Goal: Task Accomplishment & Management: Complete application form

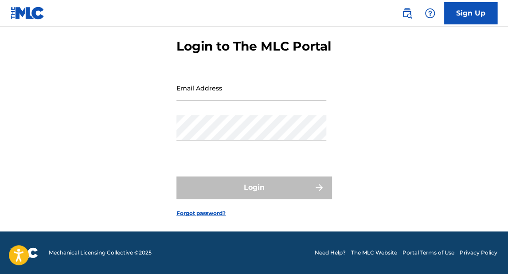
scroll to position [54, 0]
click at [192, 94] on input "Email Address" at bounding box center [251, 87] width 150 height 25
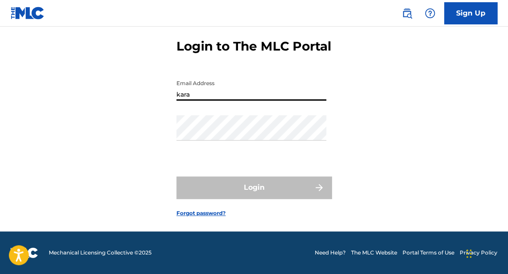
type input "[EMAIL_ADDRESS][DOMAIN_NAME]"
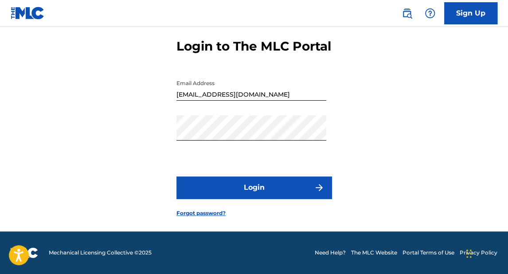
click at [216, 184] on button "Login" at bounding box center [253, 187] width 155 height 22
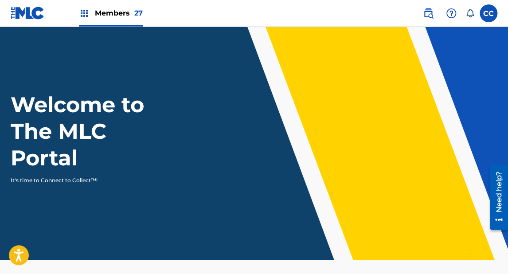
click at [488, 16] on label at bounding box center [489, 13] width 18 height 18
click at [489, 13] on input "CC [PERSON_NAME] [PERSON_NAME] [EMAIL_ADDRESS][DOMAIN_NAME] Notification Prefer…" at bounding box center [489, 13] width 0 height 0
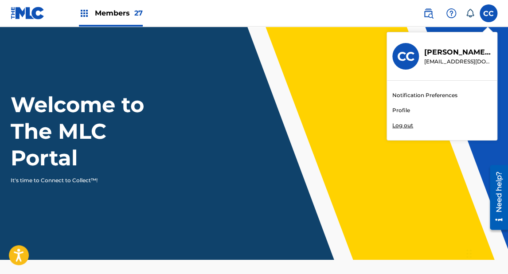
click at [402, 109] on link "Profile" at bounding box center [401, 110] width 18 height 8
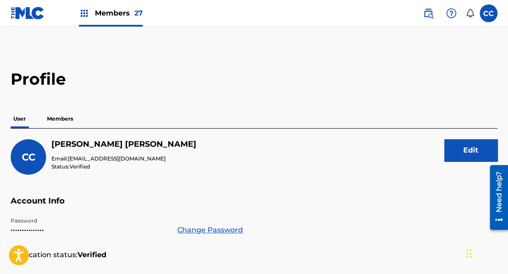
click at [61, 117] on p "Members" at bounding box center [59, 119] width 31 height 19
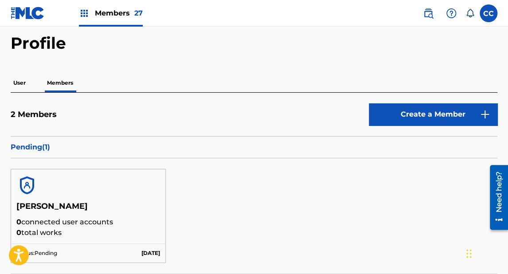
scroll to position [35, 0]
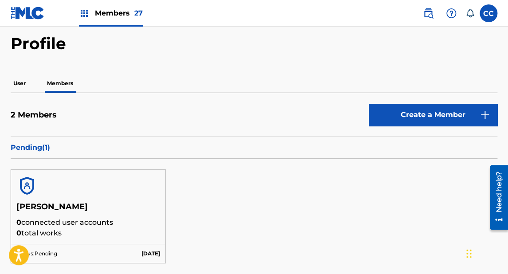
click at [407, 112] on link "Create a Member" at bounding box center [433, 115] width 129 height 22
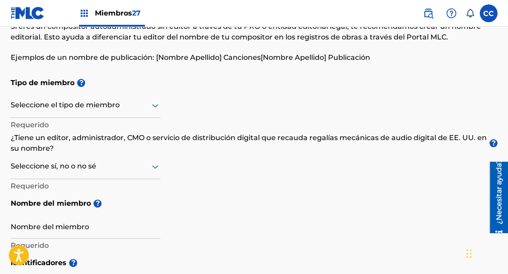
scroll to position [71, 0]
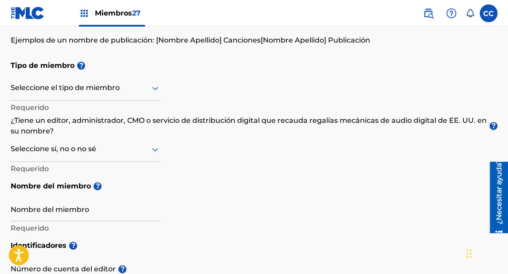
click at [51, 86] on div at bounding box center [86, 87] width 150 height 11
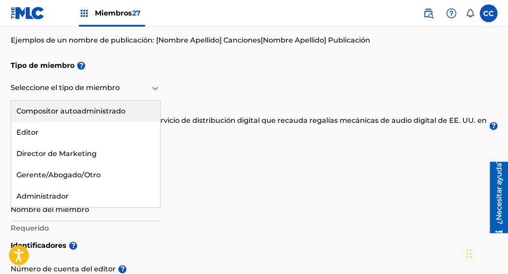
click at [49, 110] on font "Compositor autoadministrado" at bounding box center [70, 111] width 109 height 8
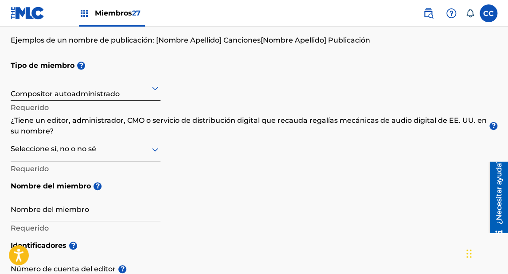
scroll to position [106, 0]
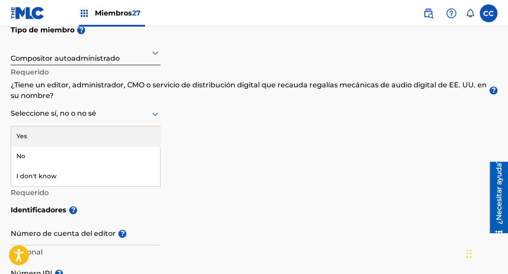
click at [51, 115] on div at bounding box center [86, 113] width 150 height 11
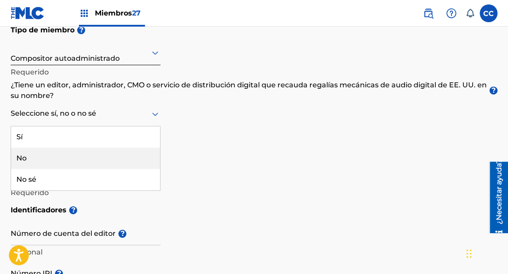
click at [26, 156] on font "No" at bounding box center [21, 158] width 10 height 8
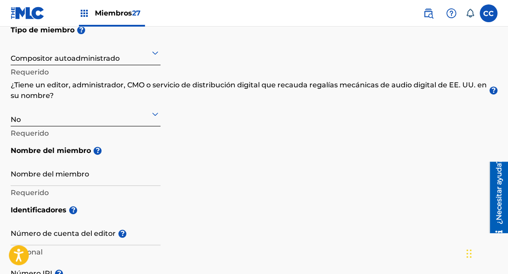
scroll to position [142, 0]
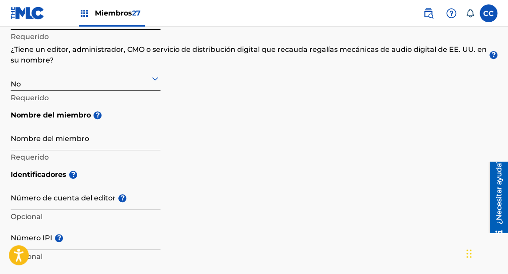
click at [45, 145] on input "Nombre del miembro" at bounding box center [86, 137] width 150 height 25
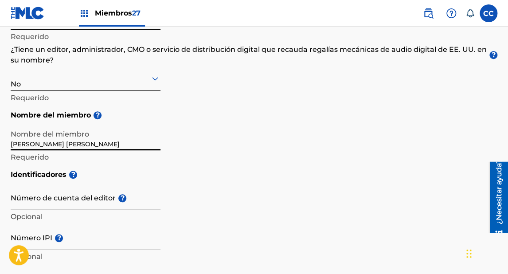
type input "[PERSON_NAME] [PERSON_NAME]"
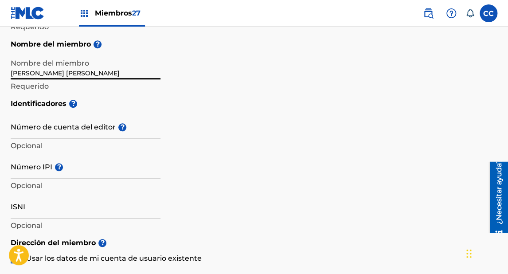
scroll to position [248, 0]
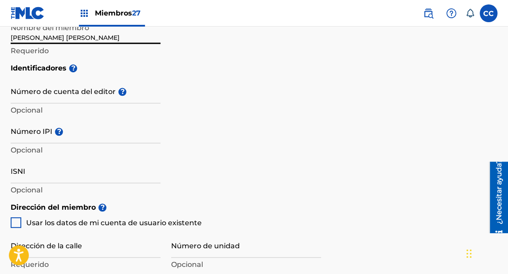
click at [27, 135] on input "Número IPI ?" at bounding box center [86, 130] width 150 height 25
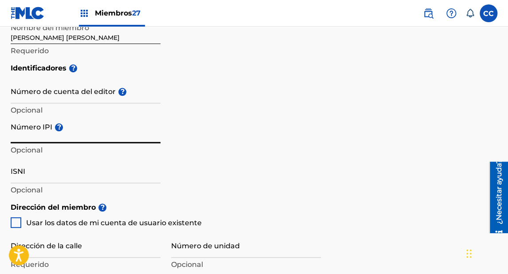
paste input "1305111222"
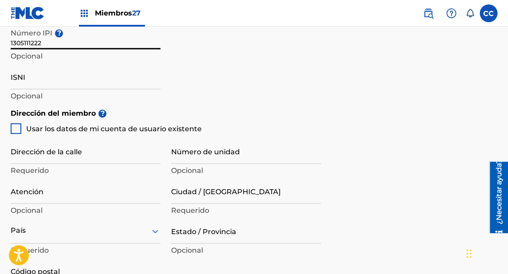
scroll to position [355, 0]
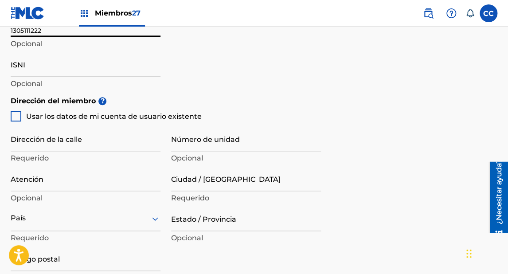
type input "1305111222"
click at [53, 139] on input "Dirección de la calle" at bounding box center [86, 138] width 150 height 25
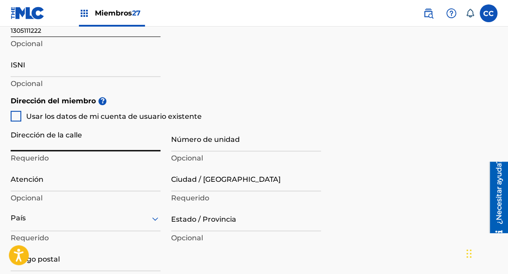
click at [69, 146] on input "Dirección de la calle" at bounding box center [86, 138] width 150 height 25
click at [93, 147] on input "AV MEXICO S/N" at bounding box center [86, 138] width 150 height 25
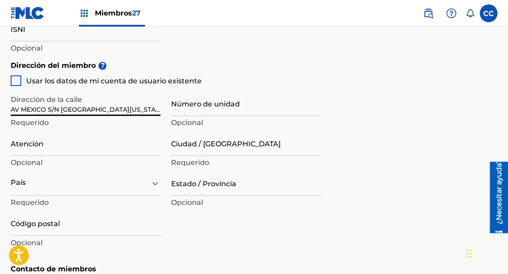
type input "AV MEXICO S/N [GEOGRAPHIC_DATA][US_STATE]"
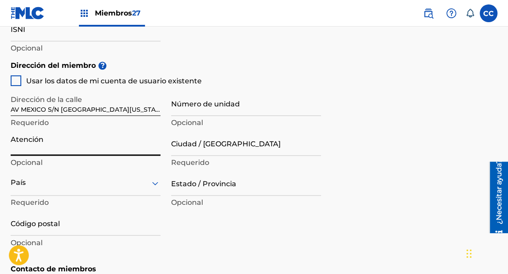
click at [27, 149] on input "Atención" at bounding box center [86, 142] width 150 height 25
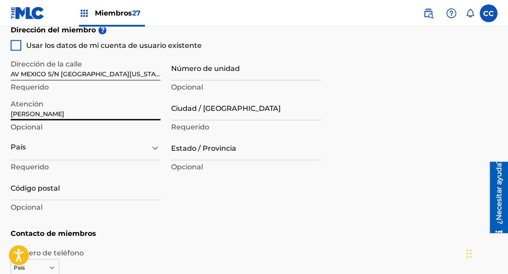
type input "[PERSON_NAME]"
click at [30, 148] on div "País" at bounding box center [86, 147] width 150 height 25
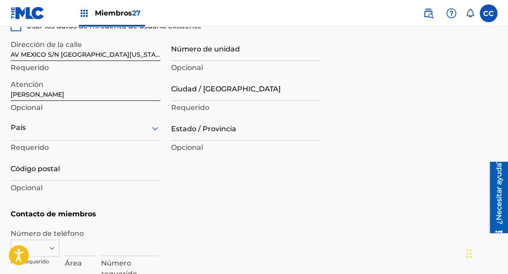
click at [36, 140] on div "País" at bounding box center [86, 127] width 150 height 25
click at [32, 133] on div at bounding box center [86, 127] width 150 height 11
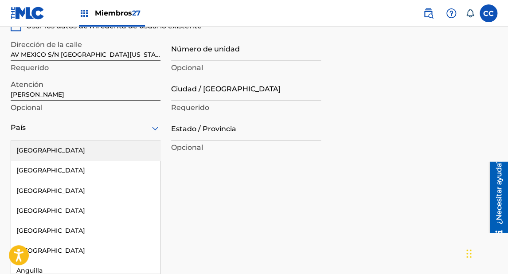
click at [34, 133] on div at bounding box center [86, 127] width 150 height 11
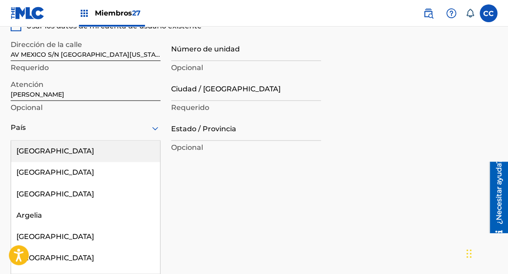
click at [127, 129] on div at bounding box center [86, 127] width 150 height 11
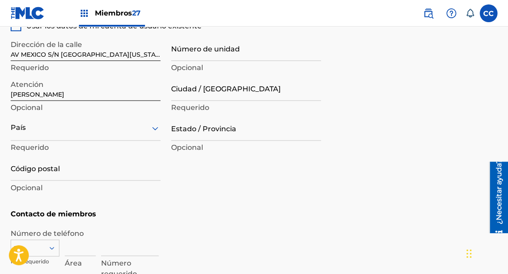
click at [127, 129] on div at bounding box center [86, 127] width 150 height 11
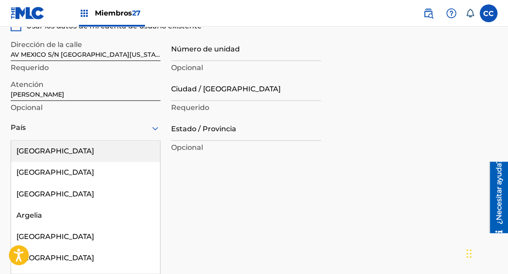
click at [123, 148] on div "[GEOGRAPHIC_DATA]" at bounding box center [85, 151] width 149 height 21
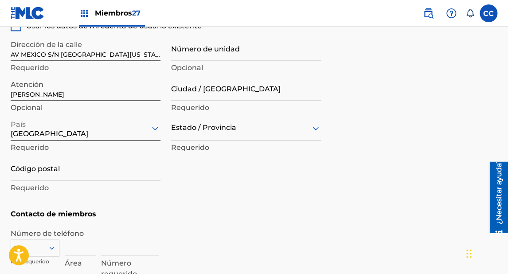
click at [44, 131] on div at bounding box center [86, 127] width 150 height 11
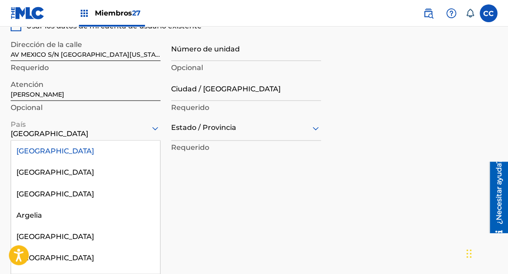
click at [124, 138] on div "[GEOGRAPHIC_DATA]" at bounding box center [86, 127] width 150 height 23
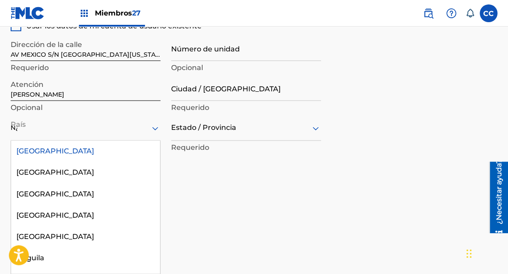
type input "N"
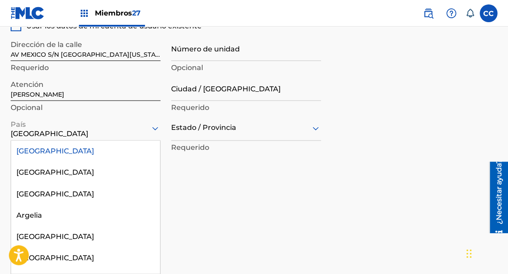
type input "N"
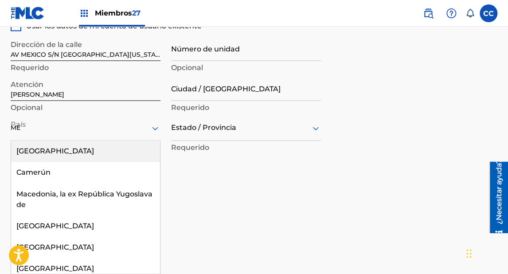
type input "MEX"
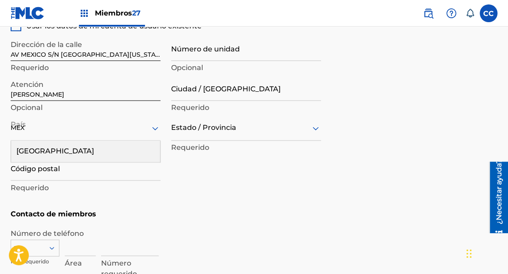
click at [20, 149] on font "[GEOGRAPHIC_DATA]" at bounding box center [55, 151] width 78 height 8
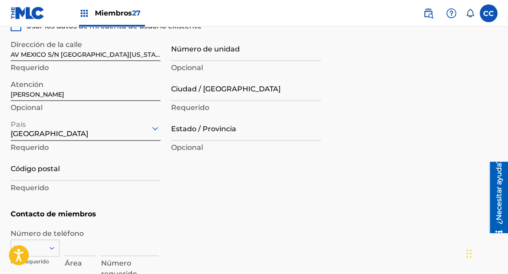
click at [187, 133] on input "Estado / Provincia" at bounding box center [246, 127] width 150 height 25
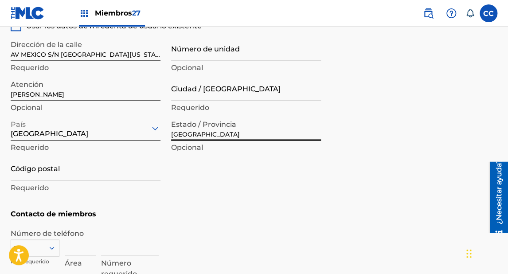
type input "[GEOGRAPHIC_DATA]"
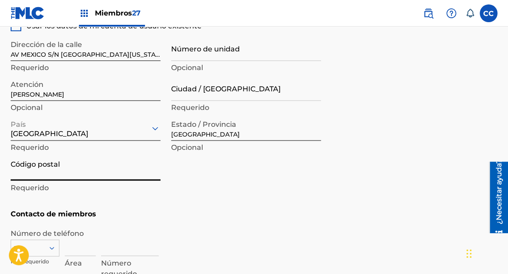
click at [51, 175] on input "Código postal" at bounding box center [86, 167] width 150 height 25
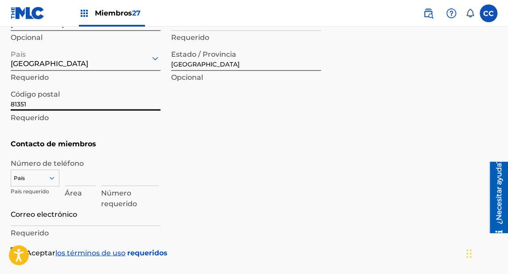
scroll to position [516, 0]
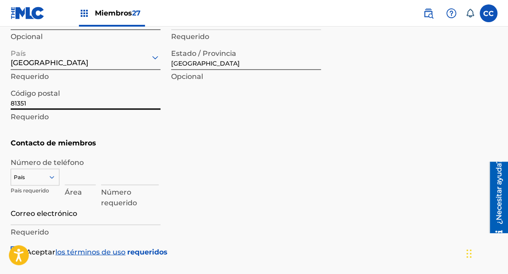
type input "81351"
click at [26, 176] on div "País" at bounding box center [35, 174] width 49 height 13
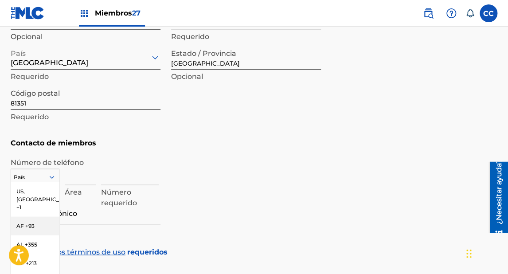
scroll to position [557, 0]
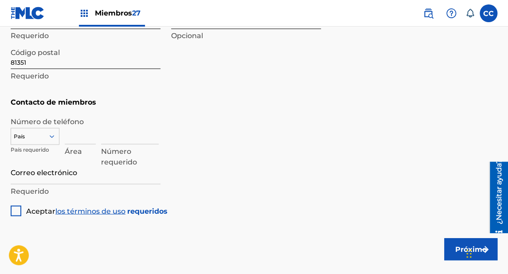
click at [28, 135] on div at bounding box center [35, 136] width 48 height 10
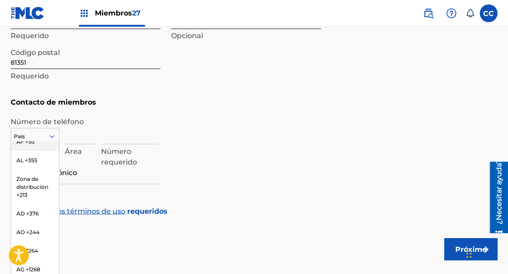
scroll to position [0, 0]
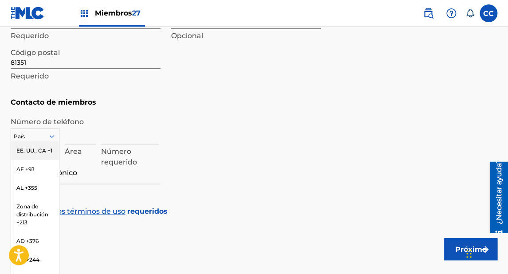
click at [32, 135] on div at bounding box center [35, 136] width 48 height 10
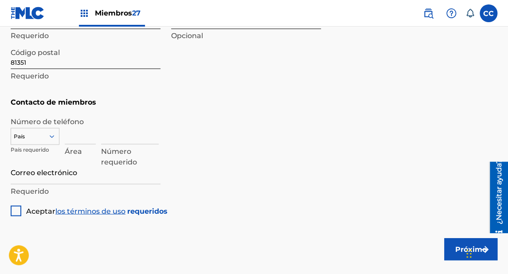
click at [30, 137] on div at bounding box center [35, 136] width 48 height 10
type input "M"
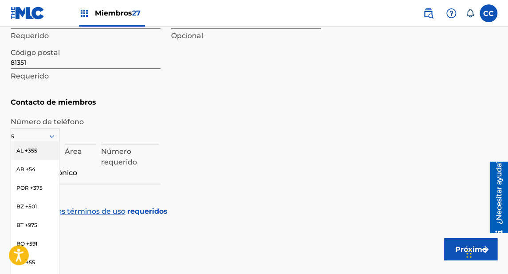
type input "52"
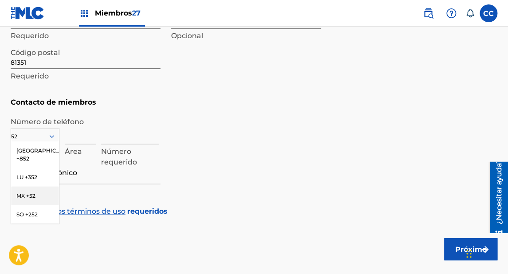
click at [19, 198] on font "MX +52" at bounding box center [25, 195] width 19 height 7
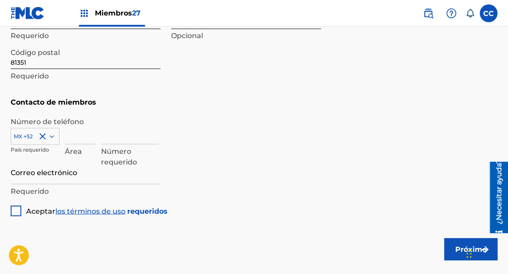
click at [75, 140] on input at bounding box center [80, 131] width 31 height 25
type input "667"
click at [113, 138] on input at bounding box center [130, 131] width 58 height 25
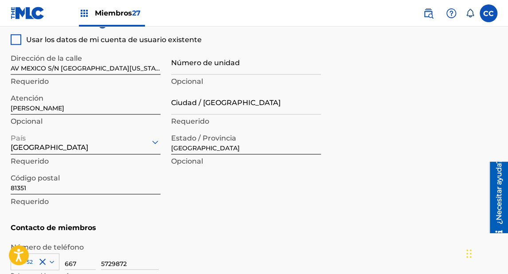
scroll to position [415, 0]
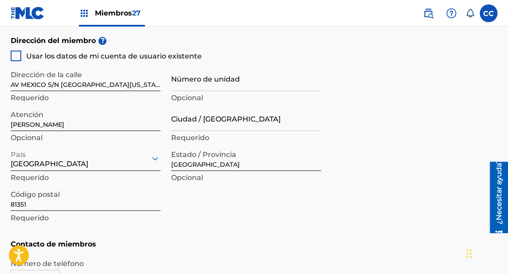
type input "5729872"
click at [185, 123] on input "Ciudad / [GEOGRAPHIC_DATA]" at bounding box center [246, 118] width 150 height 25
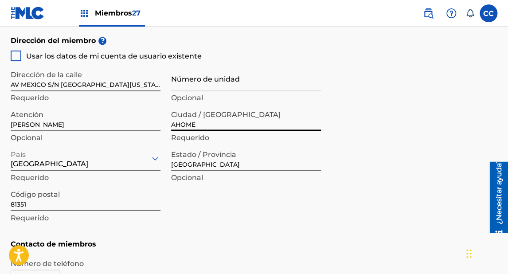
type input "AHOME"
click at [385, 121] on div "Dirección del miembro ? Usar los datos de mi cuenta de usuario existente Direcc…" at bounding box center [254, 132] width 487 height 203
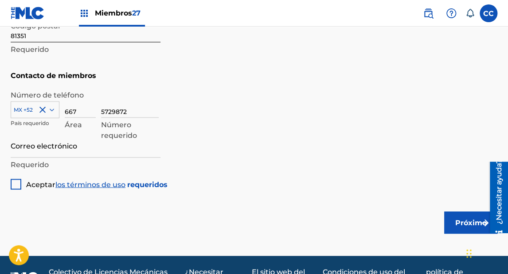
scroll to position [592, 0]
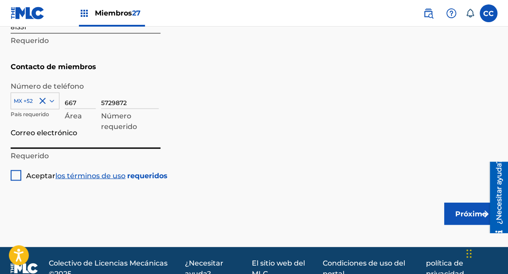
click at [68, 141] on input "Correo electrónico" at bounding box center [86, 135] width 150 height 25
paste input "[EMAIL_ADDRESS][DOMAIN_NAME]"
type input "[EMAIL_ADDRESS][DOMAIN_NAME]"
click at [93, 160] on p "Requerido" at bounding box center [86, 155] width 150 height 11
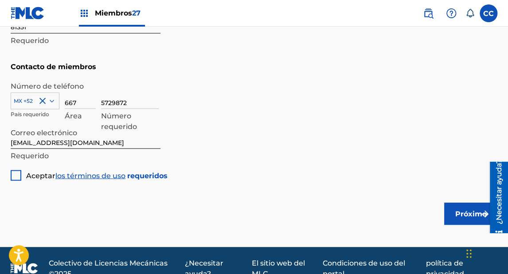
click at [15, 176] on div at bounding box center [16, 175] width 11 height 11
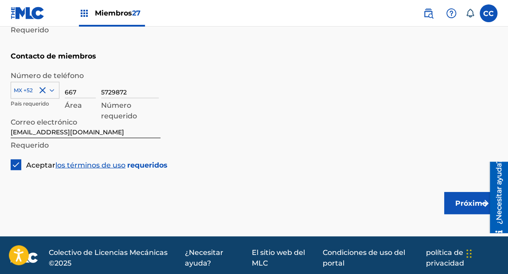
scroll to position [607, 0]
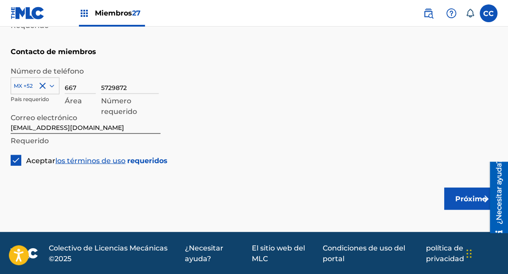
click at [469, 200] on font "Próximo" at bounding box center [470, 198] width 31 height 8
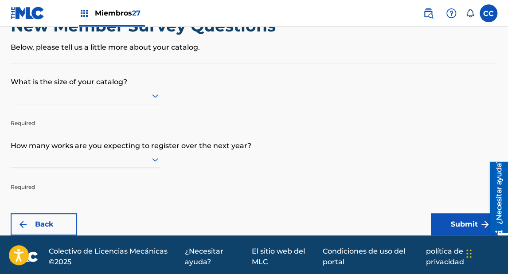
scroll to position [36, 0]
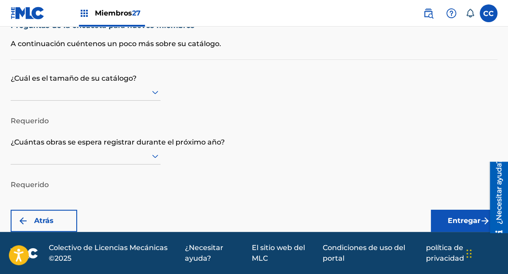
click at [51, 83] on p "¿Cuál es el tamaño de su catálogo?" at bounding box center [254, 72] width 487 height 24
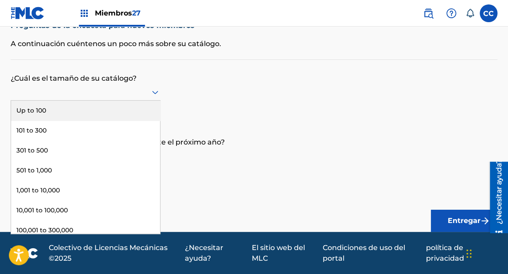
click at [42, 93] on div at bounding box center [86, 91] width 150 height 11
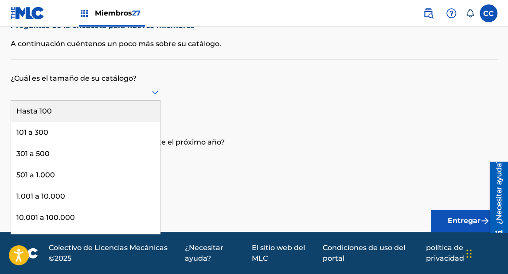
click at [35, 111] on font "Hasta 100" at bounding box center [33, 111] width 35 height 8
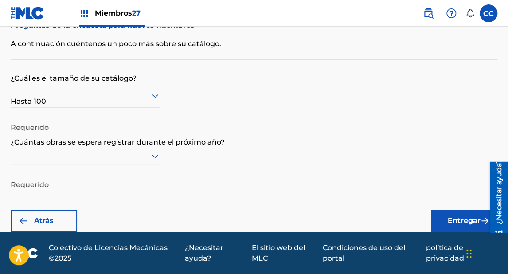
click at [37, 127] on p "¿Cuántas obras se espera registrar durante el próximo año?" at bounding box center [254, 136] width 487 height 24
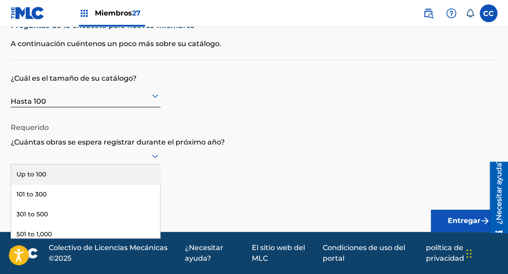
drag, startPoint x: 30, startPoint y: 162, endPoint x: 41, endPoint y: 156, distance: 12.7
click at [30, 161] on div at bounding box center [86, 156] width 150 height 17
click at [31, 174] on font "Hasta 100" at bounding box center [33, 175] width 35 height 8
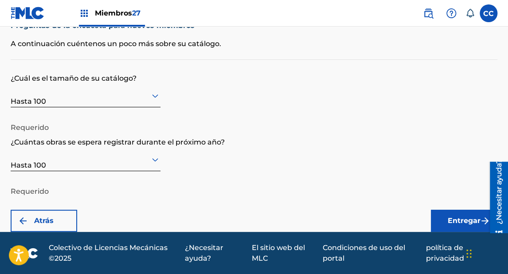
click at [453, 218] on font "Entregar" at bounding box center [464, 220] width 33 height 8
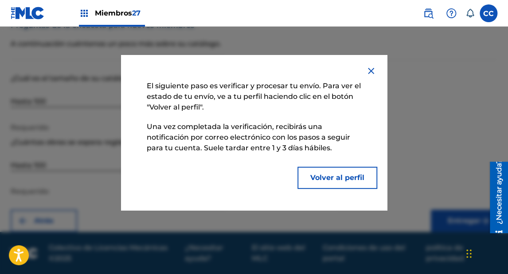
click at [325, 177] on font "Volver al perfil" at bounding box center [337, 177] width 54 height 8
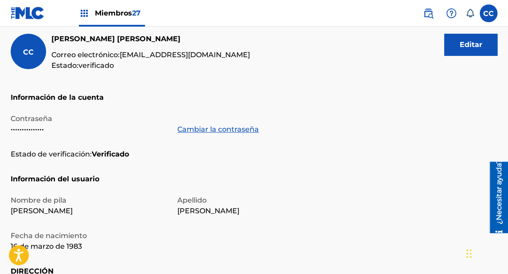
scroll to position [35, 0]
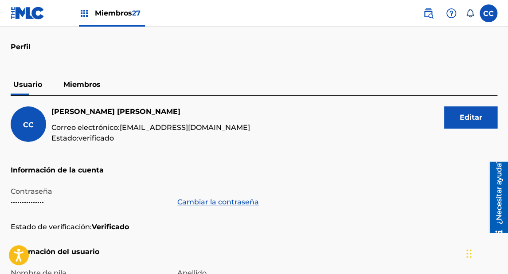
click at [80, 82] on font "Miembros" at bounding box center [81, 84] width 37 height 8
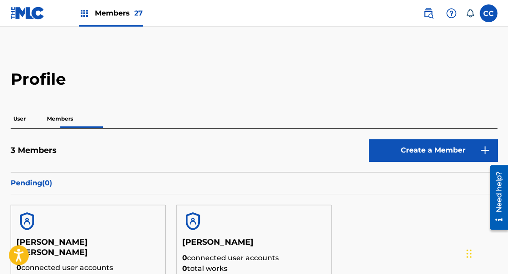
click at [32, 17] on img at bounding box center [28, 13] width 34 height 13
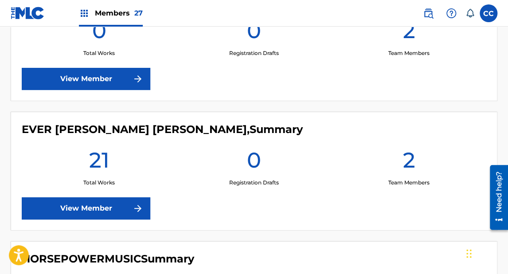
scroll to position [1241, 0]
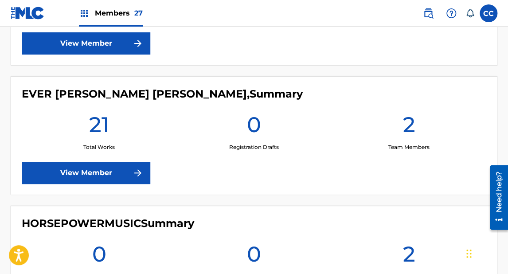
click at [99, 168] on link "View Member" at bounding box center [86, 173] width 129 height 22
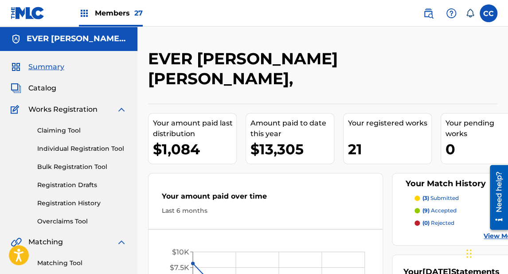
click at [53, 86] on span "Catalog" at bounding box center [42, 88] width 28 height 11
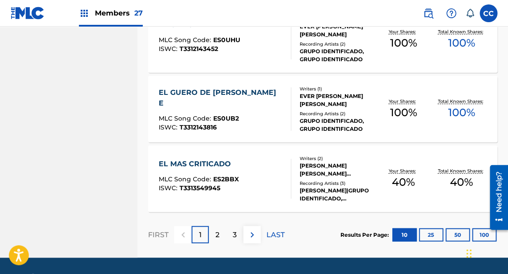
scroll to position [740, 0]
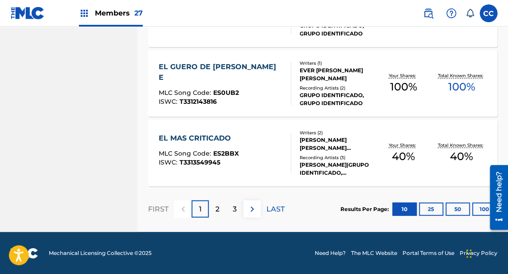
click at [428, 207] on button "25" at bounding box center [431, 209] width 24 height 13
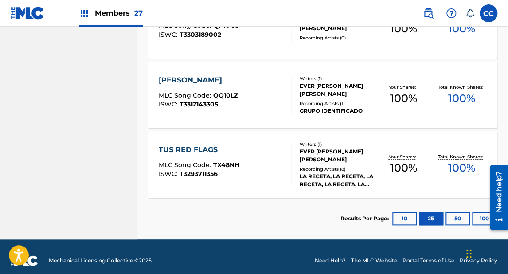
scroll to position [1502, 0]
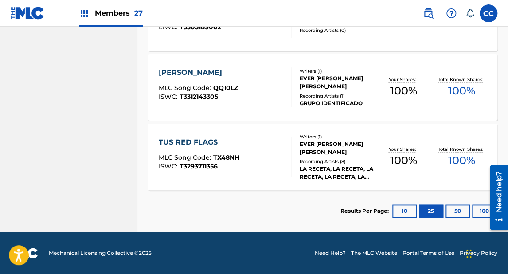
click at [457, 213] on button "50" at bounding box center [458, 210] width 24 height 13
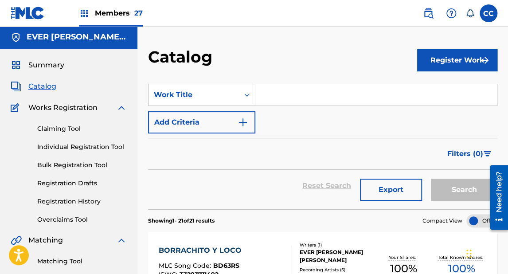
scroll to position [0, 0]
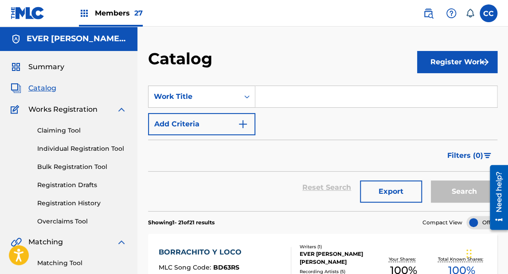
click at [446, 59] on button "Register Work" at bounding box center [457, 62] width 80 height 22
click at [431, 90] on link "Individual" at bounding box center [457, 90] width 80 height 21
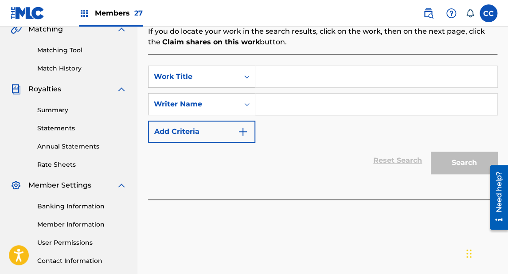
scroll to position [177, 0]
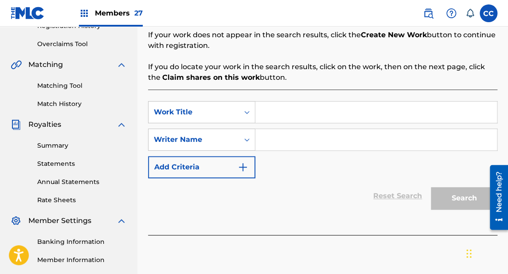
click at [278, 114] on input "Search Form" at bounding box center [376, 112] width 242 height 21
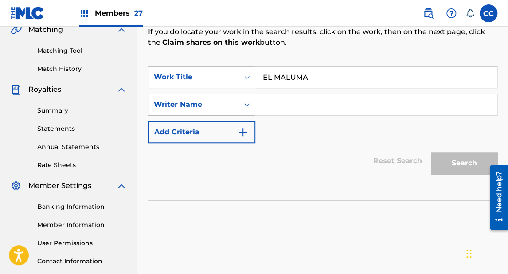
scroll to position [213, 0]
type input "EL MALUMA"
click at [280, 102] on input "Search Form" at bounding box center [376, 104] width 242 height 21
click at [280, 106] on input "Search Form" at bounding box center [376, 104] width 242 height 21
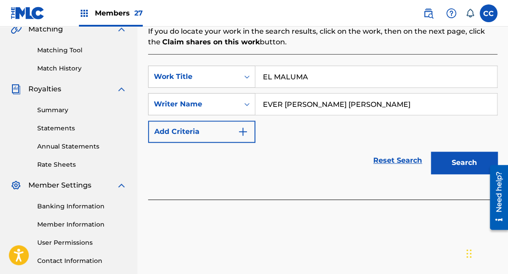
type input "EVER [PERSON_NAME] [PERSON_NAME]"
click at [447, 156] on button "Search" at bounding box center [464, 163] width 67 height 22
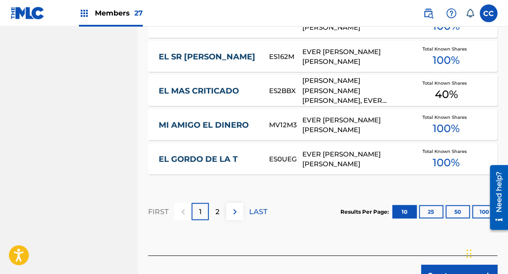
scroll to position [638, 0]
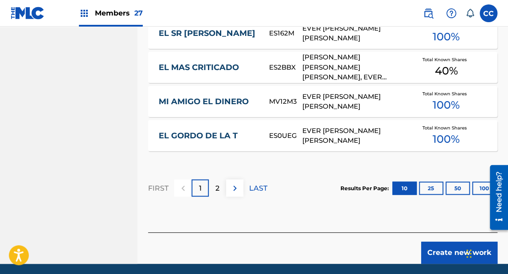
click at [452, 252] on button "Create new work" at bounding box center [459, 253] width 76 height 22
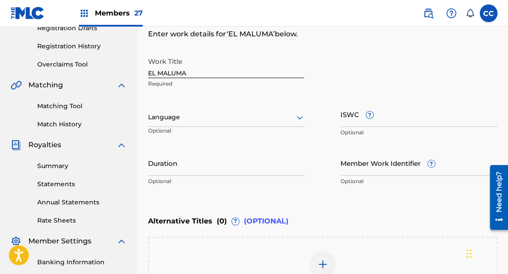
scroll to position [174, 0]
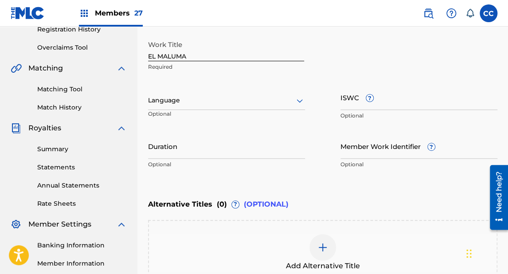
click at [158, 103] on div at bounding box center [226, 100] width 157 height 11
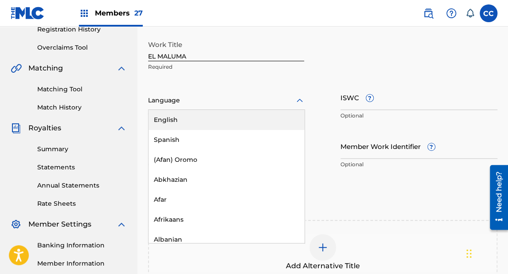
click at [166, 120] on div "English" at bounding box center [227, 120] width 156 height 20
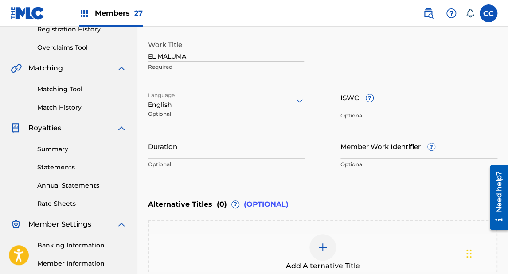
click at [164, 106] on div "English" at bounding box center [226, 104] width 157 height 9
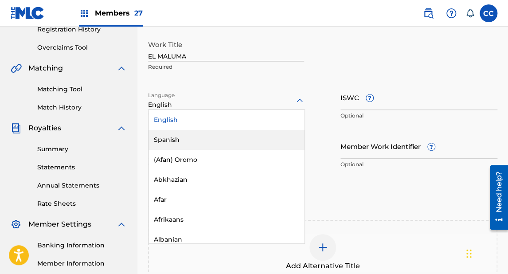
click at [176, 141] on div "Spanish" at bounding box center [227, 140] width 156 height 20
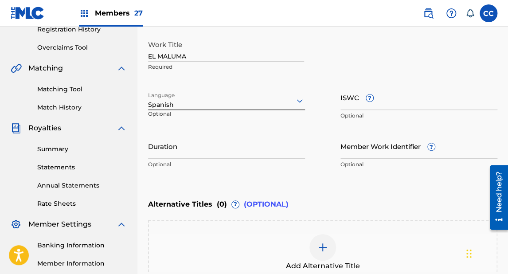
click at [346, 101] on input "ISWC ?" at bounding box center [418, 97] width 157 height 25
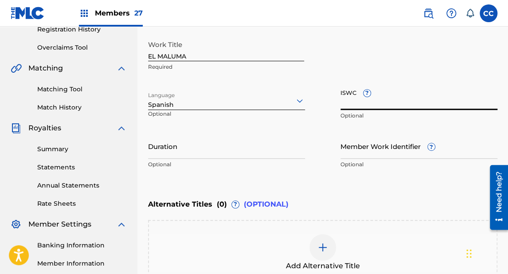
paste input "T3344347048"
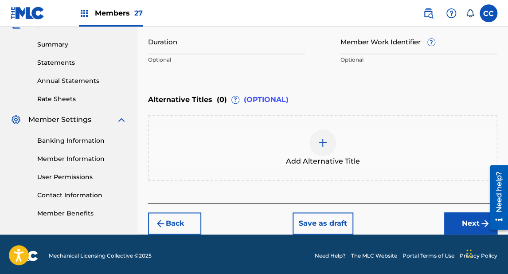
scroll to position [280, 0]
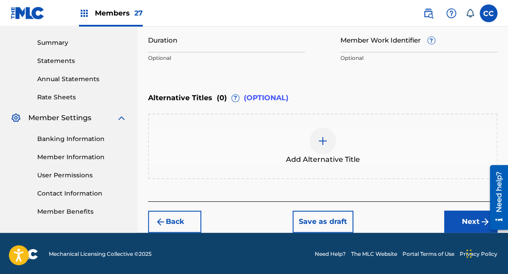
type input "T3344347048"
click at [463, 222] on button "Next" at bounding box center [470, 222] width 53 height 22
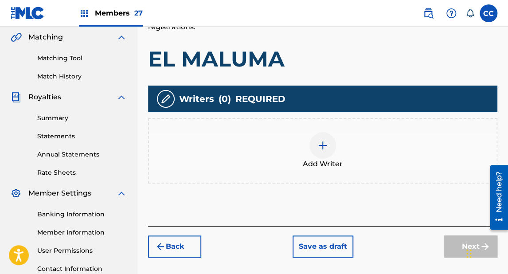
scroll to position [217, 0]
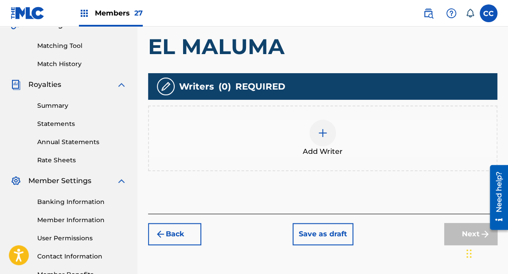
click at [326, 144] on div at bounding box center [322, 133] width 27 height 27
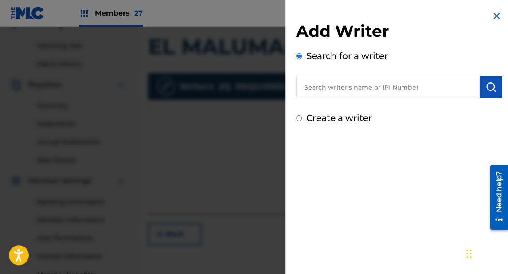
click at [335, 85] on input "text" at bounding box center [388, 87] width 184 height 22
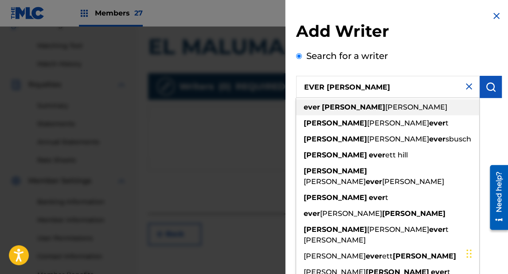
click at [403, 102] on div "ever [PERSON_NAME] [PERSON_NAME]" at bounding box center [387, 107] width 183 height 16
type input "ever [PERSON_NAME] [PERSON_NAME]"
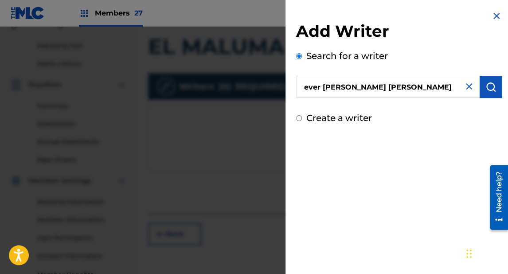
click at [485, 86] on img "submit" at bounding box center [490, 87] width 11 height 11
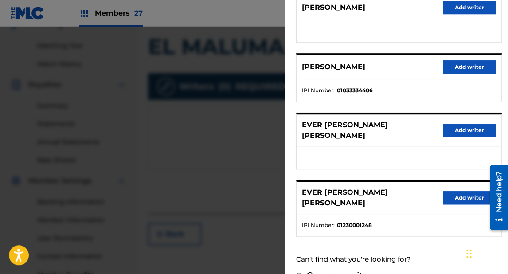
scroll to position [184, 0]
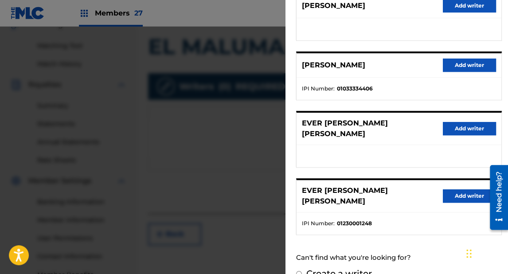
click at [447, 189] on button "Add writer" at bounding box center [469, 195] width 53 height 13
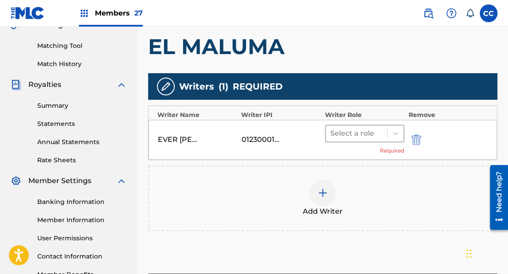
click at [337, 129] on div at bounding box center [356, 133] width 52 height 12
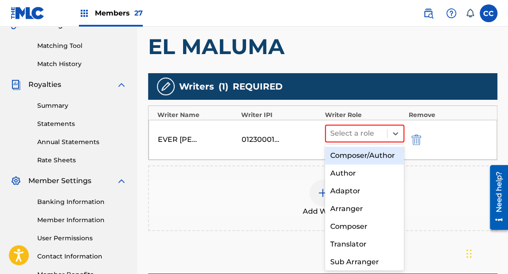
click at [344, 153] on div "Composer/Author" at bounding box center [364, 156] width 79 height 18
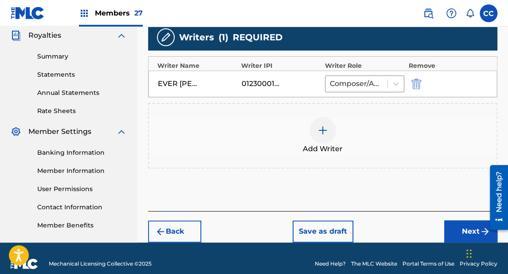
scroll to position [277, 0]
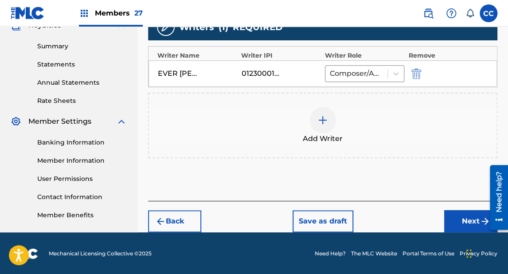
click at [457, 212] on button "Next" at bounding box center [470, 221] width 53 height 22
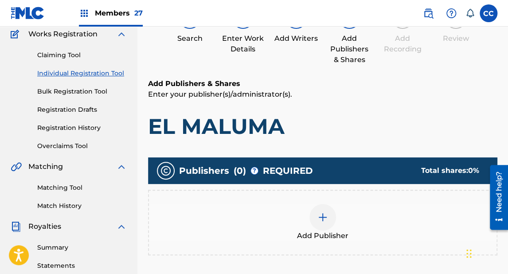
scroll to position [111, 0]
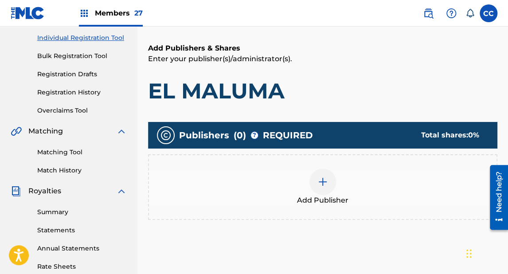
click at [323, 191] on div at bounding box center [322, 181] width 27 height 27
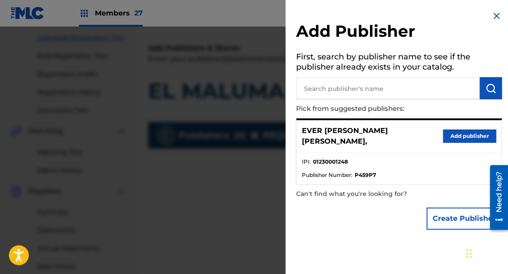
click at [452, 130] on button "Add publisher" at bounding box center [469, 135] width 53 height 13
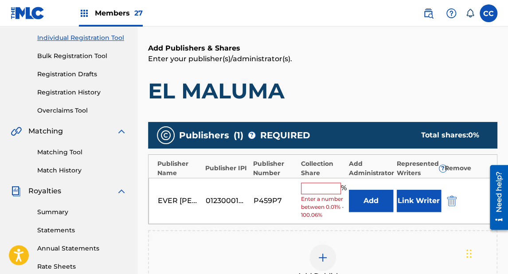
click at [309, 188] on input "text" at bounding box center [321, 189] width 40 height 12
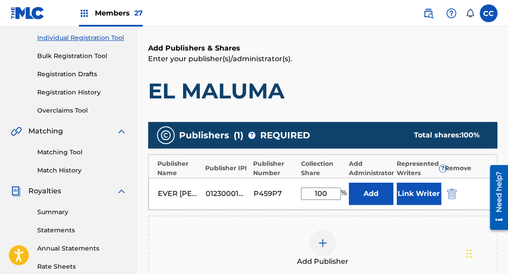
type input "100"
click at [414, 188] on button "Link Writer" at bounding box center [419, 194] width 44 height 22
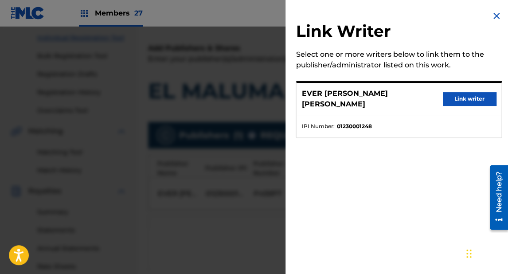
click at [462, 94] on button "Link writer" at bounding box center [469, 98] width 53 height 13
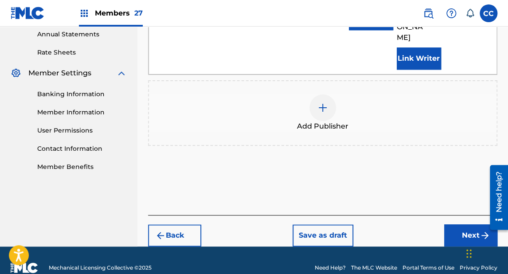
scroll to position [328, 0]
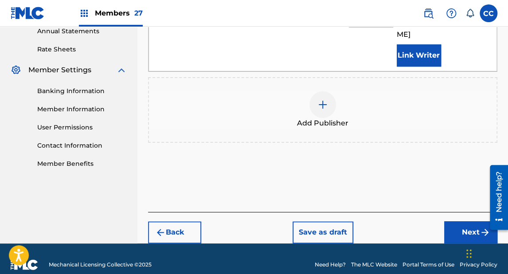
click at [468, 221] on button "Next" at bounding box center [470, 232] width 53 height 22
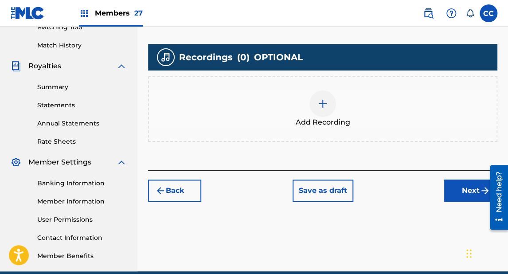
scroll to position [253, 0]
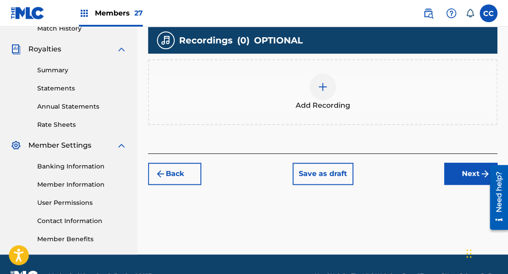
click at [318, 98] on div at bounding box center [322, 87] width 27 height 27
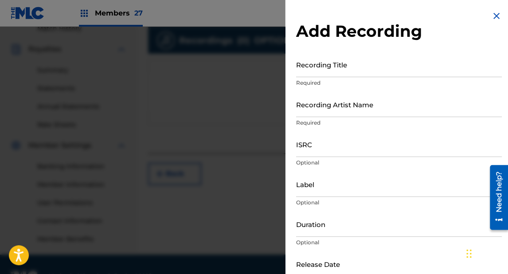
click at [313, 72] on input "Recording Title" at bounding box center [399, 64] width 206 height 25
type input "El Maluma"
click at [317, 113] on input "Recording Artist Name" at bounding box center [399, 104] width 206 height 25
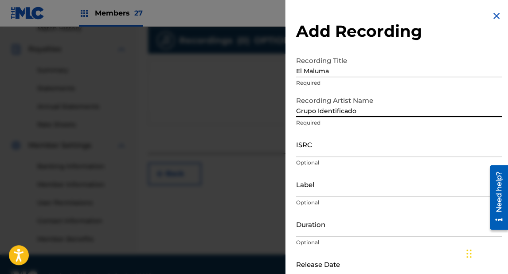
type input "Grupo Identificado"
click at [310, 152] on input "ISRC" at bounding box center [399, 144] width 206 height 25
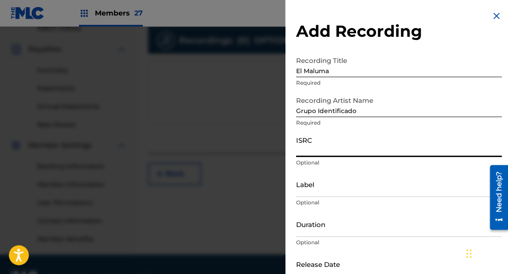
paste input "QZDQH2504168"
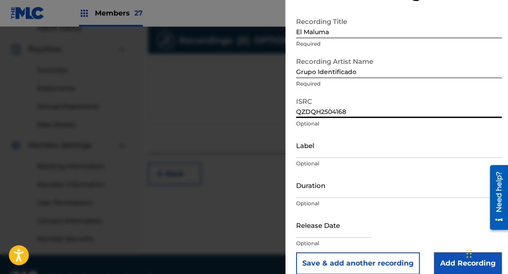
scroll to position [50, 0]
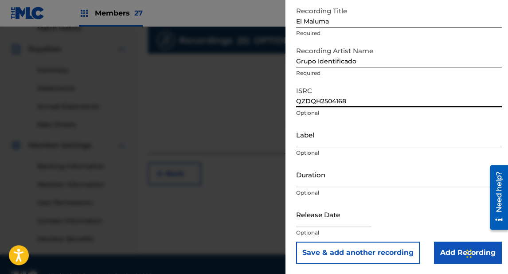
type input "QZDQH2504168"
click at [305, 143] on input "Label" at bounding box center [399, 134] width 206 height 25
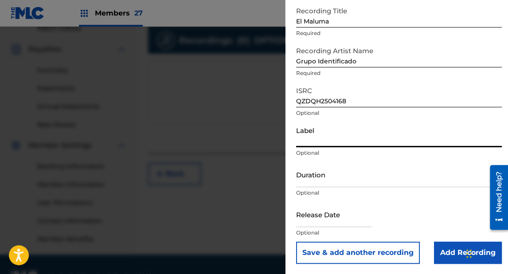
scroll to position [275, 0]
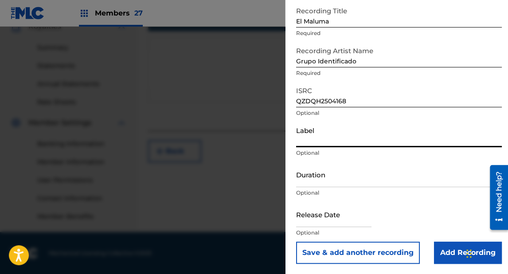
click at [308, 139] on input "Label" at bounding box center [399, 134] width 206 height 25
type input "FEME Music"
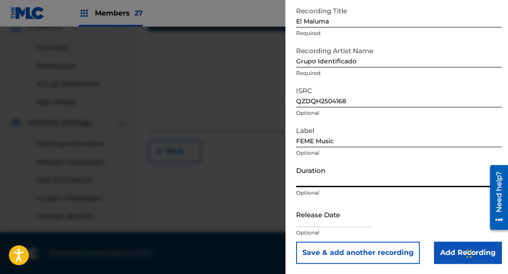
click at [317, 181] on input "Duration" at bounding box center [399, 174] width 206 height 25
type input "03:29"
click at [367, 193] on p "Optional" at bounding box center [399, 193] width 206 height 8
click at [312, 218] on input "text" at bounding box center [333, 214] width 75 height 25
select select "7"
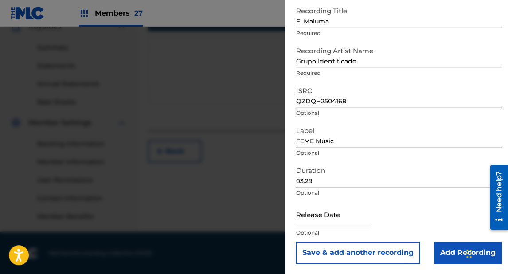
select select "2025"
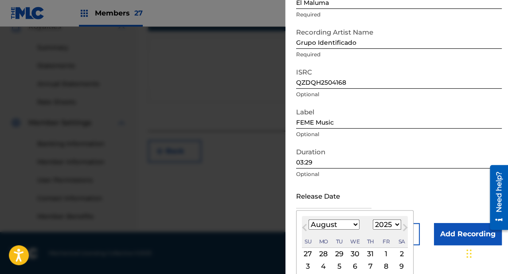
scroll to position [85, 0]
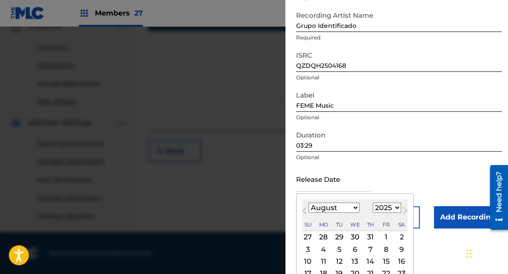
click at [324, 206] on select "January February March April May June July August September October November De…" at bounding box center [334, 208] width 51 height 10
select select "2"
click at [309, 203] on select "January February March April May June July August September October November De…" at bounding box center [334, 208] width 51 height 10
click at [384, 259] on div "14" at bounding box center [386, 261] width 11 height 11
type input "[DATE]"
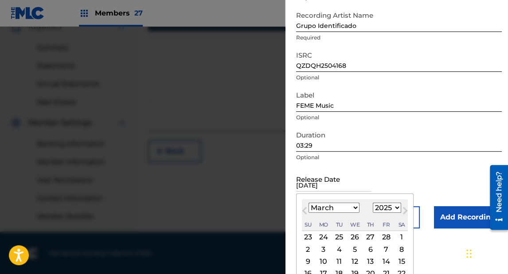
scroll to position [50, 0]
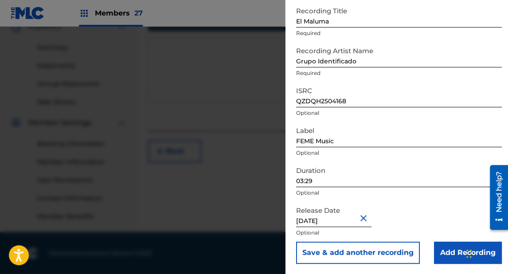
click at [415, 207] on div "Release Date [DATE] Optional" at bounding box center [399, 222] width 206 height 40
click at [442, 248] on input "Add Recording" at bounding box center [468, 253] width 68 height 22
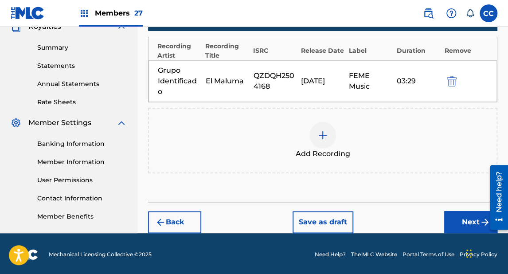
click at [458, 211] on button "Next" at bounding box center [470, 222] width 53 height 22
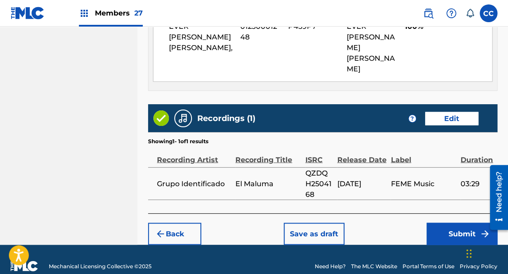
scroll to position [531, 0]
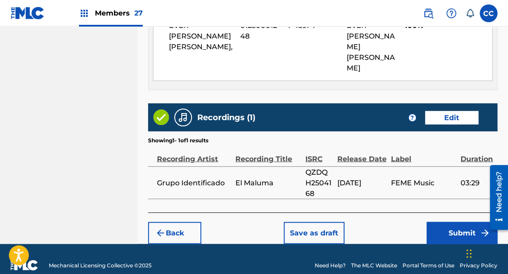
click at [448, 222] on button "Submit" at bounding box center [462, 233] width 71 height 22
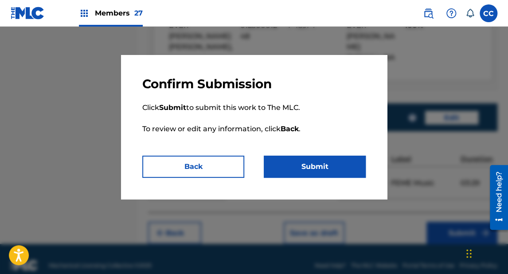
click at [312, 167] on button "Submit" at bounding box center [315, 167] width 102 height 22
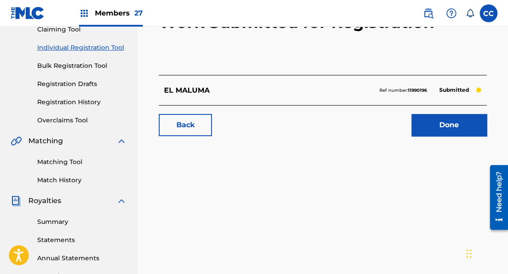
scroll to position [106, 0]
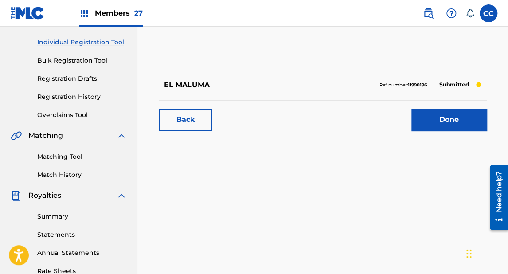
click at [450, 122] on link "Done" at bounding box center [448, 120] width 75 height 22
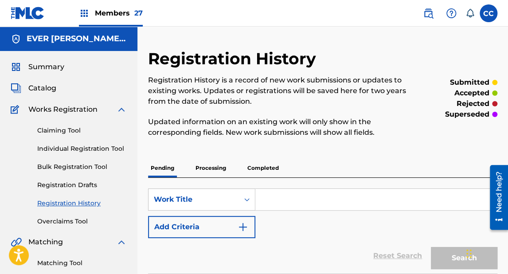
click at [50, 89] on span "Catalog" at bounding box center [42, 88] width 28 height 11
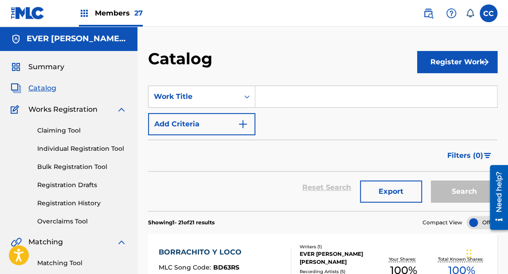
click at [442, 65] on button "Register Work" at bounding box center [457, 62] width 80 height 22
click at [447, 91] on link "Individual" at bounding box center [457, 90] width 80 height 21
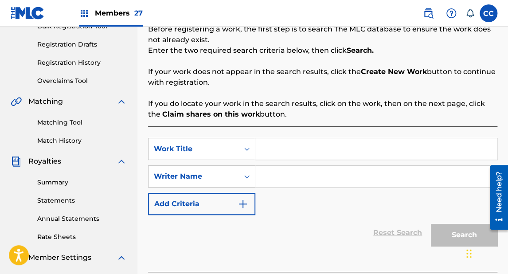
scroll to position [142, 0]
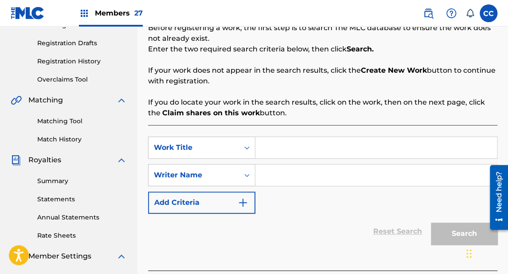
click at [273, 146] on input "Search Form" at bounding box center [376, 147] width 242 height 21
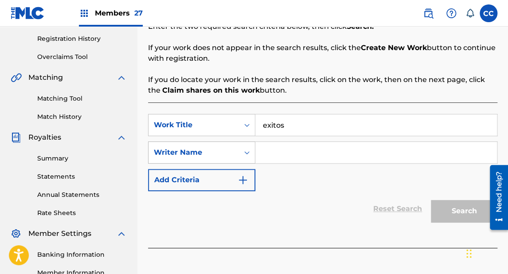
scroll to position [177, 0]
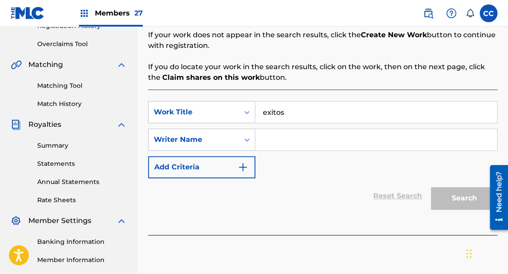
type input "exitos"
click at [272, 142] on input "Search Form" at bounding box center [376, 139] width 242 height 21
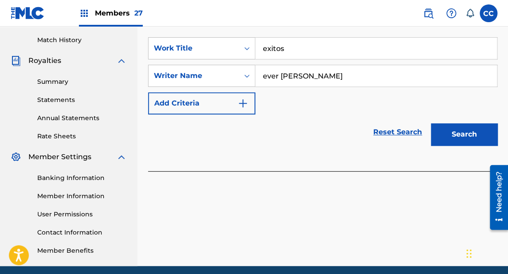
scroll to position [248, 0]
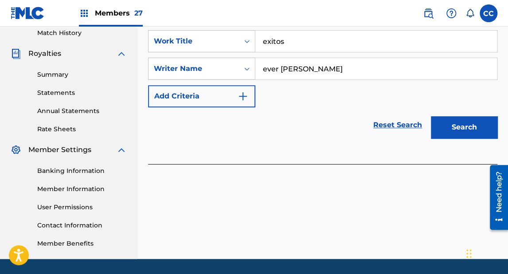
type input "ever [PERSON_NAME]"
click at [451, 133] on button "Search" at bounding box center [464, 127] width 67 height 22
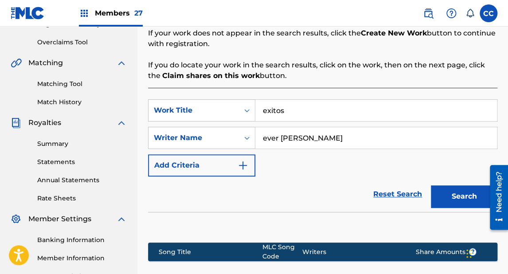
scroll to position [177, 0]
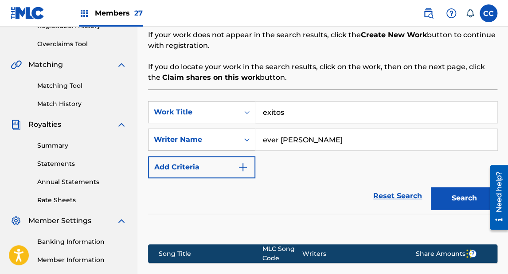
click at [277, 110] on input "exitos" at bounding box center [376, 112] width 242 height 21
click at [277, 111] on input "exitos" at bounding box center [376, 112] width 242 height 21
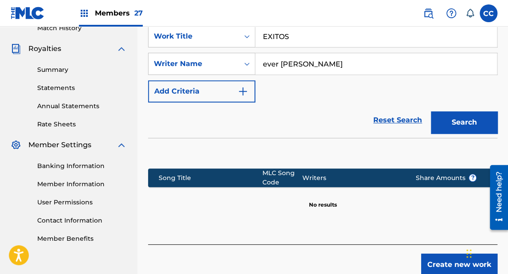
scroll to position [284, 0]
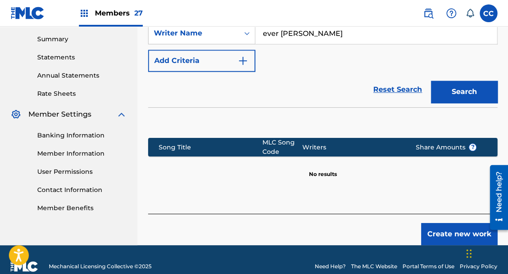
type input "EXITOS"
click at [454, 91] on button "Search" at bounding box center [464, 92] width 67 height 22
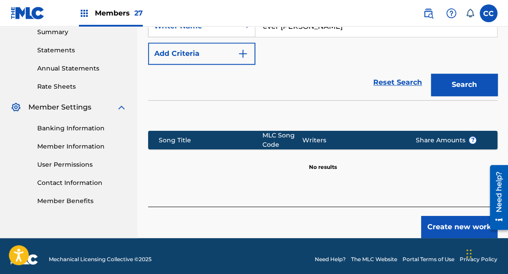
scroll to position [297, 0]
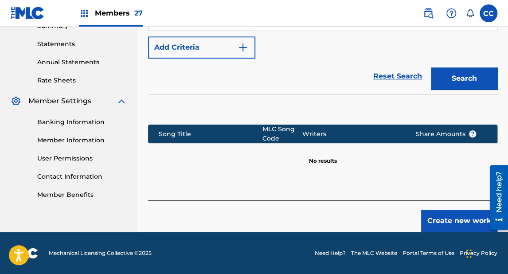
click at [442, 210] on button "Create new work" at bounding box center [459, 221] width 76 height 22
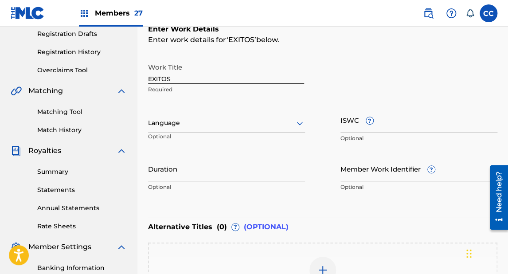
scroll to position [138, 0]
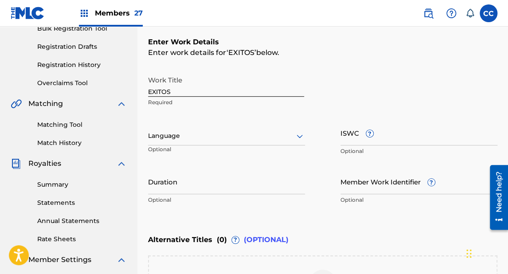
click at [353, 142] on input "ISWC ?" at bounding box center [418, 132] width 157 height 25
paste input "T3344346998"
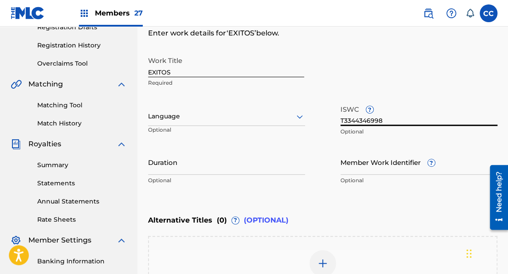
scroll to position [174, 0]
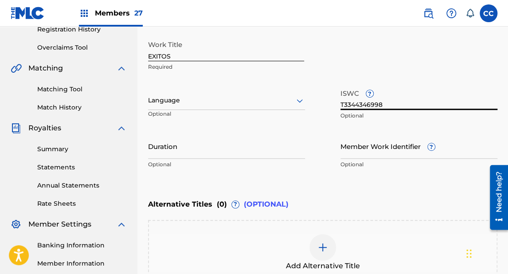
type input "T3344346998"
click at [176, 101] on div at bounding box center [226, 100] width 157 height 11
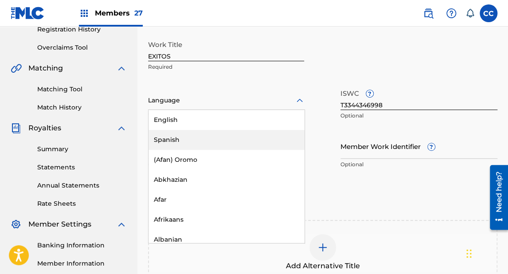
click at [170, 137] on div "Spanish" at bounding box center [227, 140] width 156 height 20
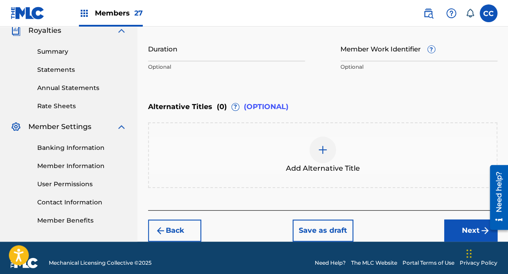
scroll to position [280, 0]
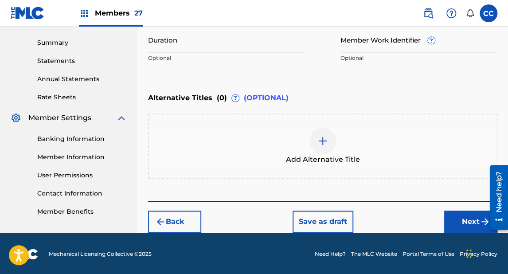
click at [461, 215] on button "Next" at bounding box center [470, 222] width 53 height 22
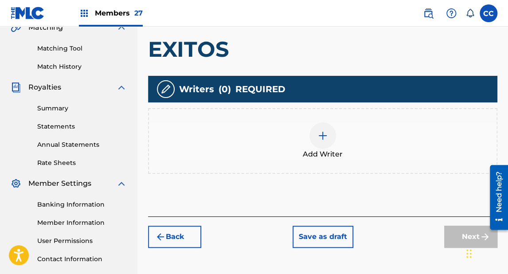
scroll to position [217, 0]
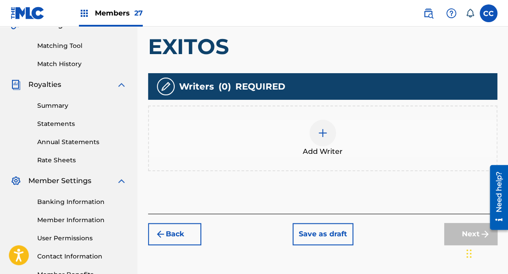
click at [326, 135] on img at bounding box center [322, 133] width 11 height 11
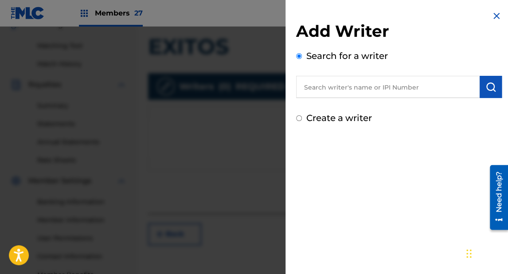
click at [332, 85] on input "text" at bounding box center [388, 87] width 184 height 22
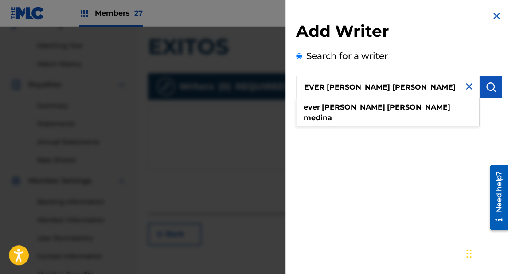
type input "EVER [PERSON_NAME] [PERSON_NAME]"
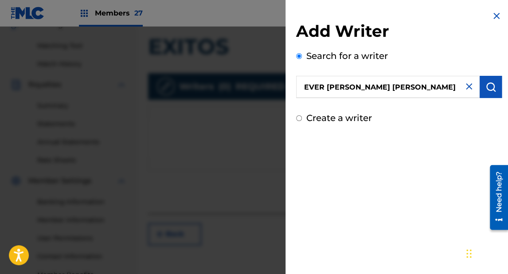
click at [490, 85] on img "submit" at bounding box center [490, 87] width 11 height 11
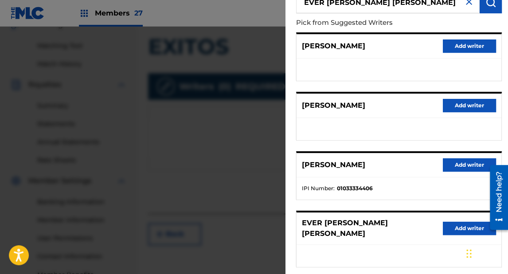
scroll to position [177, 0]
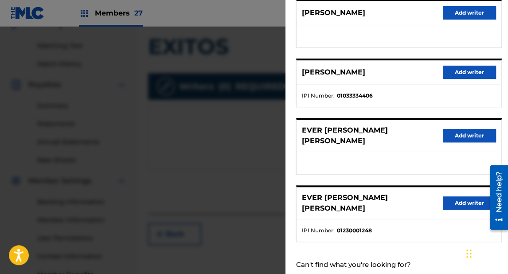
click at [457, 196] on button "Add writer" at bounding box center [469, 202] width 53 height 13
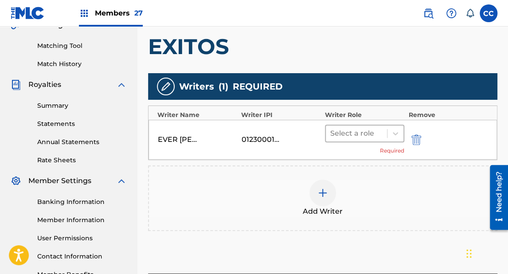
click at [352, 130] on div at bounding box center [356, 133] width 52 height 12
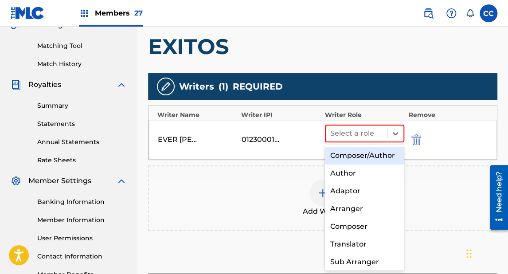
click at [351, 154] on div "Composer/Author" at bounding box center [364, 156] width 79 height 18
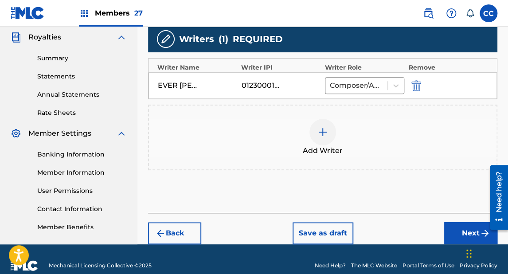
scroll to position [277, 0]
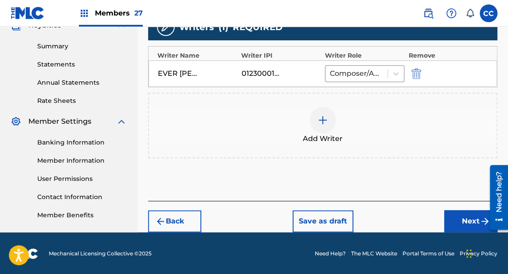
click at [462, 216] on button "Next" at bounding box center [470, 221] width 53 height 22
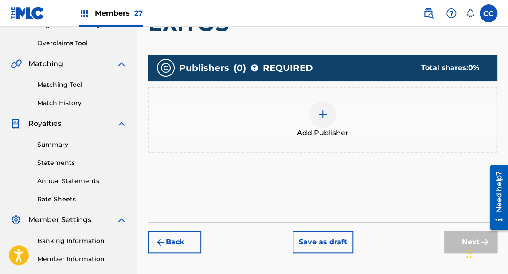
scroll to position [182, 0]
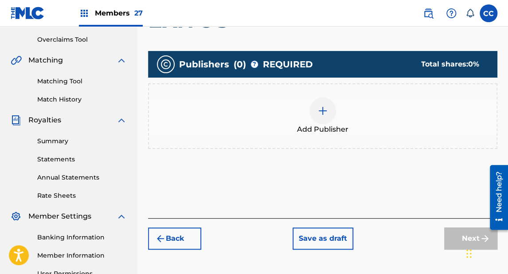
click at [315, 118] on div at bounding box center [322, 111] width 27 height 27
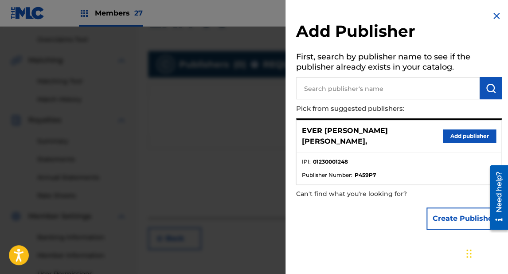
click at [453, 131] on button "Add publisher" at bounding box center [469, 135] width 53 height 13
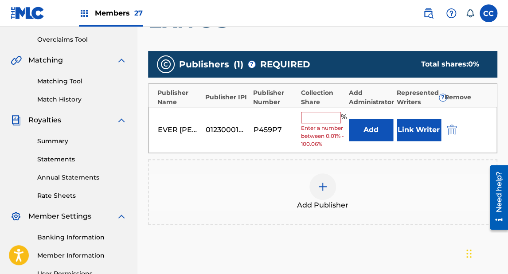
drag, startPoint x: 322, startPoint y: 117, endPoint x: 337, endPoint y: 95, distance: 26.2
click at [322, 117] on input "text" at bounding box center [321, 118] width 40 height 12
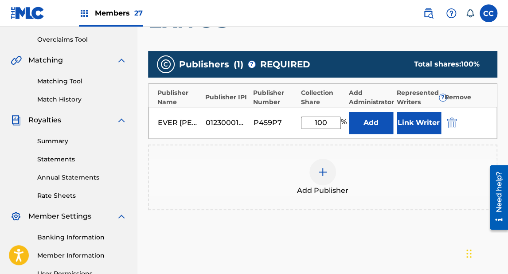
type input "100"
click at [420, 123] on button "Link Writer" at bounding box center [419, 123] width 44 height 22
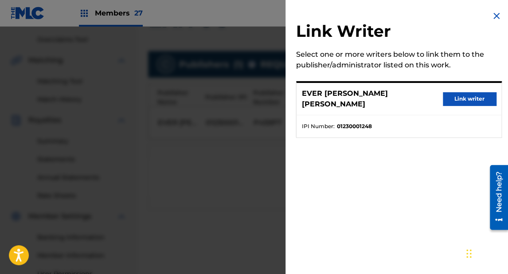
click at [459, 95] on button "Link writer" at bounding box center [469, 98] width 53 height 13
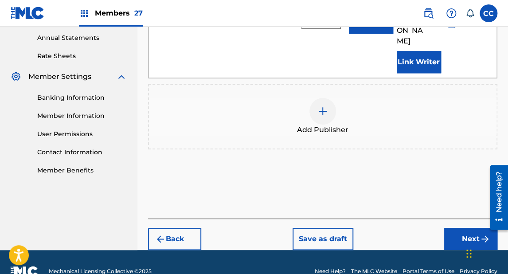
scroll to position [328, 0]
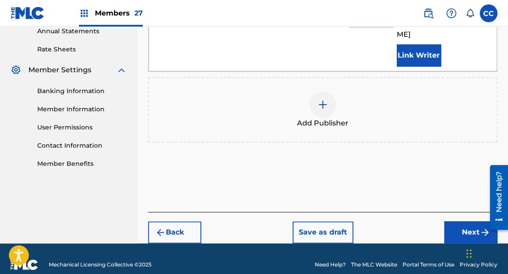
click at [462, 221] on button "Next" at bounding box center [470, 232] width 53 height 22
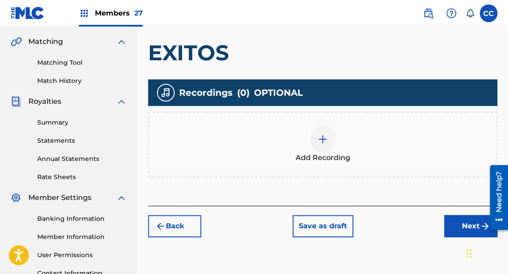
scroll to position [253, 0]
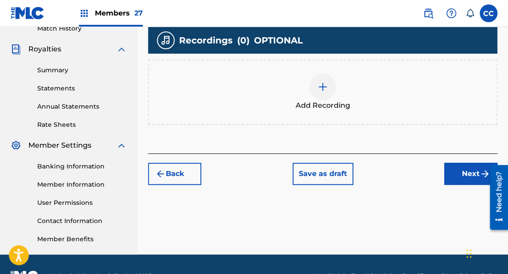
click at [317, 96] on div at bounding box center [322, 87] width 27 height 27
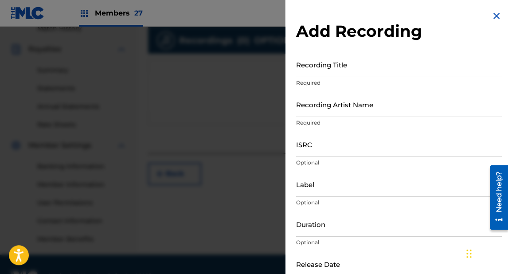
click at [330, 73] on input "Recording Title" at bounding box center [399, 64] width 206 height 25
type input "EXITOS"
click at [321, 109] on input "Recording Artist Name" at bounding box center [399, 104] width 206 height 25
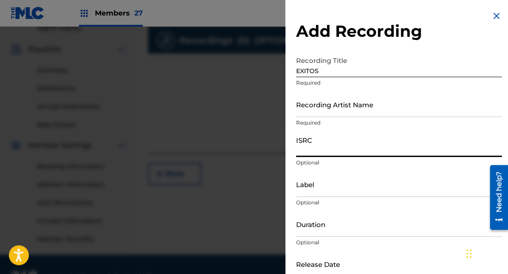
click at [307, 151] on input "ISRC" at bounding box center [399, 144] width 206 height 25
paste input "QZDQH2444750"
type input "QZDQH2444750"
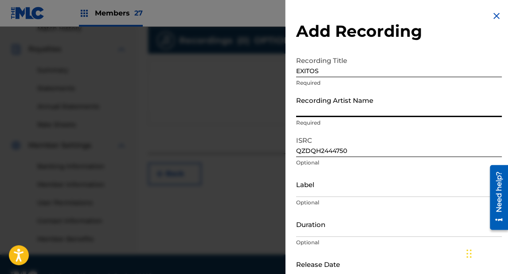
click at [320, 106] on input "Recording Artist Name" at bounding box center [399, 104] width 206 height 25
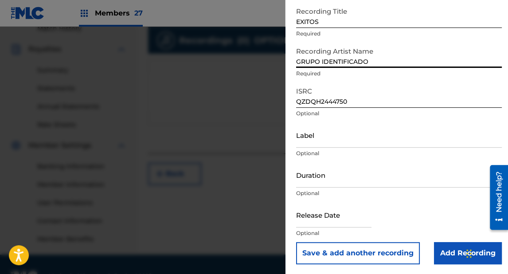
scroll to position [50, 0]
type input "GRUPO IDENTIFICADO"
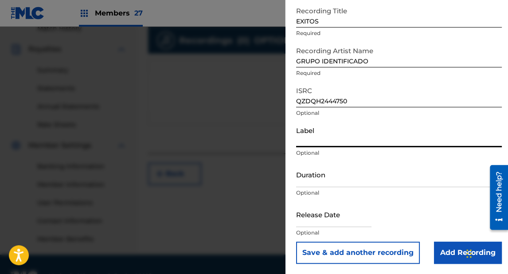
click at [312, 145] on input "Label" at bounding box center [399, 134] width 206 height 25
type input "FEME Music"
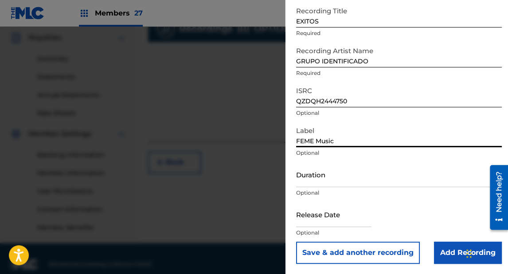
scroll to position [275, 0]
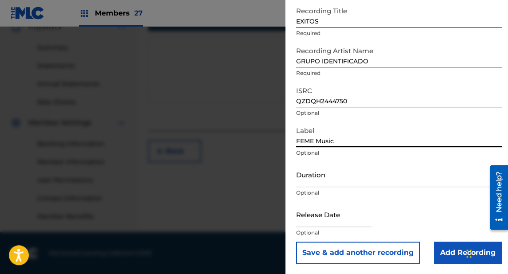
drag, startPoint x: 316, startPoint y: 179, endPoint x: 320, endPoint y: 171, distance: 8.9
click at [316, 179] on input "Duration" at bounding box center [399, 174] width 206 height 25
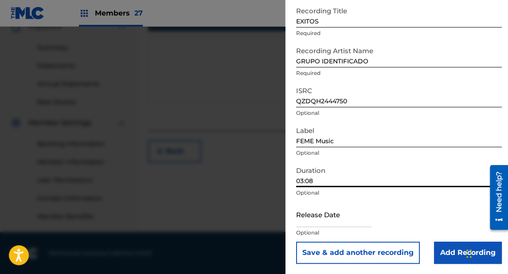
type input "03:08"
click at [316, 219] on input "text" at bounding box center [333, 214] width 75 height 25
select select "7"
select select "2025"
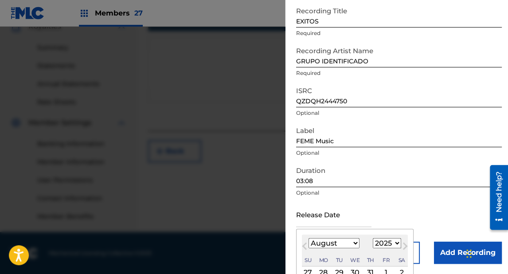
click at [326, 243] on select "January February March April May June July August September October November De…" at bounding box center [334, 243] width 51 height 10
select select "2"
click at [309, 238] on select "January February March April May June July August September October November De…" at bounding box center [334, 243] width 51 height 10
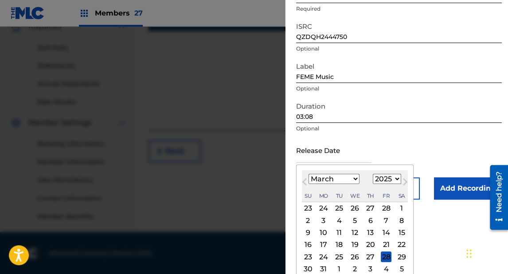
scroll to position [121, 0]
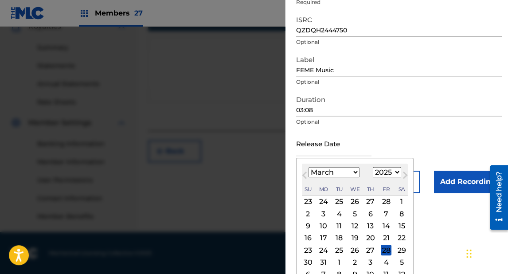
click at [383, 223] on div "14" at bounding box center [386, 226] width 11 height 11
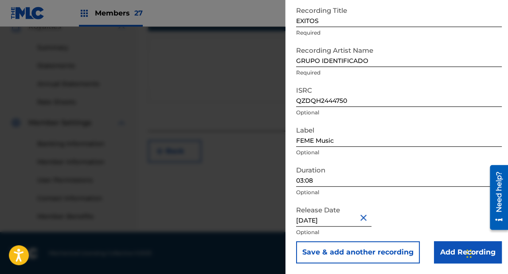
type input "[DATE]"
click at [355, 156] on p "Optional" at bounding box center [399, 153] width 206 height 8
click at [450, 253] on input "Add Recording" at bounding box center [468, 253] width 68 height 22
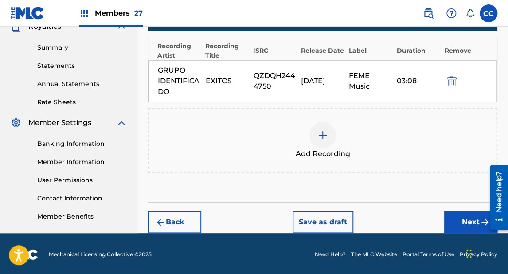
scroll to position [276, 0]
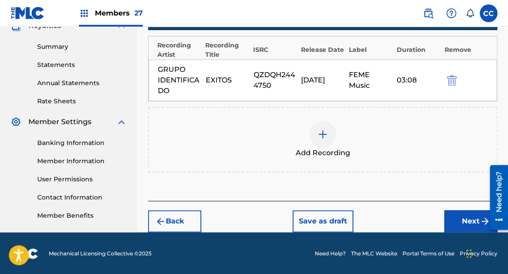
click at [466, 220] on button "Next" at bounding box center [470, 221] width 53 height 22
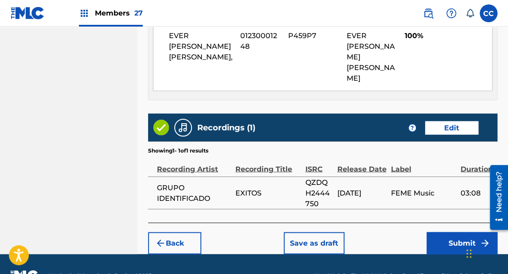
scroll to position [531, 0]
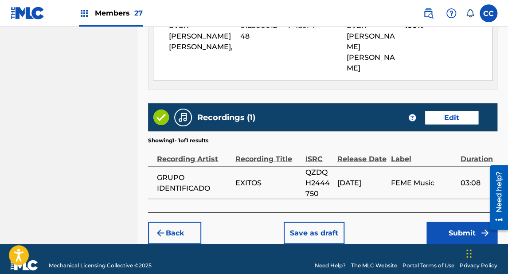
click at [447, 222] on button "Submit" at bounding box center [462, 233] width 71 height 22
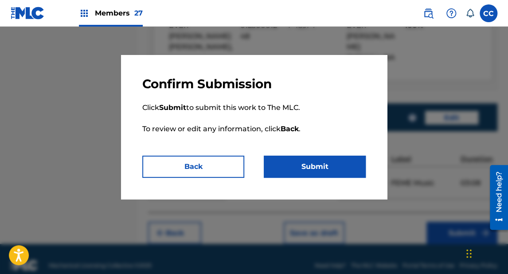
click at [319, 164] on button "Submit" at bounding box center [315, 167] width 102 height 22
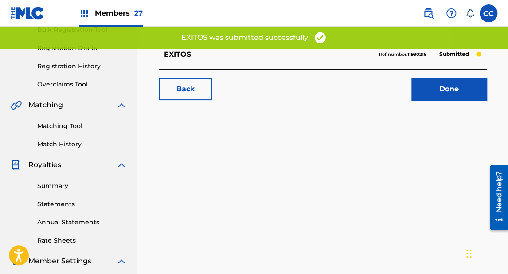
scroll to position [106, 0]
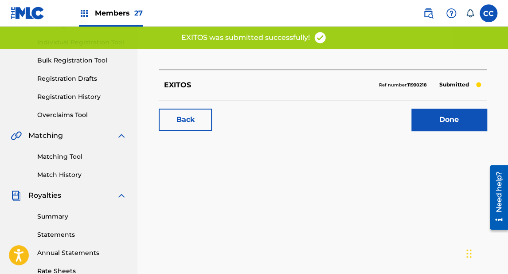
click at [435, 122] on link "Done" at bounding box center [448, 120] width 75 height 22
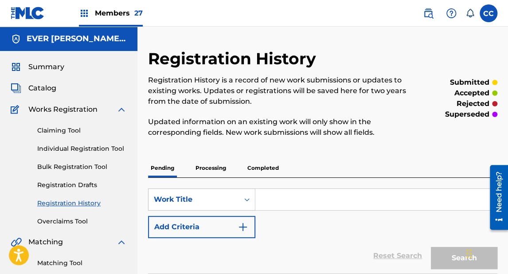
click at [50, 86] on span "Catalog" at bounding box center [42, 88] width 28 height 11
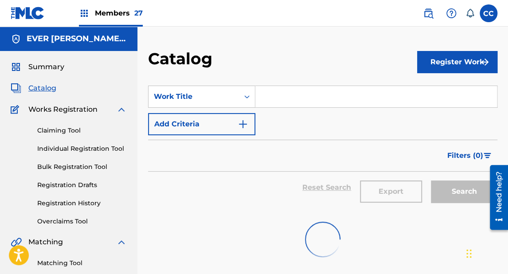
click at [463, 57] on button "Register Work" at bounding box center [457, 62] width 80 height 22
click at [443, 94] on link "Individual" at bounding box center [457, 90] width 80 height 21
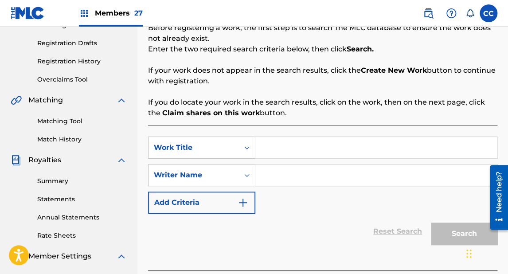
scroll to position [177, 0]
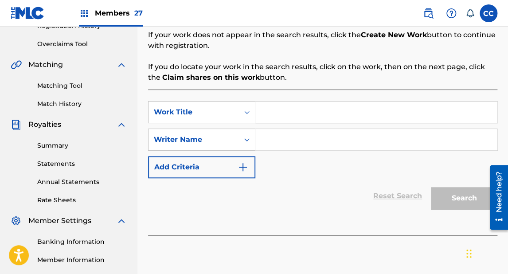
click at [278, 115] on input "Search Form" at bounding box center [376, 112] width 242 height 21
click at [302, 111] on input "LA BACE" at bounding box center [376, 112] width 242 height 21
type input "LA NAVE"
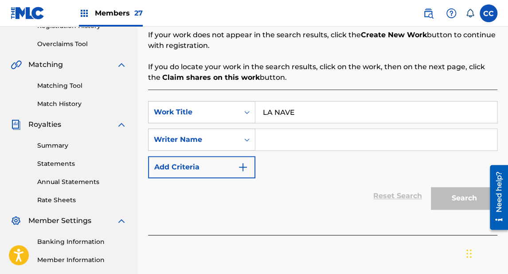
click at [280, 143] on input "Search Form" at bounding box center [376, 139] width 242 height 21
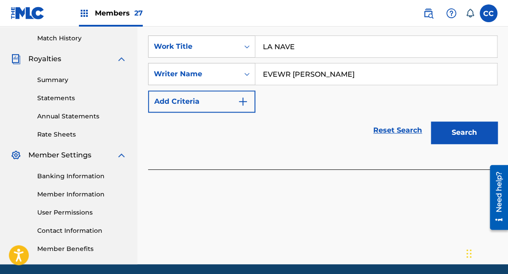
scroll to position [248, 0]
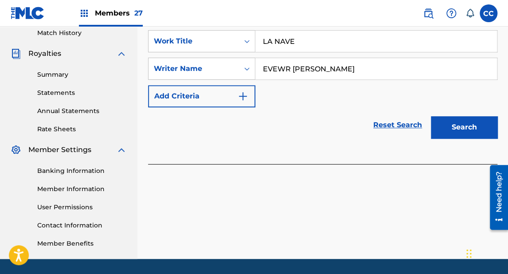
type input "EVEWR [PERSON_NAME]"
click at [457, 128] on button "Search" at bounding box center [464, 127] width 67 height 22
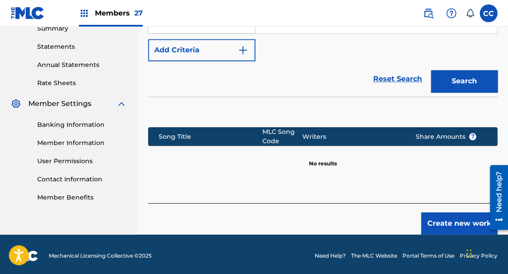
scroll to position [297, 0]
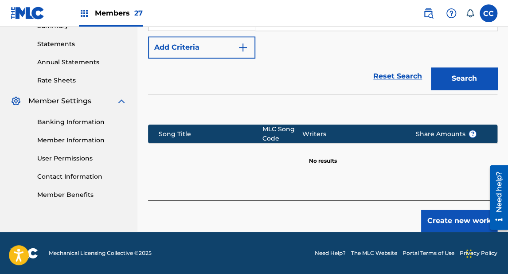
click at [447, 215] on button "Create new work" at bounding box center [459, 221] width 76 height 22
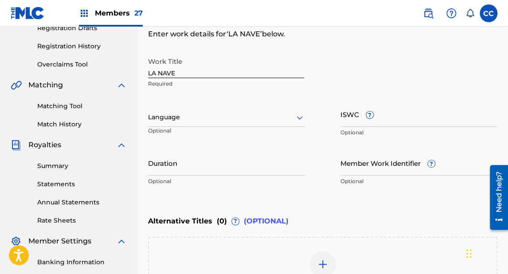
scroll to position [174, 0]
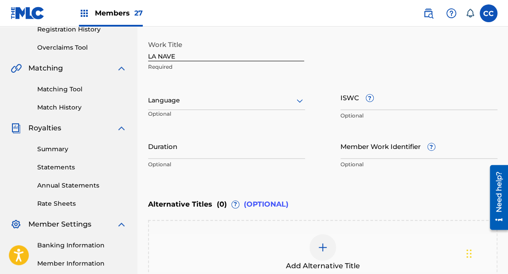
click at [351, 98] on input "ISWC ?" at bounding box center [418, 97] width 157 height 25
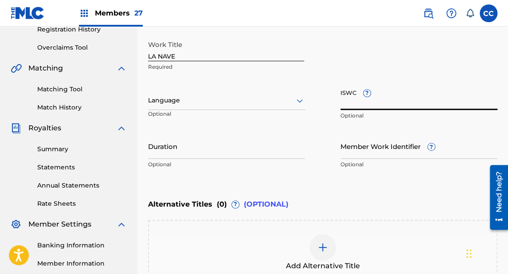
paste input "T3344347128"
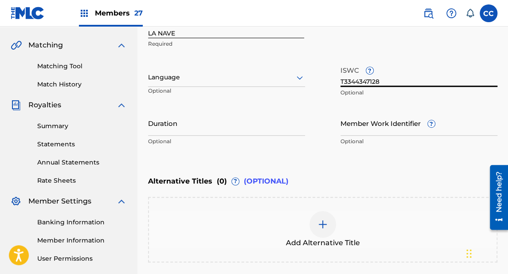
scroll to position [209, 0]
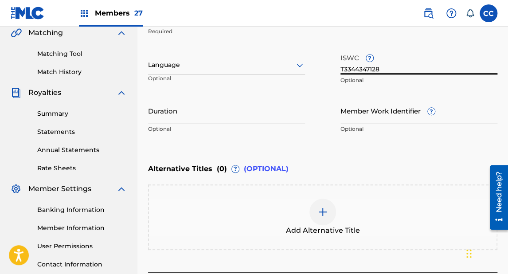
type input "T3344347128"
click at [169, 69] on div at bounding box center [226, 64] width 157 height 11
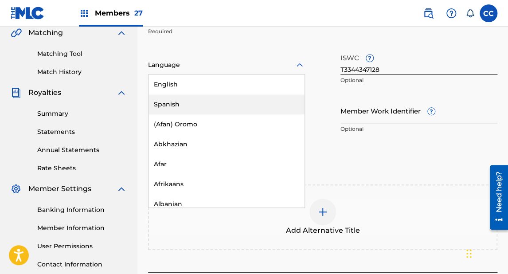
click at [166, 99] on div "Spanish" at bounding box center [227, 104] width 156 height 20
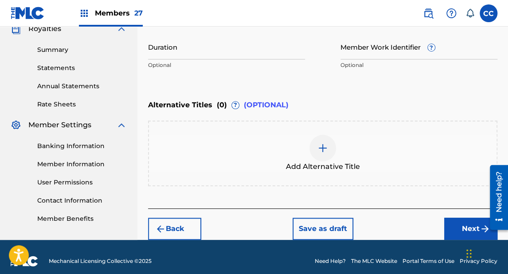
scroll to position [280, 0]
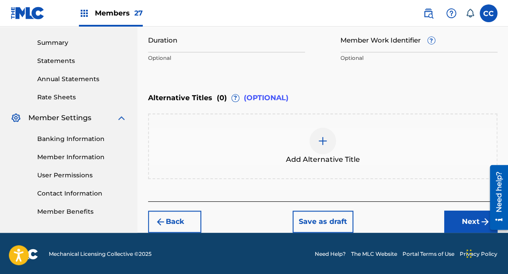
click at [461, 220] on button "Next" at bounding box center [470, 222] width 53 height 22
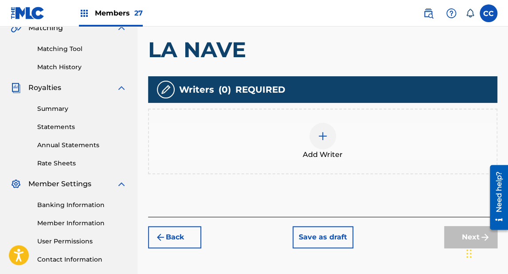
scroll to position [217, 0]
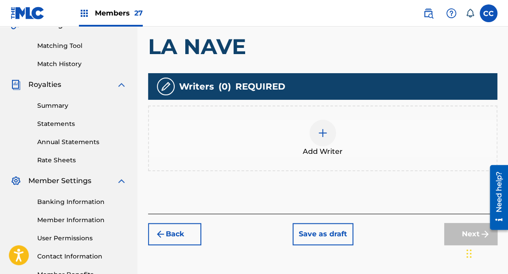
click at [355, 149] on div "Add Writer" at bounding box center [323, 138] width 348 height 37
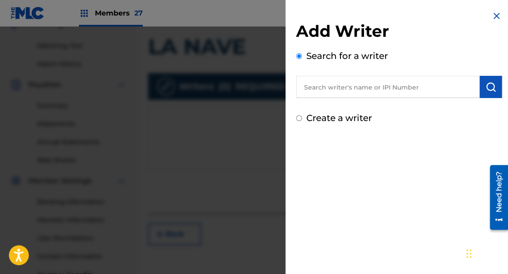
click at [343, 86] on input "text" at bounding box center [388, 87] width 184 height 22
click at [335, 89] on input "text" at bounding box center [388, 87] width 184 height 22
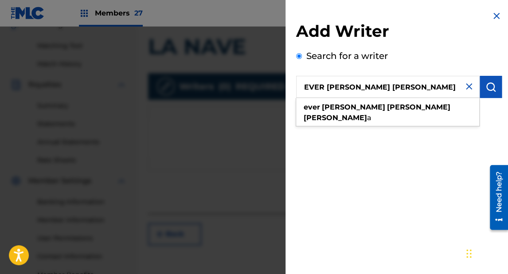
type input "EVER [PERSON_NAME] [PERSON_NAME]"
click at [494, 86] on button "submit" at bounding box center [491, 87] width 22 height 22
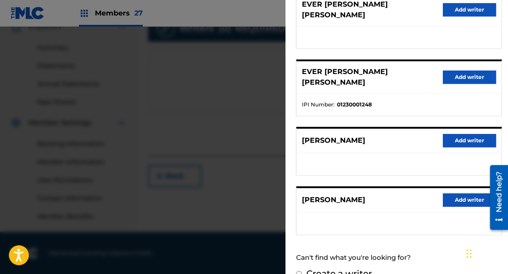
scroll to position [149, 0]
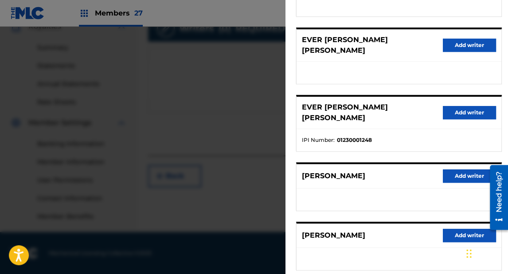
click at [449, 106] on button "Add writer" at bounding box center [469, 112] width 53 height 13
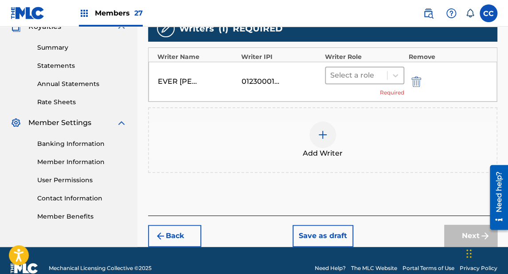
click at [360, 70] on div at bounding box center [356, 75] width 52 height 12
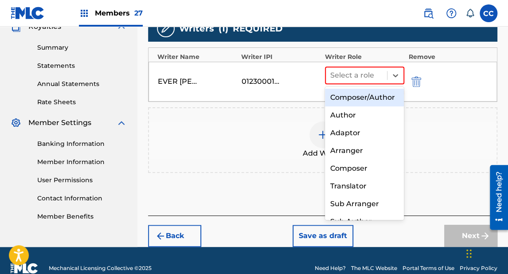
click at [355, 98] on div "Composer/Author" at bounding box center [364, 98] width 79 height 18
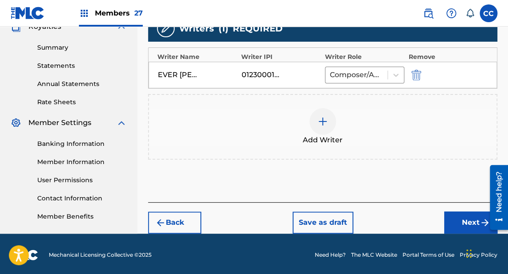
scroll to position [277, 0]
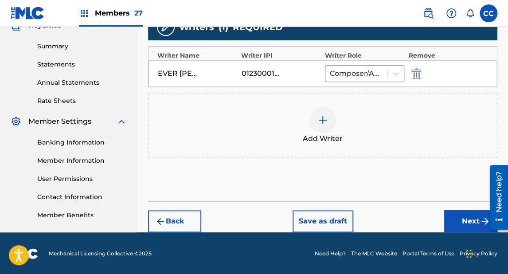
drag, startPoint x: 455, startPoint y: 216, endPoint x: 453, endPoint y: 211, distance: 5.4
click at [454, 216] on button "Next" at bounding box center [470, 221] width 53 height 22
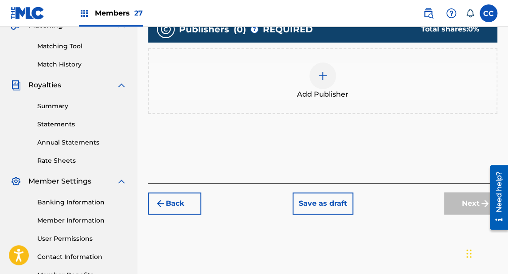
scroll to position [217, 0]
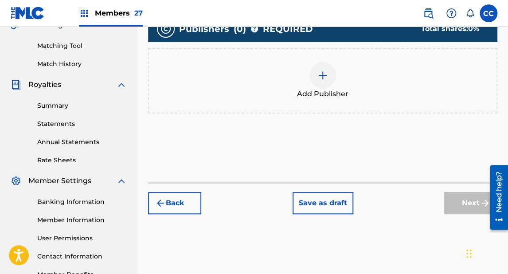
click at [311, 83] on div "Add Publisher" at bounding box center [323, 80] width 348 height 37
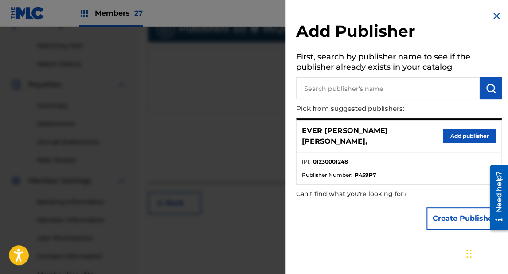
click at [452, 130] on button "Add publisher" at bounding box center [469, 135] width 53 height 13
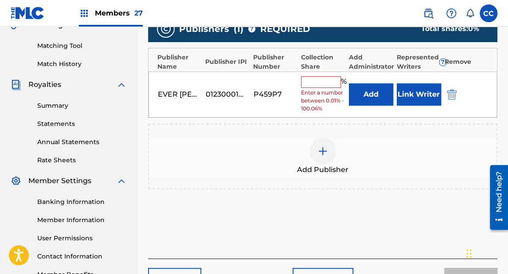
click at [322, 83] on input "text" at bounding box center [321, 82] width 40 height 12
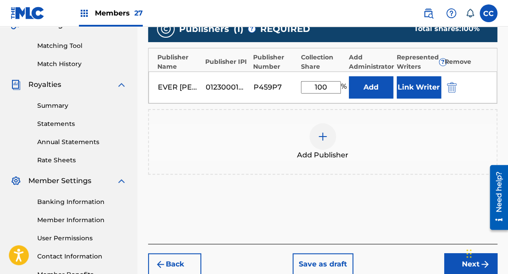
type input "100"
click at [409, 82] on button "Link Writer" at bounding box center [419, 87] width 44 height 22
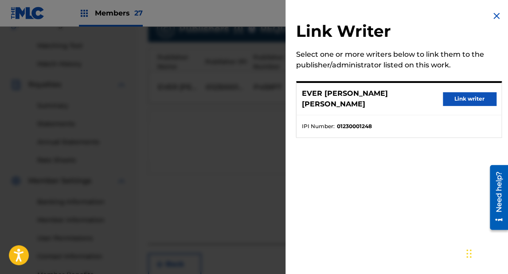
click at [452, 96] on button "Link writer" at bounding box center [469, 98] width 53 height 13
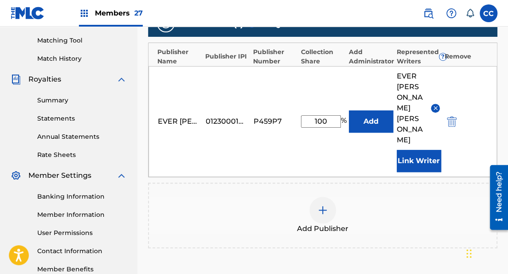
scroll to position [328, 0]
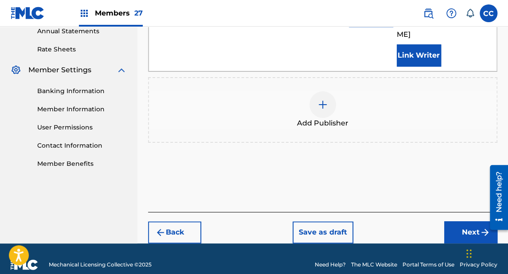
click at [463, 221] on button "Next" at bounding box center [470, 232] width 53 height 22
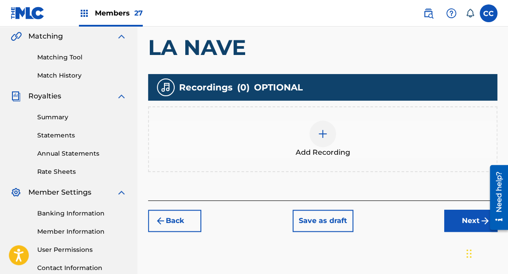
scroll to position [240, 0]
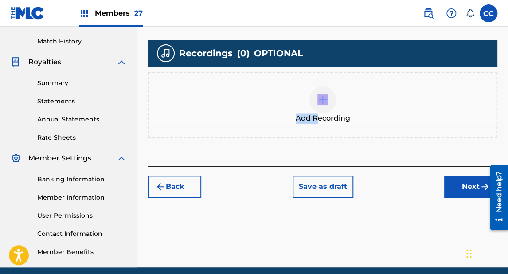
click at [319, 112] on div "Add Recording" at bounding box center [323, 104] width 348 height 37
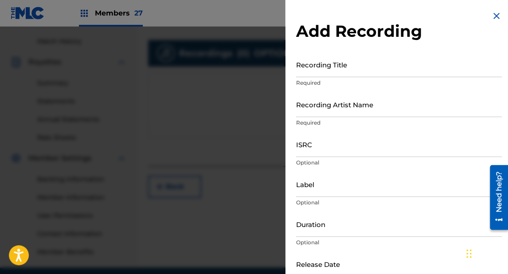
click at [326, 70] on input "Recording Title" at bounding box center [399, 64] width 206 height 25
type input "LA NAVE"
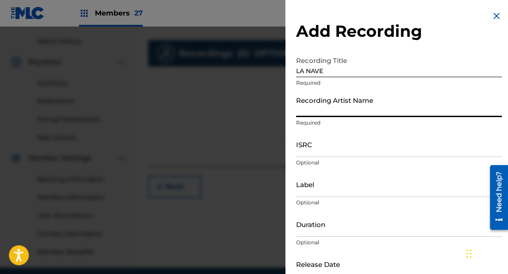
click at [312, 111] on input "Recording Artist Name" at bounding box center [399, 104] width 206 height 25
type input "GRUPO IDENTIFICADO"
click at [308, 153] on input "ISRC" at bounding box center [399, 144] width 206 height 25
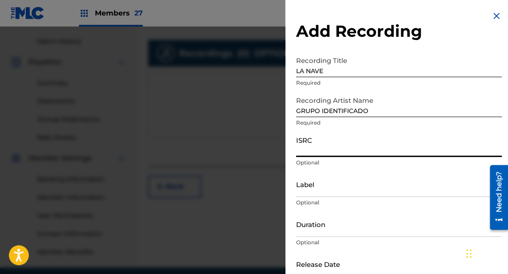
click at [318, 148] on input "ISRC" at bounding box center [399, 144] width 206 height 25
paste input "US3DF2545974"
type input "US3DF2545974"
click at [312, 188] on input "Label" at bounding box center [399, 184] width 206 height 25
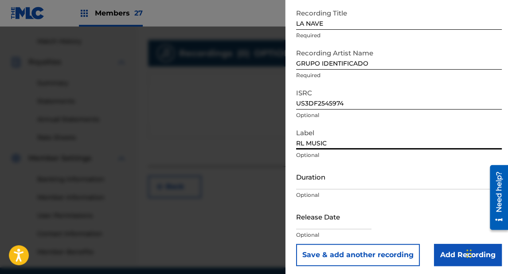
scroll to position [50, 0]
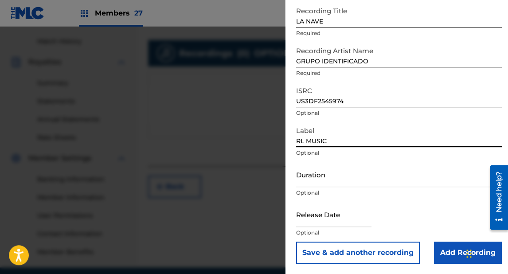
type input "RL MUSIC"
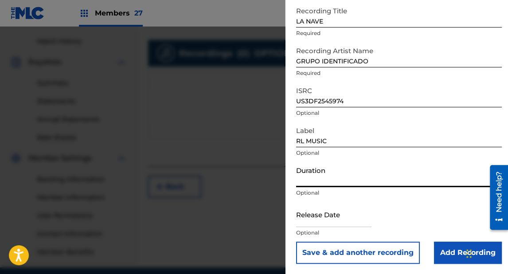
drag, startPoint x: 320, startPoint y: 178, endPoint x: 322, endPoint y: 174, distance: 5.2
click at [320, 178] on input "Duration" at bounding box center [399, 174] width 206 height 25
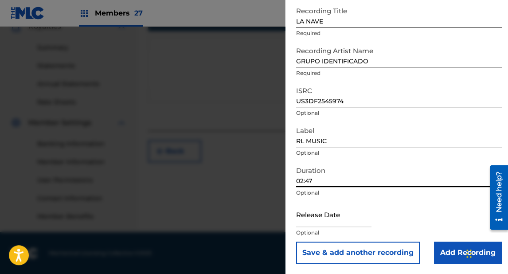
type input "02:47"
click at [325, 217] on input "text" at bounding box center [333, 214] width 75 height 25
select select "7"
select select "2025"
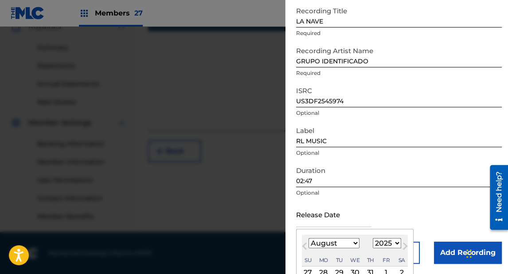
click at [330, 243] on select "January February March April May June July August September October November De…" at bounding box center [334, 243] width 51 height 10
select select "4"
click at [309, 238] on select "January February March April May June July August September October November De…" at bounding box center [334, 243] width 51 height 10
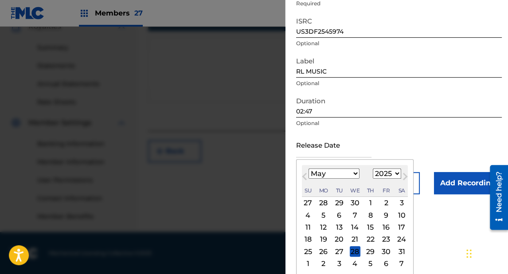
scroll to position [120, 0]
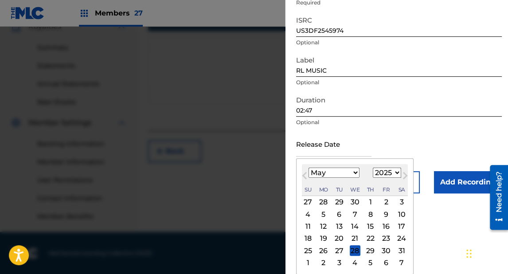
click at [387, 203] on div "2" at bounding box center [386, 202] width 11 height 11
type input "[DATE]"
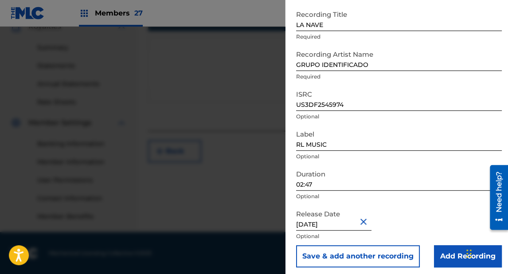
scroll to position [50, 0]
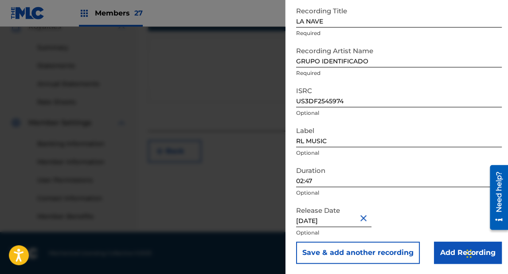
click at [443, 247] on input "Add Recording" at bounding box center [468, 253] width 68 height 22
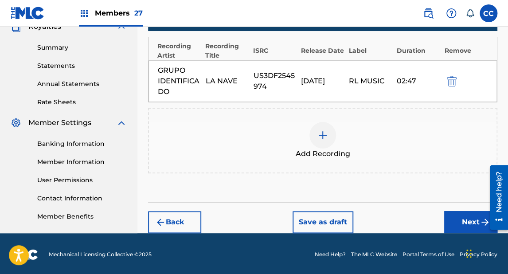
scroll to position [276, 0]
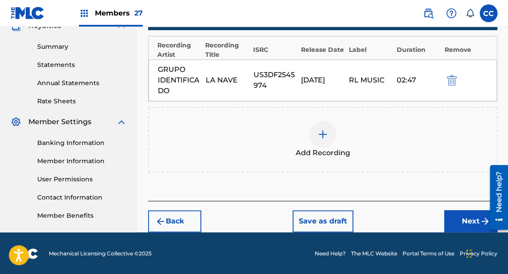
click at [454, 220] on button "Next" at bounding box center [470, 221] width 53 height 22
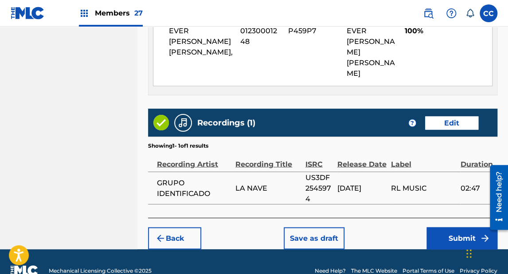
scroll to position [531, 0]
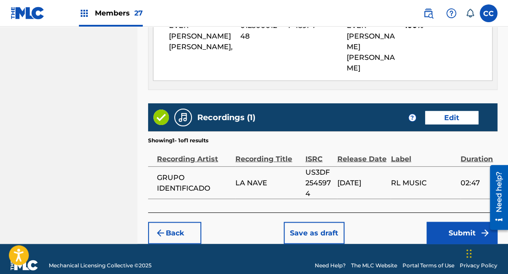
click at [446, 222] on button "Submit" at bounding box center [462, 233] width 71 height 22
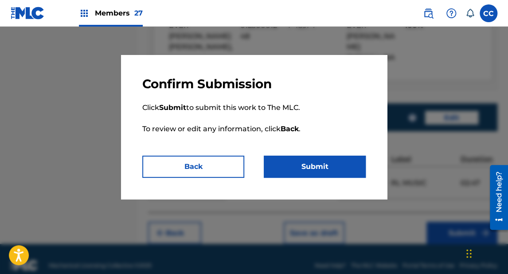
click at [322, 169] on button "Submit" at bounding box center [315, 167] width 102 height 22
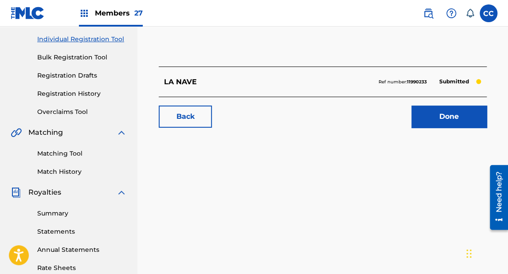
scroll to position [106, 0]
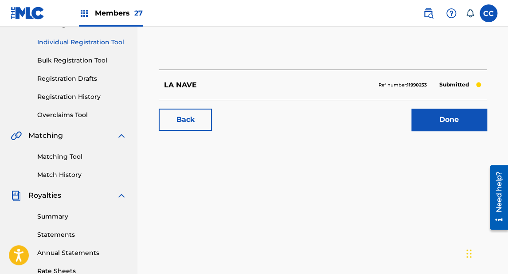
click at [443, 122] on link "Done" at bounding box center [448, 120] width 75 height 22
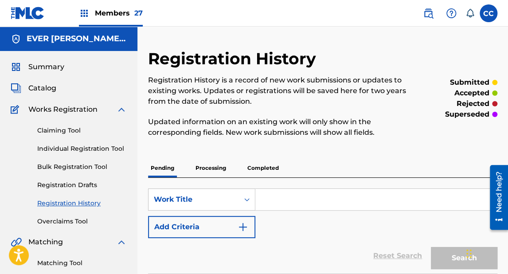
click at [94, 151] on link "Individual Registration Tool" at bounding box center [82, 148] width 90 height 9
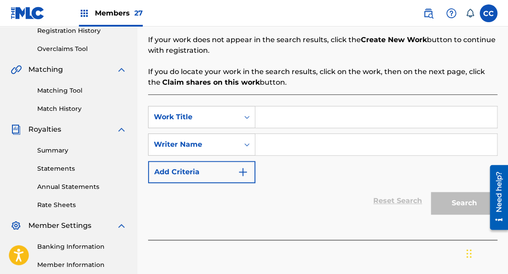
scroll to position [177, 0]
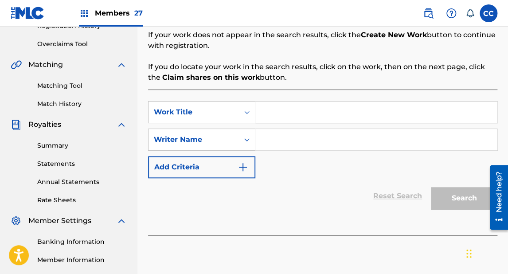
click at [286, 115] on input "Search Form" at bounding box center [376, 112] width 242 height 21
type input "SALIR MAS CARO"
click at [276, 137] on input "Search Form" at bounding box center [376, 139] width 242 height 21
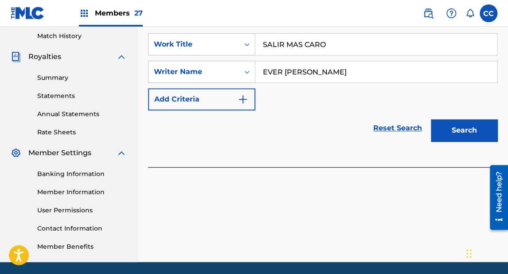
scroll to position [248, 0]
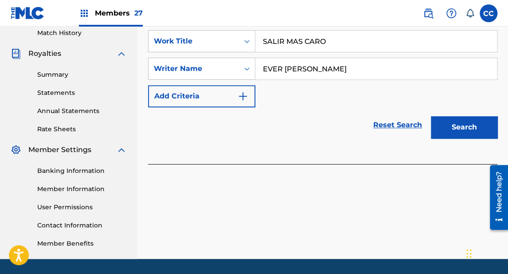
type input "EVER [PERSON_NAME]"
click at [455, 132] on button "Search" at bounding box center [464, 127] width 67 height 22
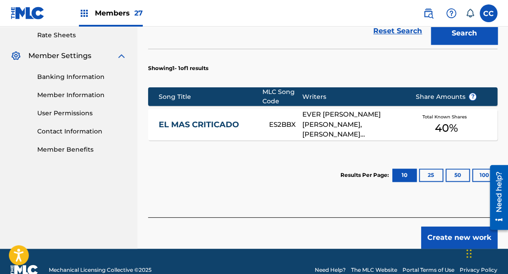
scroll to position [355, 0]
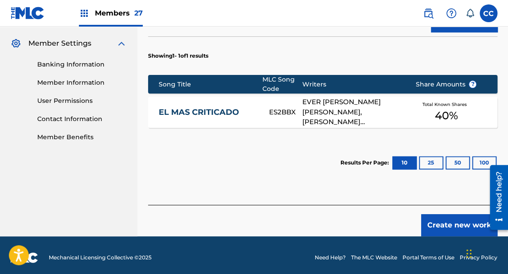
click at [438, 227] on button "Create new work" at bounding box center [459, 225] width 76 height 22
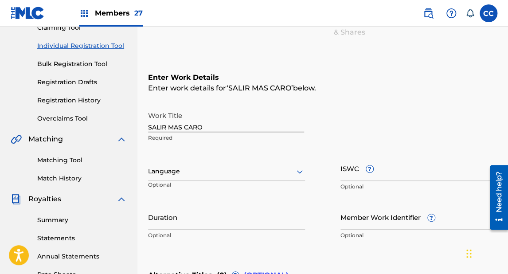
scroll to position [138, 0]
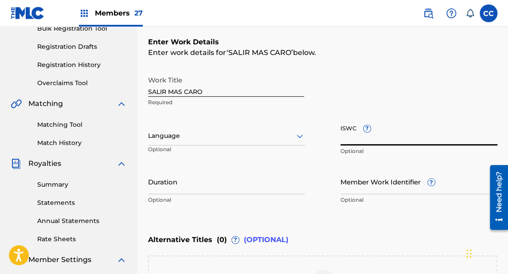
click at [348, 141] on input "ISWC ?" at bounding box center [418, 132] width 157 height 25
paste input "T3344346976"
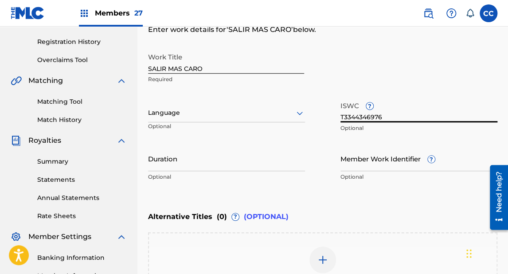
scroll to position [174, 0]
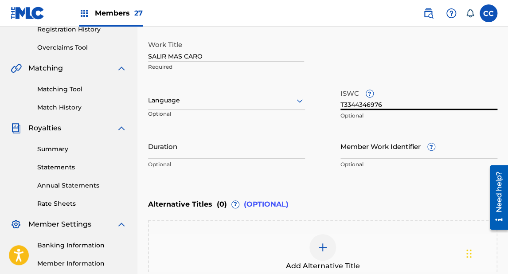
type input "T3344346976"
click at [168, 102] on div at bounding box center [226, 100] width 157 height 11
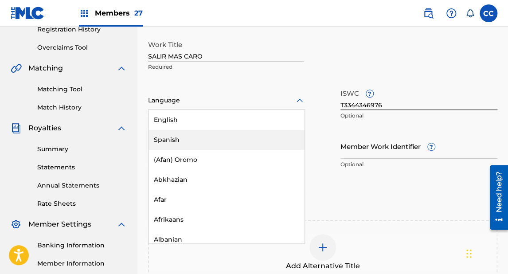
click at [164, 136] on div "Spanish" at bounding box center [227, 140] width 156 height 20
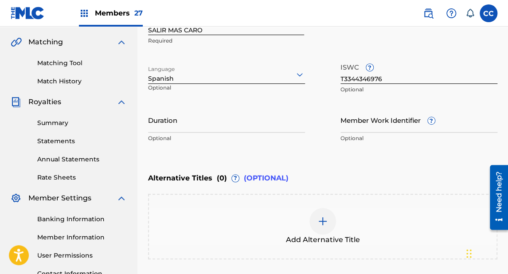
scroll to position [280, 0]
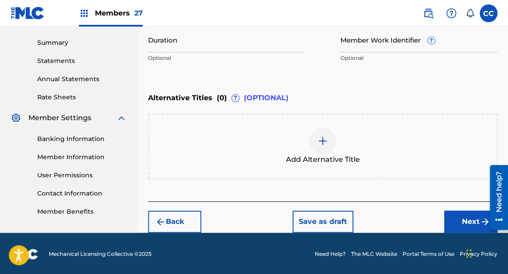
click at [458, 218] on button "Next" at bounding box center [470, 222] width 53 height 22
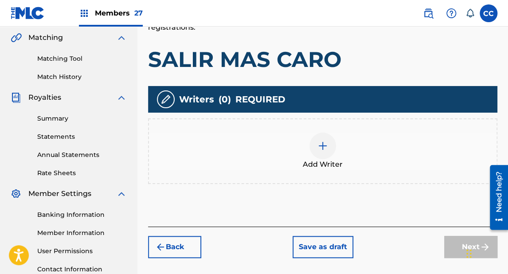
scroll to position [217, 0]
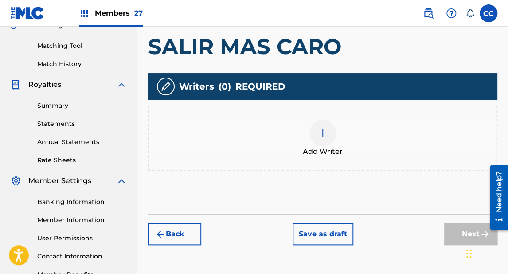
click at [323, 131] on img at bounding box center [322, 133] width 11 height 11
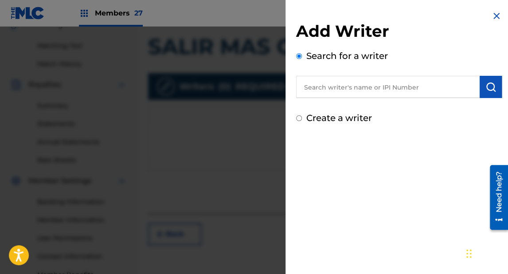
click at [337, 89] on input "text" at bounding box center [388, 87] width 184 height 22
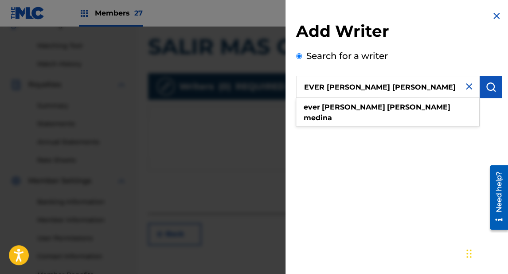
type input "EVER [PERSON_NAME] [PERSON_NAME]"
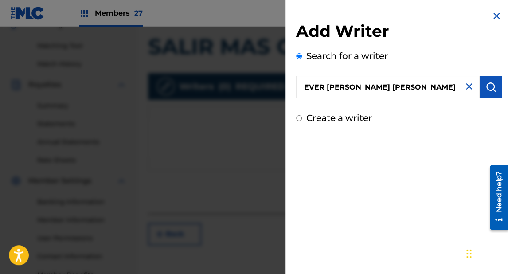
click at [489, 90] on img "submit" at bounding box center [490, 87] width 11 height 11
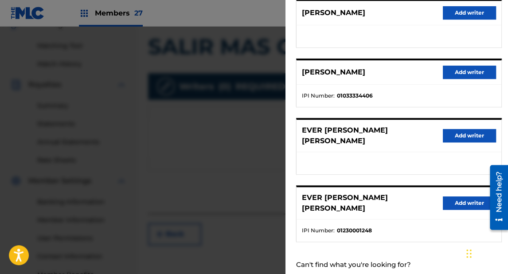
scroll to position [184, 0]
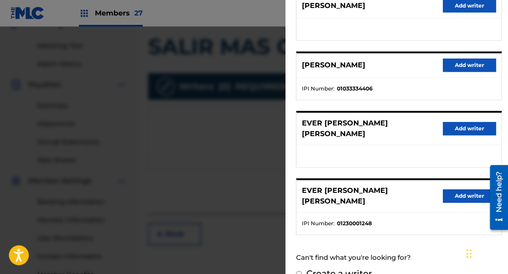
click at [449, 189] on button "Add writer" at bounding box center [469, 195] width 53 height 13
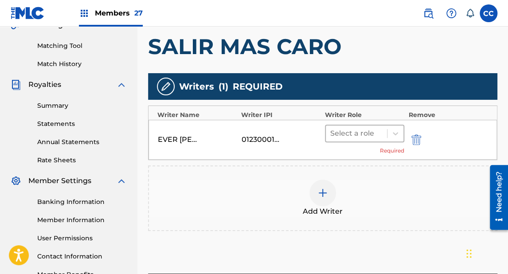
click at [360, 129] on div at bounding box center [356, 133] width 52 height 12
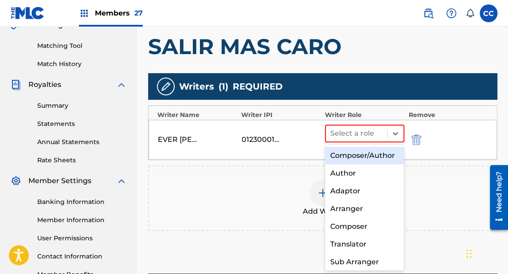
click at [360, 152] on div "Composer/Author" at bounding box center [364, 156] width 79 height 18
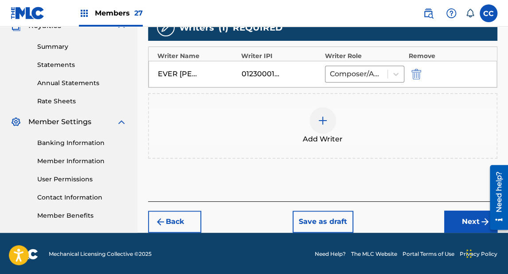
scroll to position [277, 0]
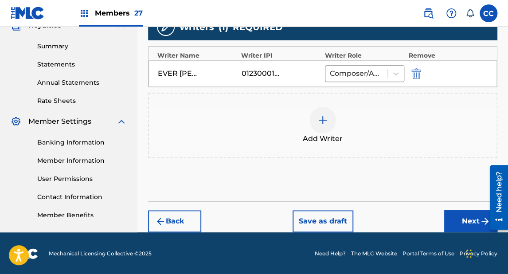
click at [454, 218] on button "Next" at bounding box center [470, 221] width 53 height 22
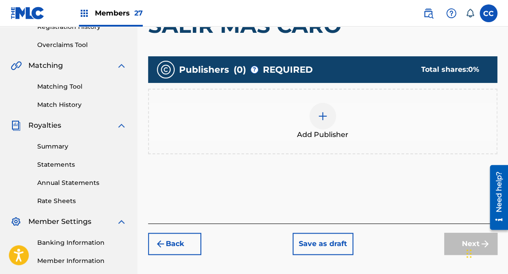
scroll to position [182, 0]
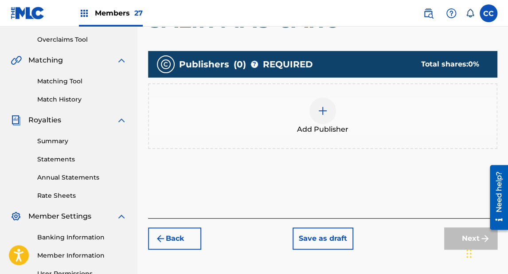
click at [329, 117] on div at bounding box center [322, 111] width 27 height 27
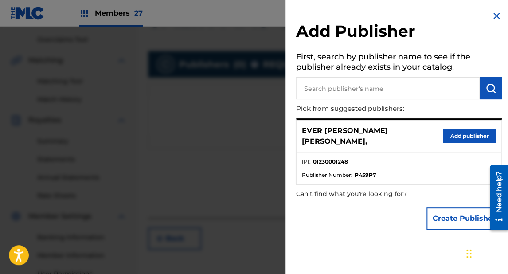
click at [457, 130] on button "Add publisher" at bounding box center [469, 135] width 53 height 13
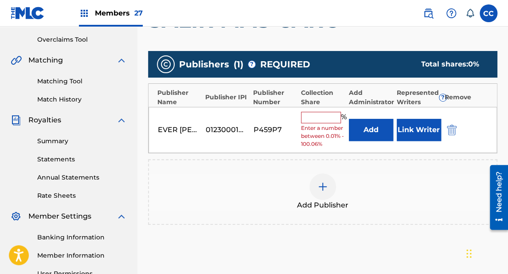
click at [325, 117] on input "text" at bounding box center [321, 118] width 40 height 12
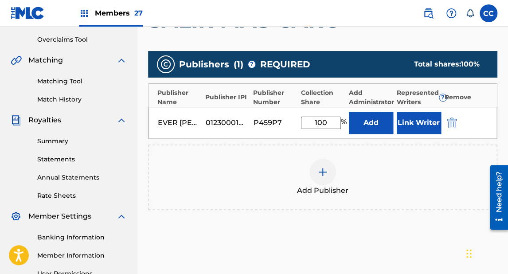
type input "100"
click at [424, 126] on button "Link Writer" at bounding box center [419, 123] width 44 height 22
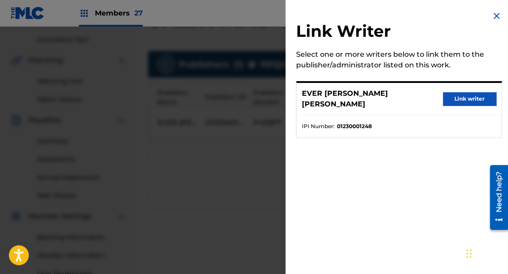
click at [460, 92] on button "Link writer" at bounding box center [469, 98] width 53 height 13
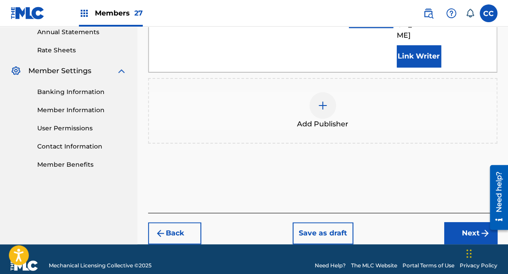
scroll to position [328, 0]
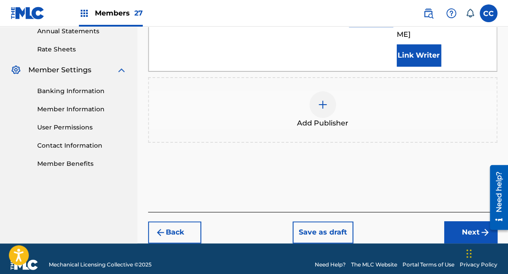
click at [463, 223] on button "Next" at bounding box center [470, 232] width 53 height 22
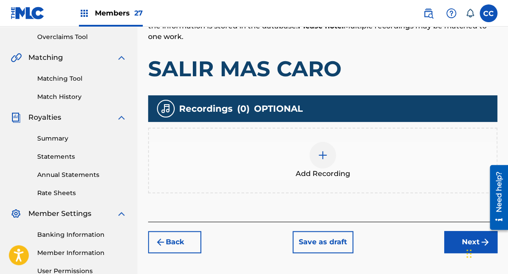
scroll to position [217, 0]
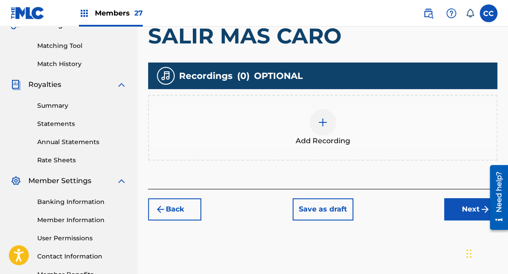
click at [317, 139] on span "Add Recording" at bounding box center [323, 141] width 55 height 11
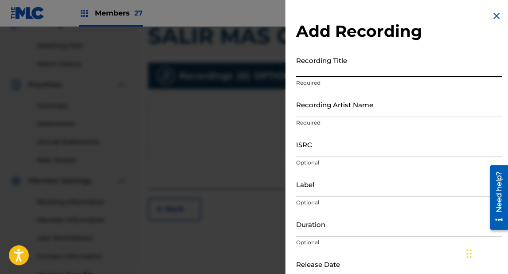
click at [321, 69] on input "Recording Title" at bounding box center [399, 64] width 206 height 25
click at [323, 71] on input "SALIR M" at bounding box center [399, 64] width 206 height 25
click at [323, 70] on input "SALIR M" at bounding box center [399, 64] width 206 height 25
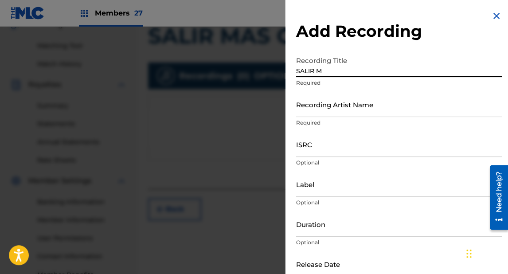
click at [323, 70] on input "SALIR M" at bounding box center [399, 64] width 206 height 25
type input "SALIR MAS CARO"
click at [315, 111] on input "Recording Artist Name" at bounding box center [399, 104] width 206 height 25
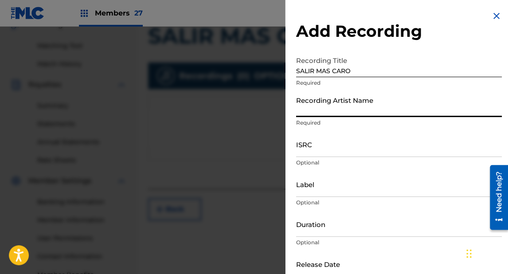
type input "H"
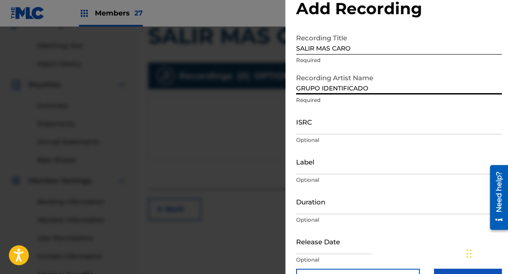
scroll to position [35, 0]
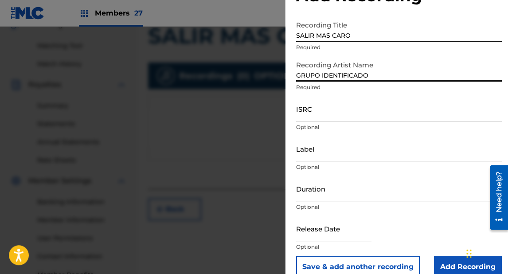
type input "GRUPO IDENTIFICADO"
click at [311, 119] on input "ISRC" at bounding box center [399, 108] width 206 height 25
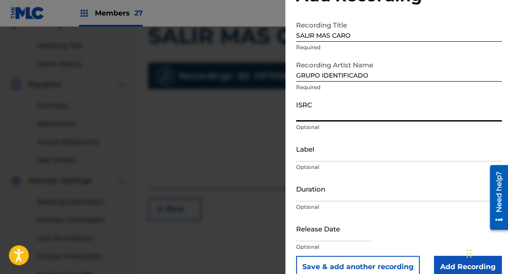
paste input "US3DF2534856"
type input "US3DF2534856"
click at [316, 117] on input "US3DF2534856" at bounding box center [399, 108] width 206 height 25
click at [318, 153] on input "Label" at bounding box center [399, 148] width 206 height 25
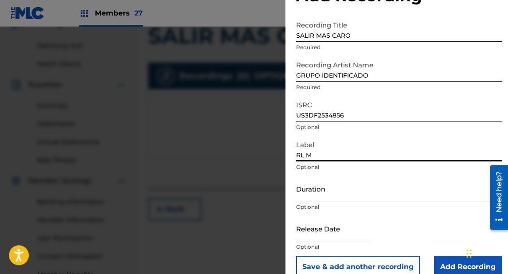
type input "RL MUSIC"
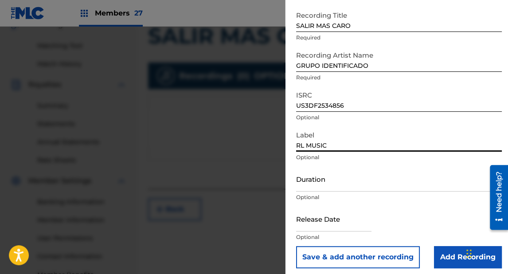
scroll to position [50, 0]
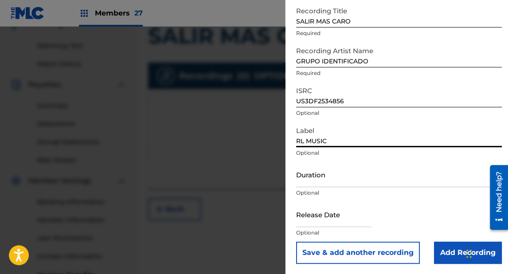
click at [316, 178] on input "Duration" at bounding box center [399, 174] width 206 height 25
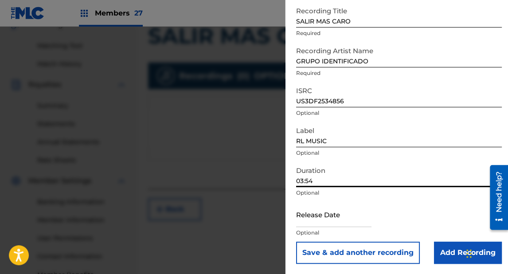
type input "03:54"
click at [357, 195] on p "Optional" at bounding box center [399, 193] width 206 height 8
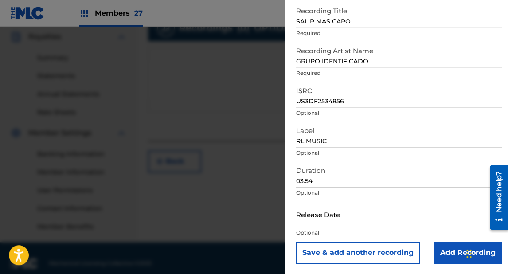
scroll to position [275, 0]
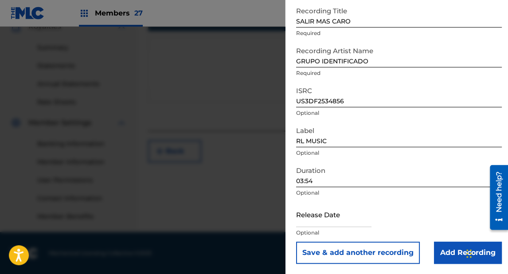
click at [315, 232] on p "Optional" at bounding box center [399, 233] width 206 height 8
click at [323, 222] on input "text" at bounding box center [333, 214] width 75 height 25
select select "7"
select select "2025"
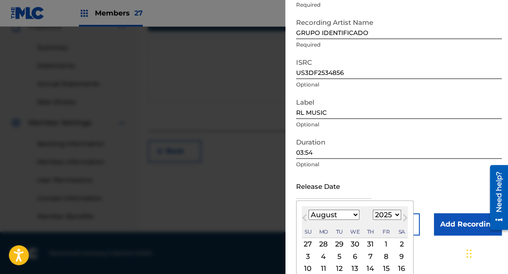
scroll to position [121, 0]
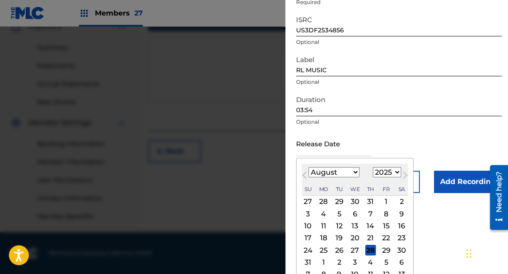
click at [329, 171] on select "January February March April May June July August September October November De…" at bounding box center [334, 172] width 51 height 10
select select "2"
click at [309, 167] on select "January February March April May June July August September October November De…" at bounding box center [334, 172] width 51 height 10
click at [385, 240] on div "21" at bounding box center [386, 238] width 11 height 11
type input "[DATE]"
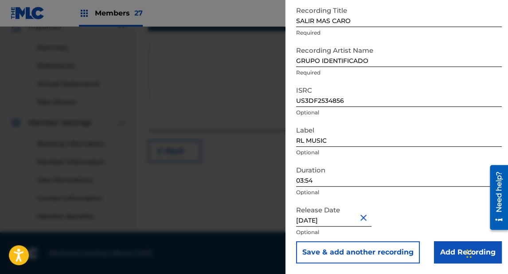
scroll to position [50, 0]
click at [393, 175] on input "03:54" at bounding box center [399, 174] width 206 height 25
click at [447, 245] on input "Add Recording" at bounding box center [468, 253] width 68 height 22
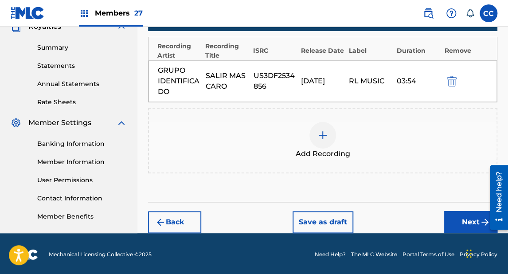
click at [456, 218] on button "Next" at bounding box center [470, 222] width 53 height 22
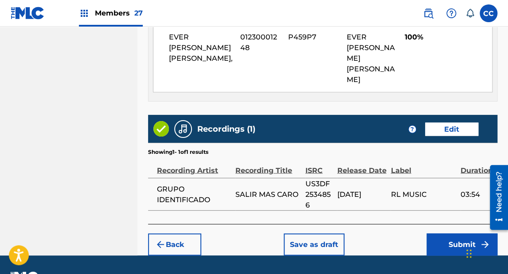
scroll to position [531, 0]
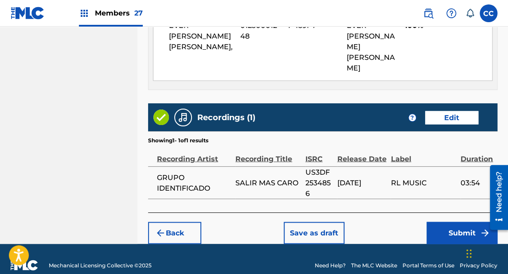
click at [446, 222] on button "Submit" at bounding box center [462, 233] width 71 height 22
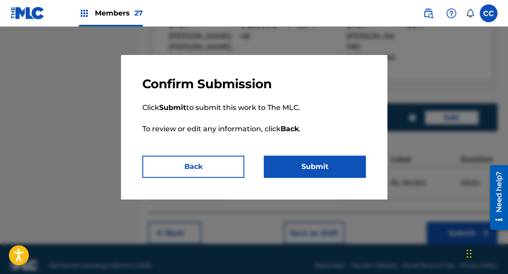
click at [337, 167] on button "Submit" at bounding box center [315, 167] width 102 height 22
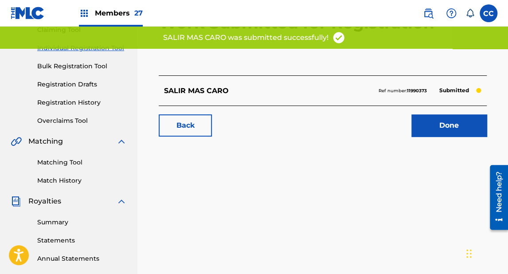
scroll to position [106, 0]
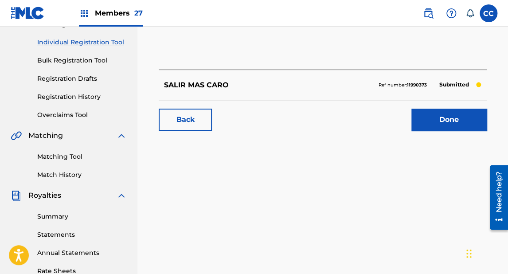
click at [433, 120] on link "Done" at bounding box center [448, 120] width 75 height 22
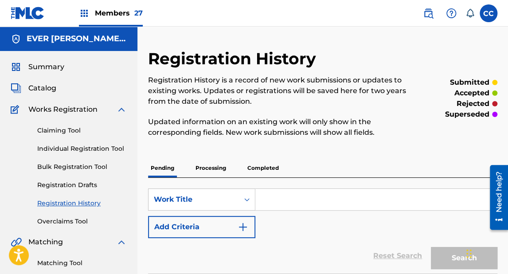
click at [104, 148] on link "Individual Registration Tool" at bounding box center [82, 148] width 90 height 9
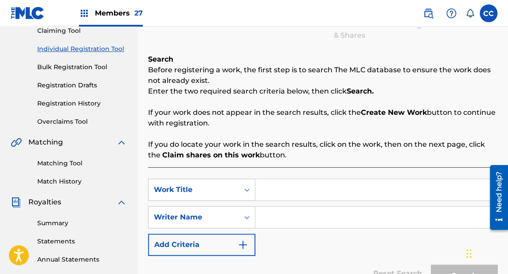
scroll to position [142, 0]
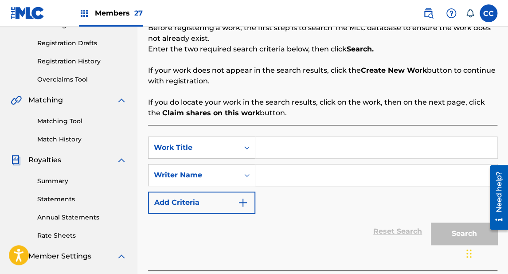
click at [275, 153] on input "Search Form" at bounding box center [376, 147] width 242 height 21
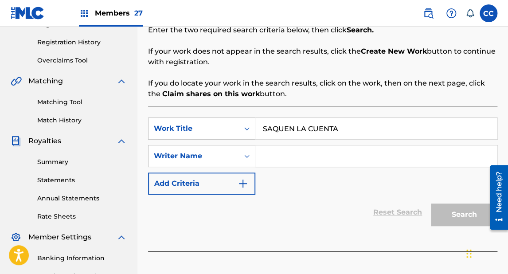
scroll to position [177, 0]
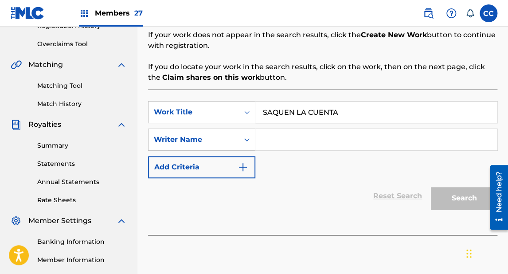
type input "SAQUEN LA CUENTA"
click at [273, 142] on input "Search Form" at bounding box center [376, 139] width 242 height 21
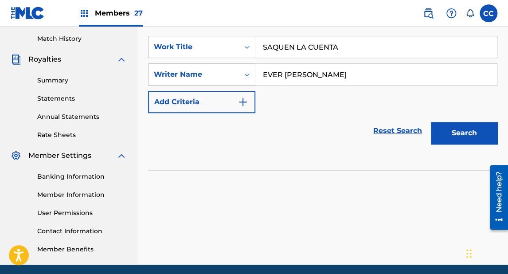
scroll to position [248, 0]
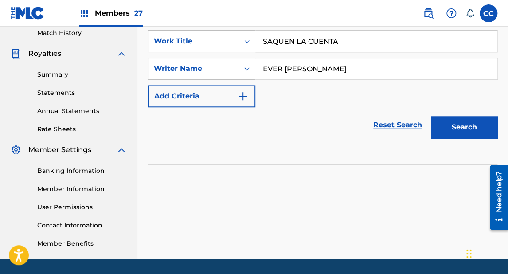
type input "EVER [PERSON_NAME]"
click at [442, 129] on button "Search" at bounding box center [464, 127] width 67 height 22
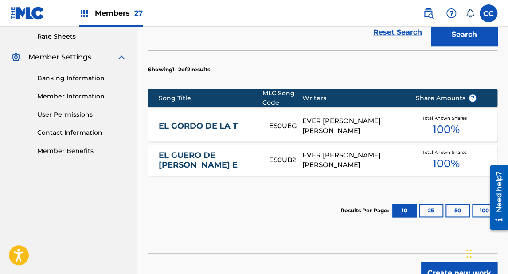
scroll to position [390, 0]
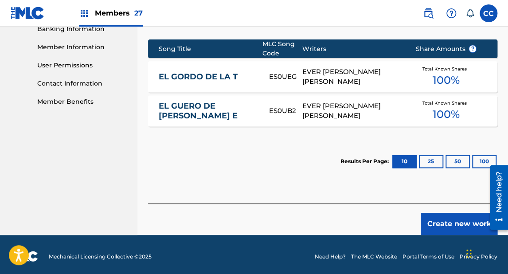
click at [440, 216] on button "Create new work" at bounding box center [459, 224] width 76 height 22
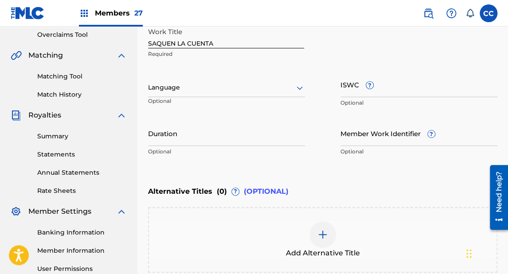
scroll to position [209, 0]
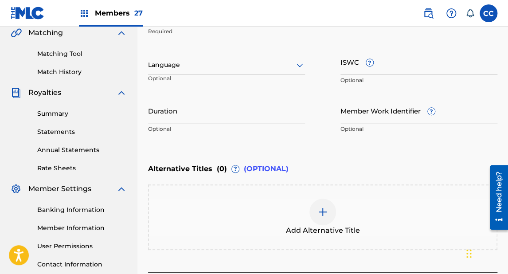
click at [175, 67] on div at bounding box center [226, 64] width 157 height 11
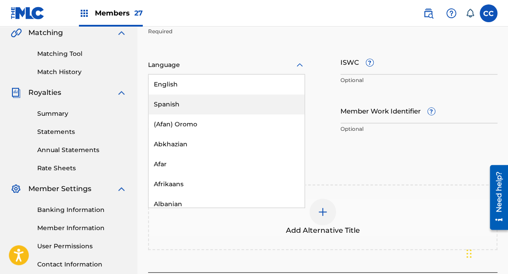
click at [165, 101] on div "Spanish" at bounding box center [227, 104] width 156 height 20
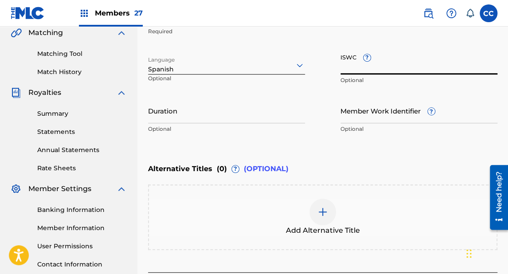
click at [355, 67] on input "ISWC ?" at bounding box center [418, 61] width 157 height 25
paste input "T3344417869"
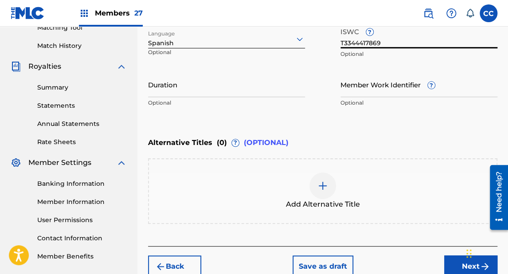
scroll to position [280, 0]
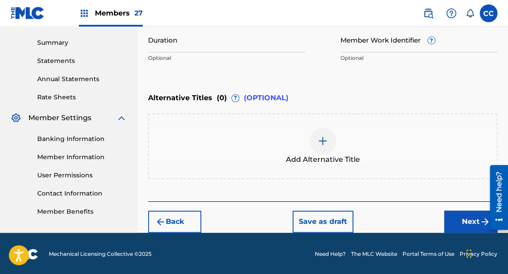
type input "T3344417869"
click at [455, 213] on button "Next" at bounding box center [470, 222] width 53 height 22
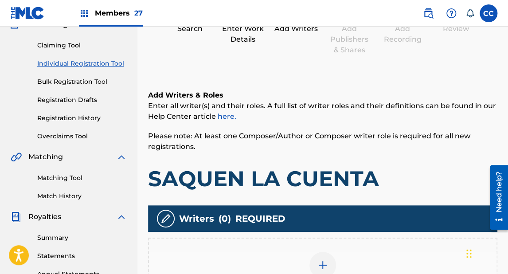
scroll to position [182, 0]
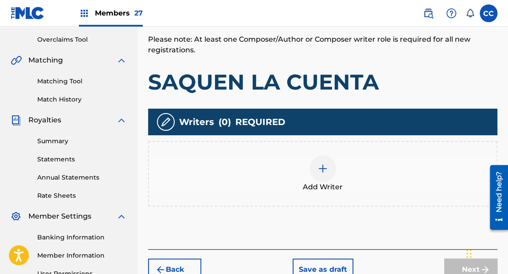
click at [323, 187] on span "Add Writer" at bounding box center [323, 187] width 40 height 11
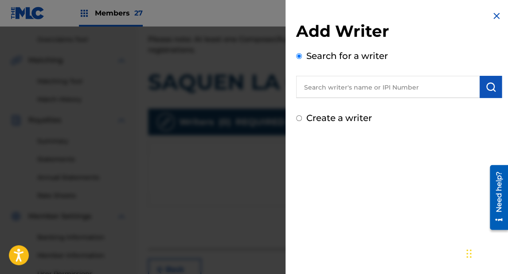
click at [321, 90] on input "text" at bounding box center [388, 87] width 184 height 22
click at [378, 86] on input "SAQUEN LA CUENTA" at bounding box center [388, 87] width 184 height 22
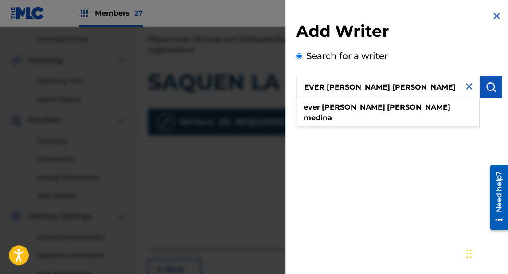
type input "EVER [PERSON_NAME] [PERSON_NAME]"
click at [486, 85] on img "submit" at bounding box center [490, 87] width 11 height 11
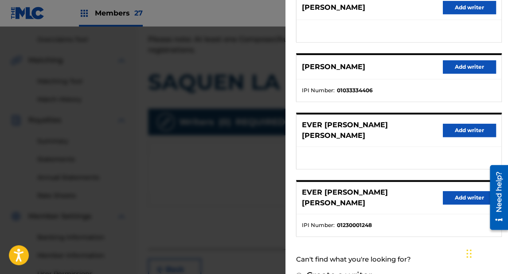
scroll to position [184, 0]
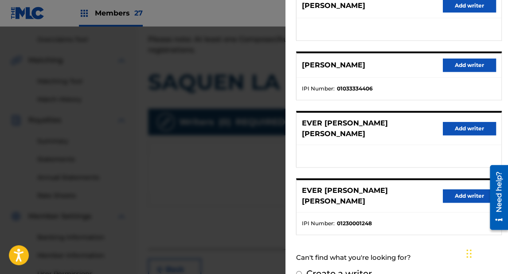
click at [457, 189] on button "Add writer" at bounding box center [469, 195] width 53 height 13
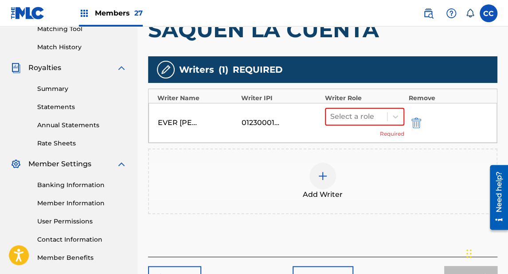
scroll to position [253, 0]
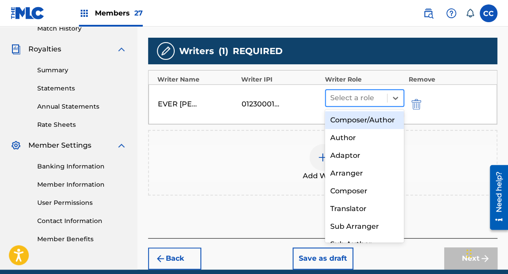
click at [344, 96] on div at bounding box center [356, 98] width 52 height 12
click at [359, 122] on div "Composer/Author" at bounding box center [364, 120] width 79 height 18
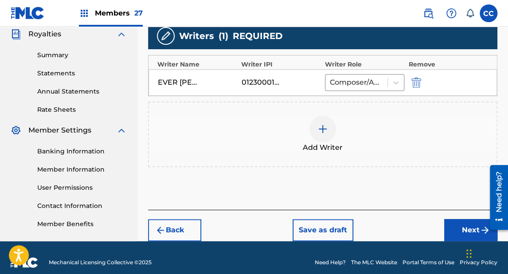
scroll to position [277, 0]
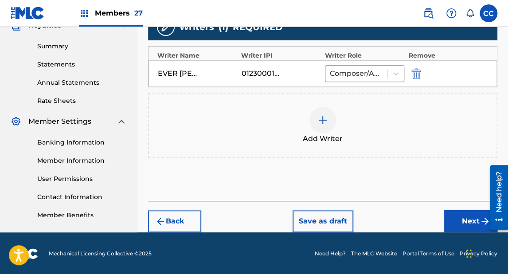
drag, startPoint x: 458, startPoint y: 213, endPoint x: 438, endPoint y: 202, distance: 22.2
click at [458, 213] on button "Next" at bounding box center [470, 221] width 53 height 22
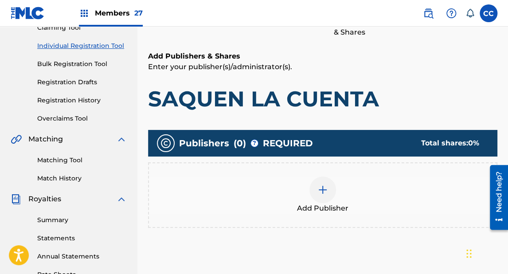
scroll to position [182, 0]
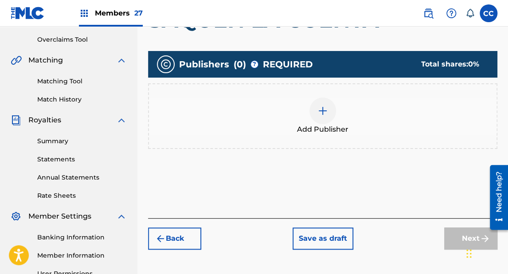
click at [329, 126] on span "Add Publisher" at bounding box center [322, 129] width 51 height 11
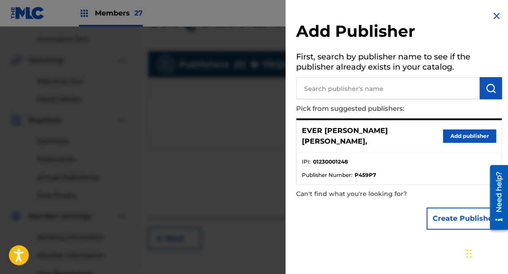
click at [456, 132] on button "Add publisher" at bounding box center [469, 135] width 53 height 13
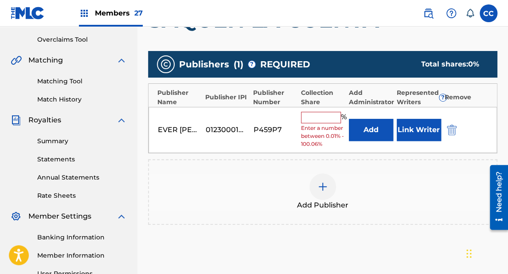
drag, startPoint x: 319, startPoint y: 119, endPoint x: 325, endPoint y: 115, distance: 6.8
click at [319, 119] on input "text" at bounding box center [321, 118] width 40 height 12
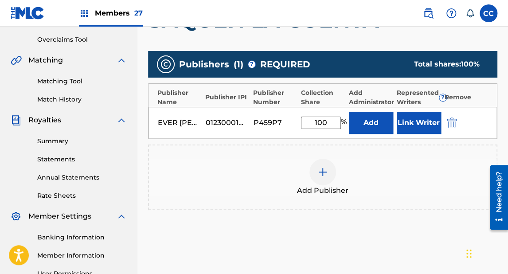
type input "100"
click at [415, 126] on button "Link Writer" at bounding box center [419, 123] width 44 height 22
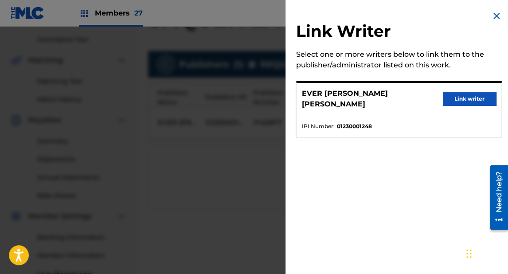
click at [450, 92] on button "Link writer" at bounding box center [469, 98] width 53 height 13
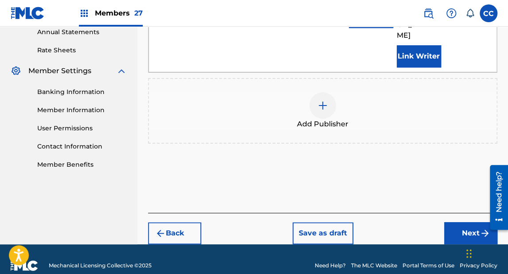
scroll to position [328, 0]
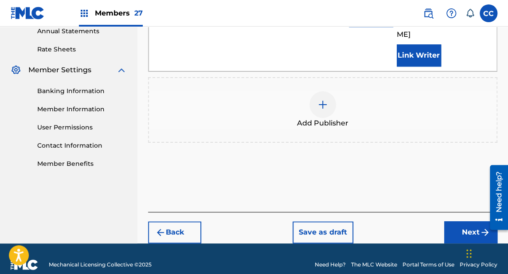
click at [459, 221] on button "Next" at bounding box center [470, 232] width 53 height 22
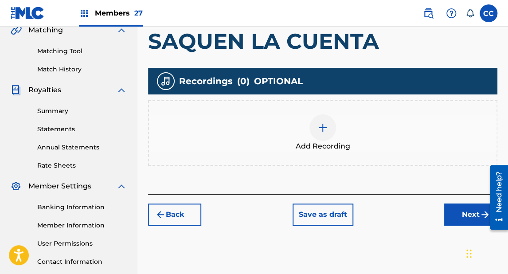
scroll to position [217, 0]
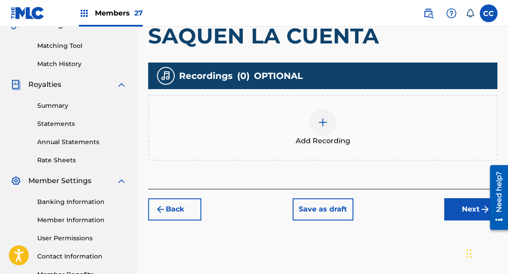
click at [314, 128] on div at bounding box center [322, 122] width 27 height 27
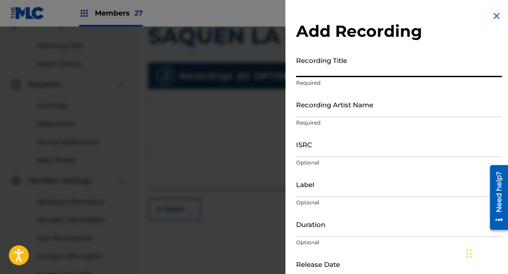
click at [319, 69] on input "Recording Title" at bounding box center [399, 64] width 206 height 25
type input "SAQUEN LA CUENTA"
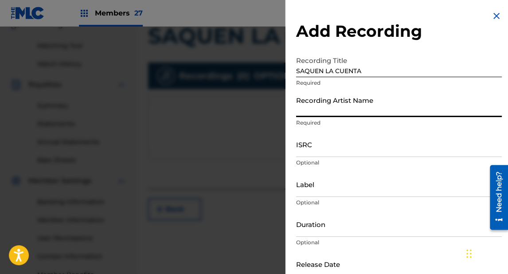
click at [313, 112] on input "Recording Artist Name" at bounding box center [399, 104] width 206 height 25
type input "GRUPO IDENTIFICADO"
click at [304, 150] on input "ISRC" at bounding box center [399, 144] width 206 height 25
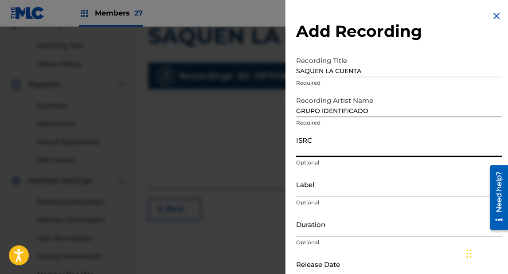
click at [314, 145] on input "ISRC" at bounding box center [399, 144] width 206 height 25
paste input "US3DF2545975"
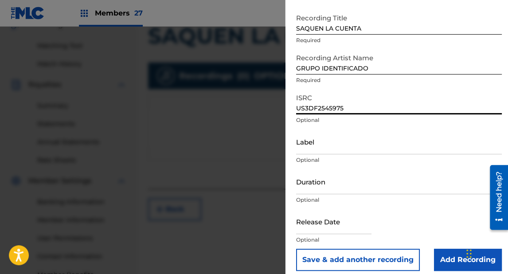
scroll to position [50, 0]
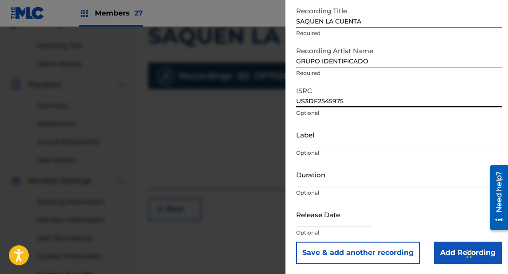
type input "US3DF2545975"
click at [310, 179] on input "Duration" at bounding box center [399, 174] width 206 height 25
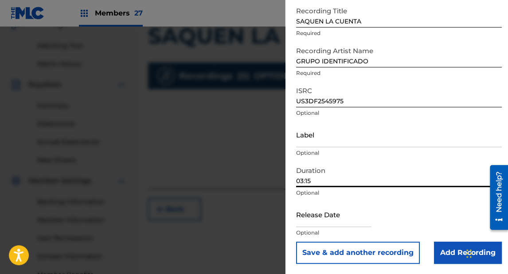
type input "03:15"
click at [316, 138] on input "Label" at bounding box center [399, 134] width 206 height 25
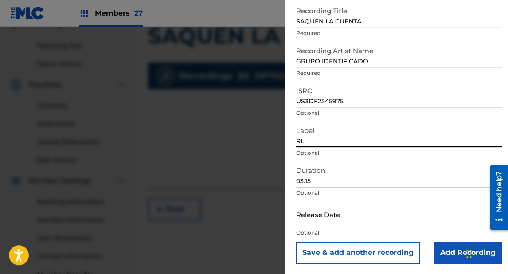
type input "RL MUSIC"
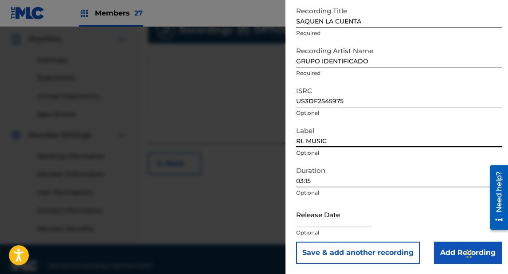
scroll to position [275, 0]
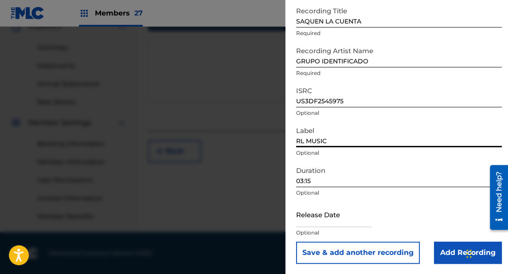
click at [324, 220] on input "text" at bounding box center [333, 214] width 75 height 25
select select "7"
select select "2025"
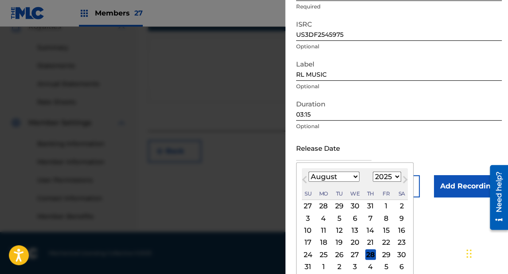
scroll to position [121, 0]
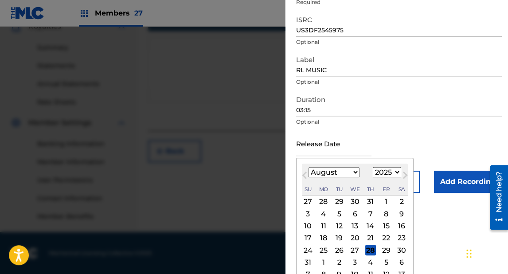
click at [317, 172] on select "January February March April May June July August September October November De…" at bounding box center [334, 172] width 51 height 10
select select "4"
click at [309, 168] on select "January February March April May June July August September October November De…" at bounding box center [334, 172] width 51 height 10
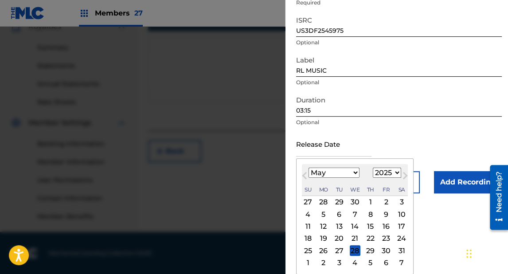
click at [385, 250] on div "30" at bounding box center [386, 250] width 11 height 11
type input "[DATE]"
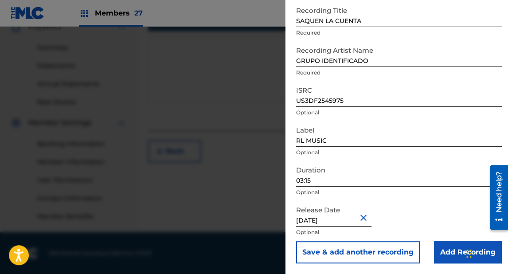
scroll to position [50, 0]
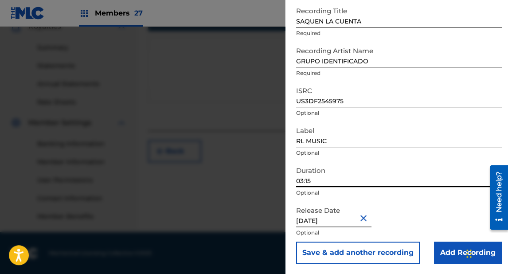
click at [396, 162] on input "03:15" at bounding box center [399, 174] width 206 height 25
click at [388, 154] on p "Optional" at bounding box center [399, 153] width 206 height 8
click at [440, 248] on input "Add Recording" at bounding box center [468, 253] width 68 height 22
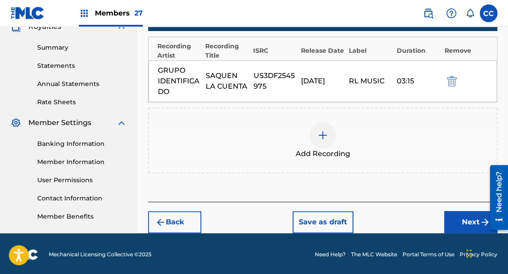
scroll to position [276, 0]
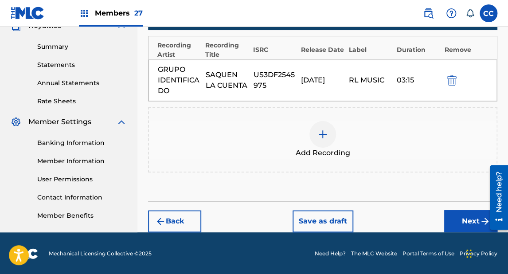
click at [459, 215] on button "Next" at bounding box center [470, 221] width 53 height 22
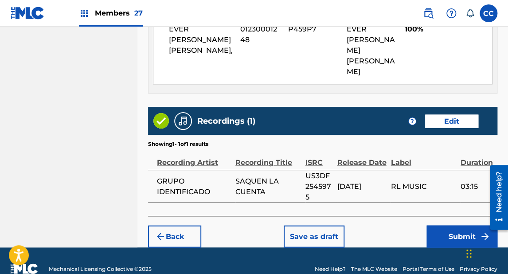
scroll to position [531, 0]
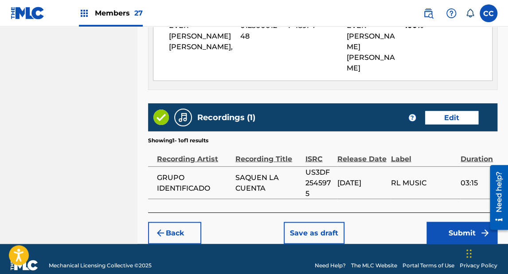
click at [450, 223] on button "Submit" at bounding box center [462, 233] width 71 height 22
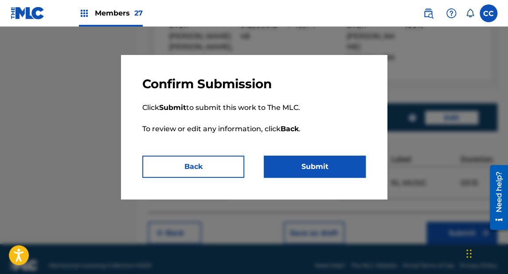
click at [325, 165] on button "Submit" at bounding box center [315, 167] width 102 height 22
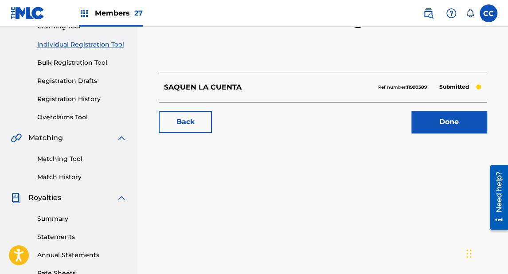
scroll to position [106, 0]
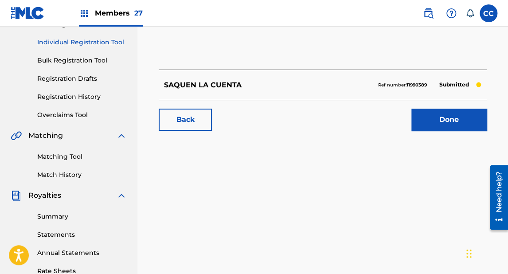
click at [434, 120] on link "Done" at bounding box center [448, 120] width 75 height 22
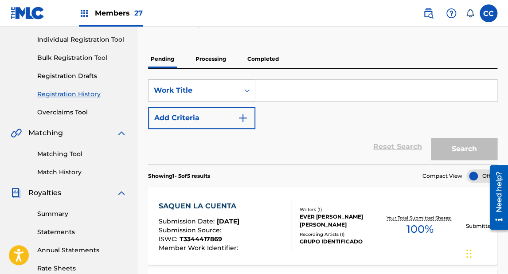
scroll to position [24, 0]
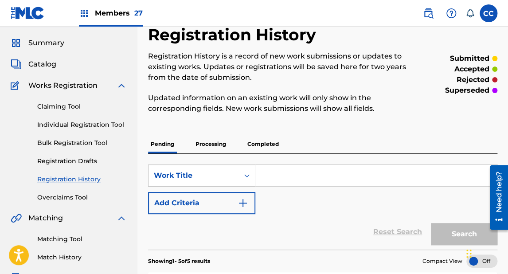
click at [95, 122] on link "Individual Registration Tool" at bounding box center [82, 124] width 90 height 9
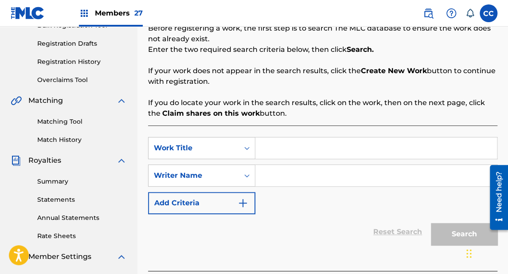
scroll to position [142, 0]
click at [281, 149] on input "Search Form" at bounding box center [376, 147] width 242 height 21
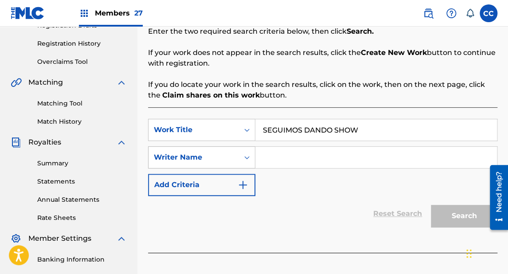
scroll to position [177, 0]
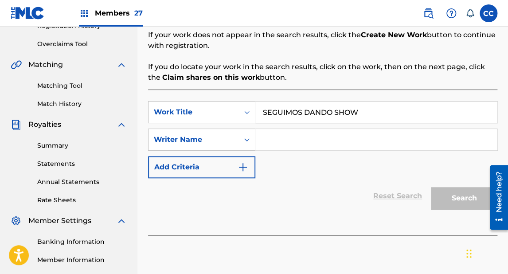
type input "SEGUIMOS DANDO SHOW"
click at [310, 139] on input "Search Form" at bounding box center [376, 139] width 242 height 21
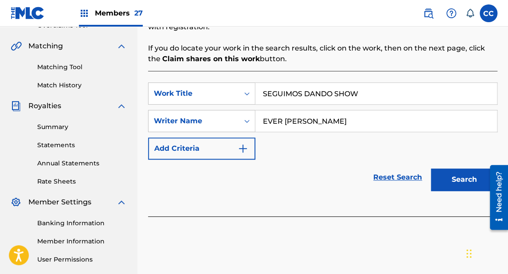
scroll to position [248, 0]
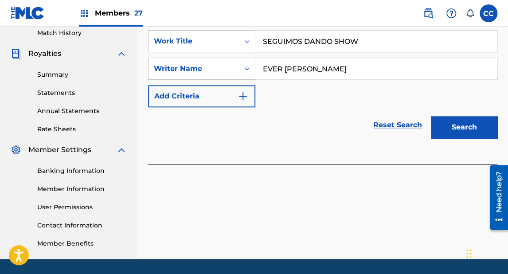
type input "EVER [PERSON_NAME]"
click at [456, 129] on button "Search" at bounding box center [464, 127] width 67 height 22
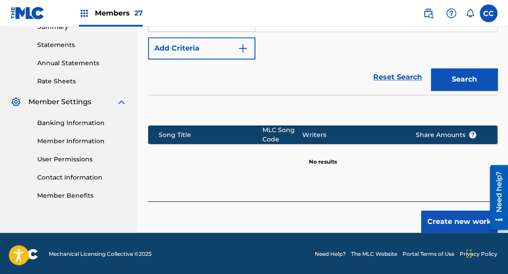
scroll to position [297, 0]
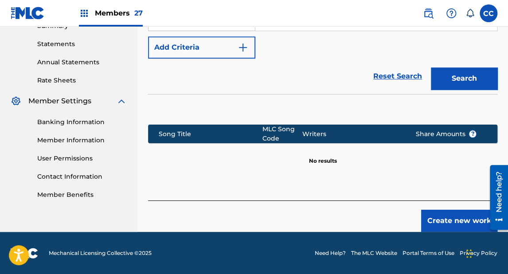
click at [442, 215] on button "Create new work" at bounding box center [459, 221] width 76 height 22
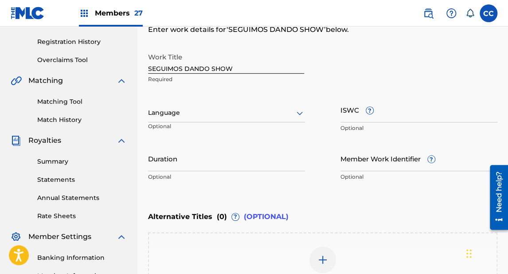
scroll to position [174, 0]
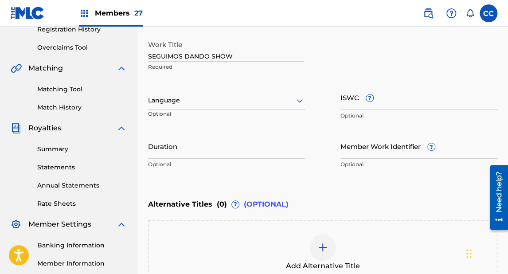
click at [170, 98] on div at bounding box center [226, 100] width 157 height 11
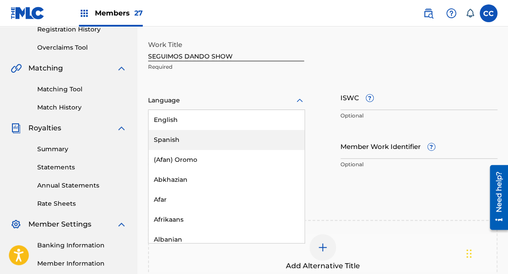
click at [174, 141] on div "Spanish" at bounding box center [227, 140] width 156 height 20
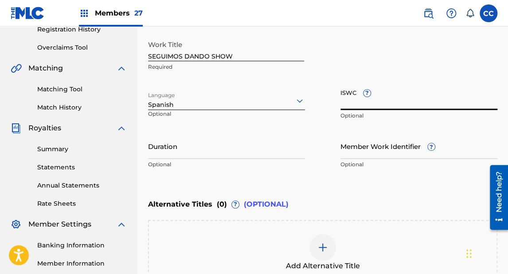
click at [345, 105] on input "ISWC ?" at bounding box center [418, 97] width 157 height 25
paste input "T3344417905"
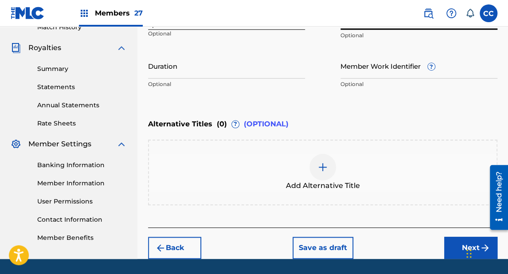
scroll to position [280, 0]
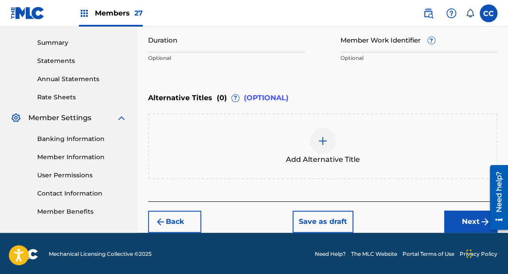
type input "T3344417905"
click at [455, 218] on button "Next" at bounding box center [470, 222] width 53 height 22
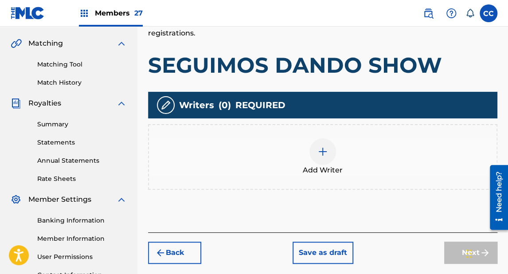
scroll to position [217, 0]
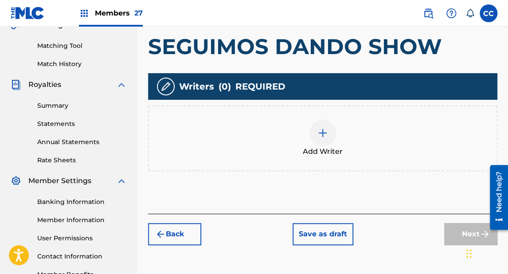
click at [309, 141] on div "Add Writer" at bounding box center [323, 138] width 348 height 37
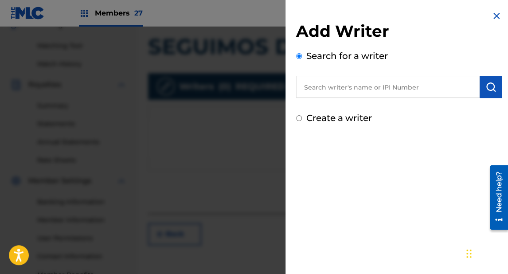
click at [328, 90] on input "text" at bounding box center [388, 87] width 184 height 22
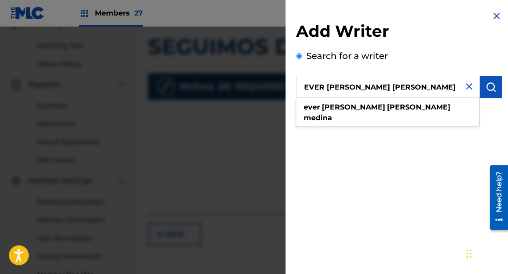
type input "EVER [PERSON_NAME] [PERSON_NAME]"
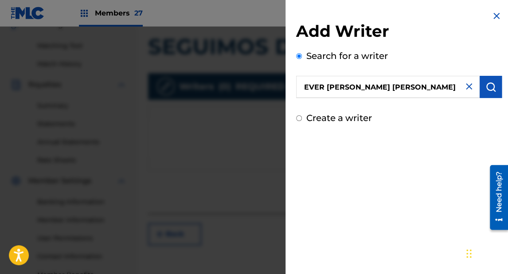
click at [489, 90] on img "submit" at bounding box center [490, 87] width 11 height 11
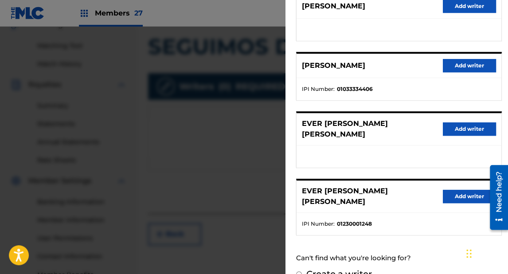
scroll to position [184, 0]
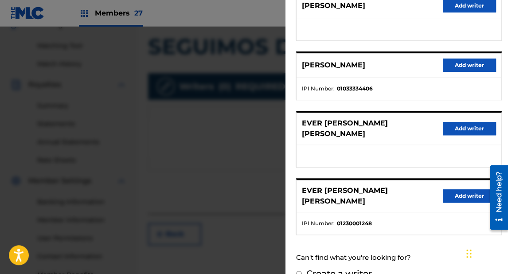
click at [457, 189] on button "Add writer" at bounding box center [469, 195] width 53 height 13
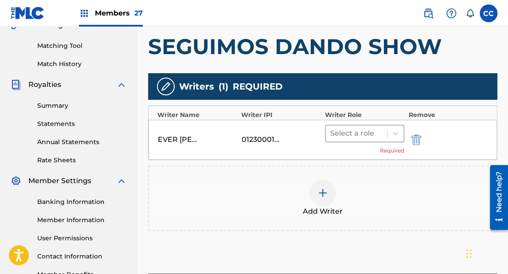
click at [344, 133] on div at bounding box center [356, 133] width 52 height 12
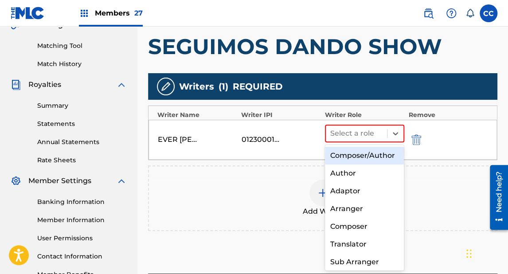
click at [356, 159] on div "Composer/Author" at bounding box center [364, 156] width 79 height 18
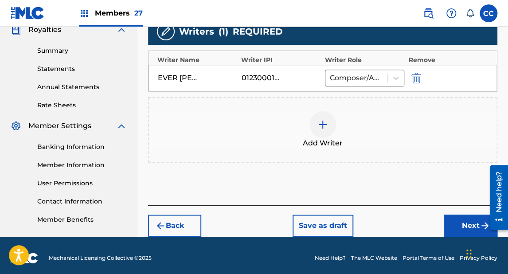
scroll to position [277, 0]
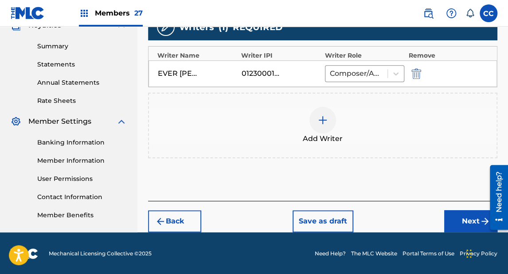
click at [456, 215] on button "Next" at bounding box center [470, 221] width 53 height 22
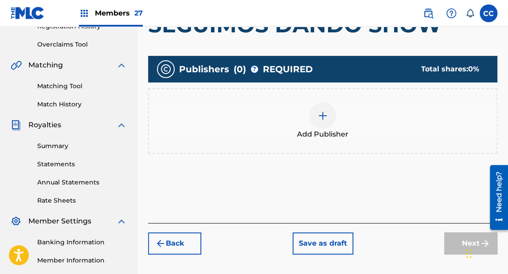
scroll to position [184, 0]
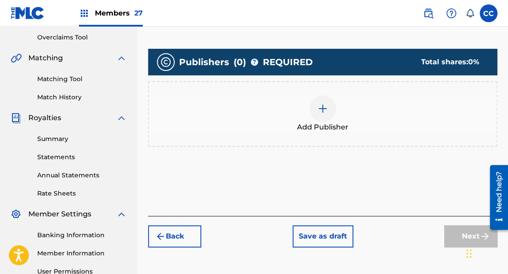
click at [313, 108] on div at bounding box center [322, 108] width 27 height 27
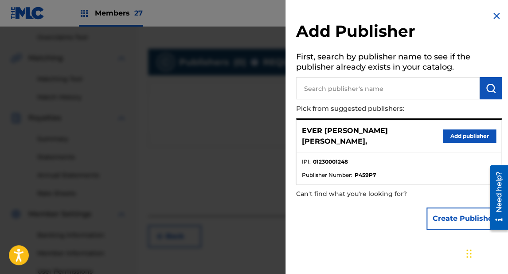
click at [452, 135] on button "Add publisher" at bounding box center [469, 135] width 53 height 13
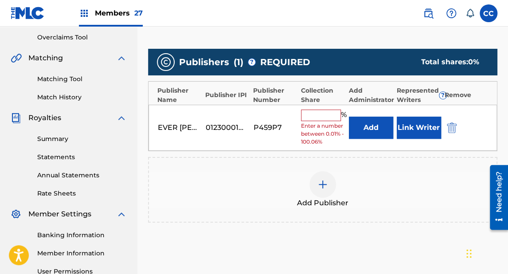
click at [315, 114] on input "text" at bounding box center [321, 116] width 40 height 12
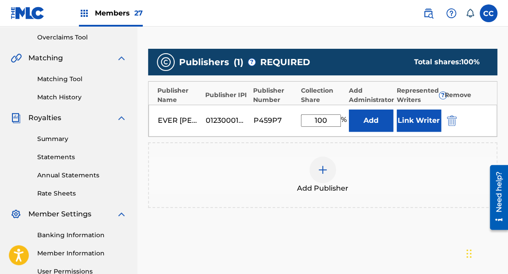
type input "100"
click at [413, 110] on button "Link Writer" at bounding box center [419, 121] width 44 height 22
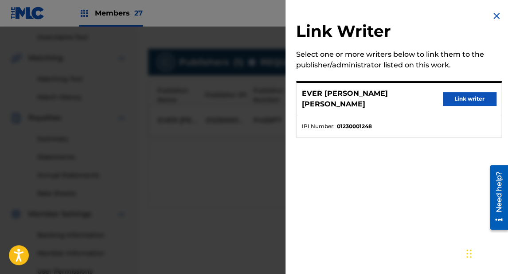
click at [462, 92] on button "Link writer" at bounding box center [469, 98] width 53 height 13
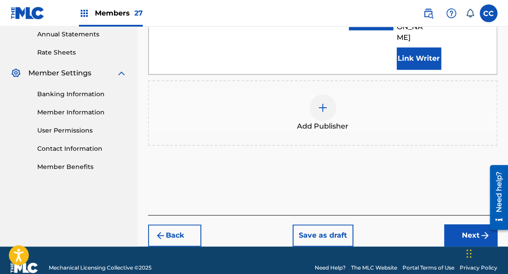
scroll to position [328, 0]
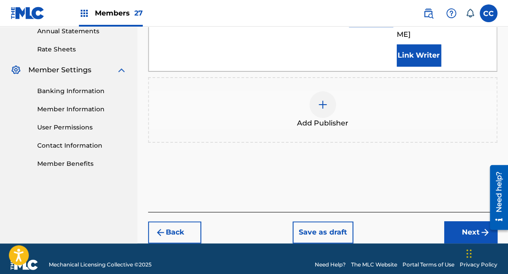
click at [461, 221] on button "Next" at bounding box center [470, 232] width 53 height 22
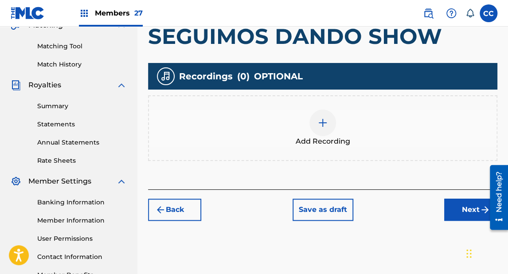
scroll to position [217, 0]
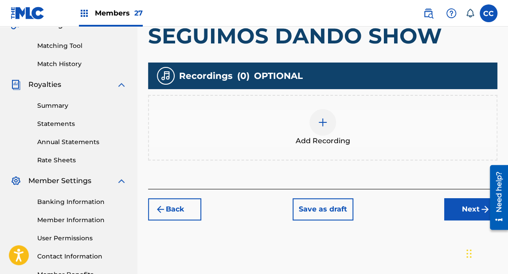
click at [336, 132] on div "Add Recording" at bounding box center [323, 127] width 348 height 37
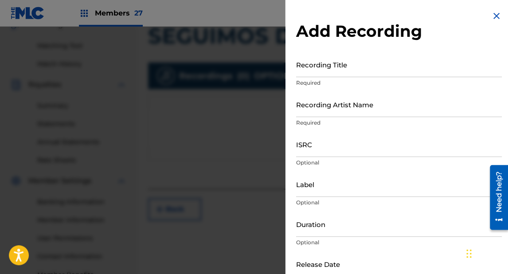
click at [328, 69] on input "Recording Title" at bounding box center [399, 64] width 206 height 25
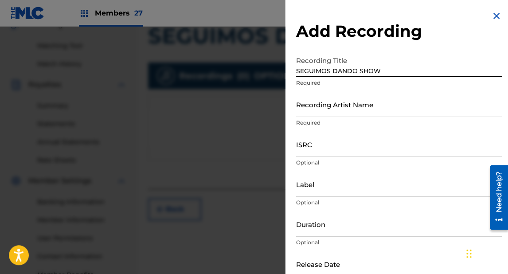
type input "SEGUIMOS DANDO SHOW"
click at [320, 111] on input "Recording Artist Name" at bounding box center [399, 104] width 206 height 25
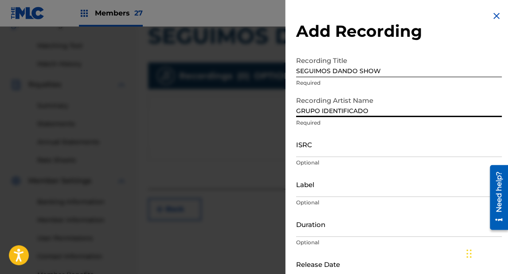
type input "GRUPO IDENTIFICADO"
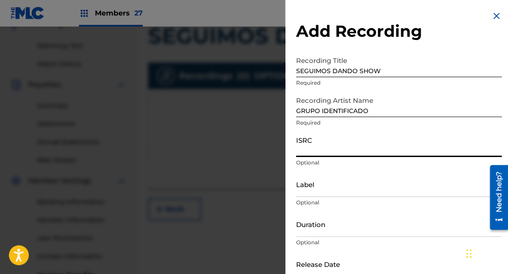
click at [316, 148] on input "ISRC" at bounding box center [399, 144] width 206 height 25
paste input "QZDQH2506618"
type input "QZDQH2506618"
click at [312, 187] on input "Label" at bounding box center [399, 184] width 206 height 25
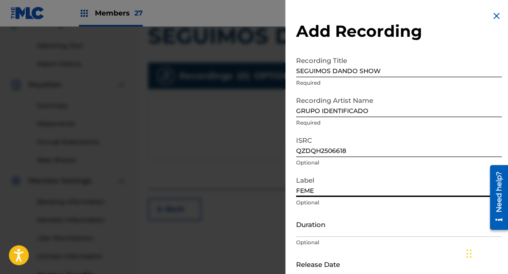
type input "FEME Music"
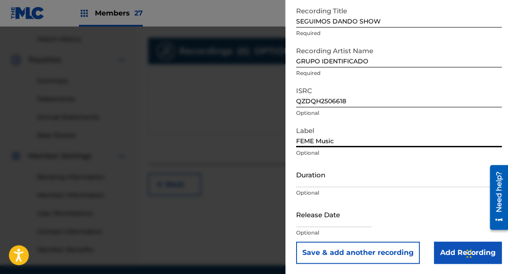
scroll to position [253, 0]
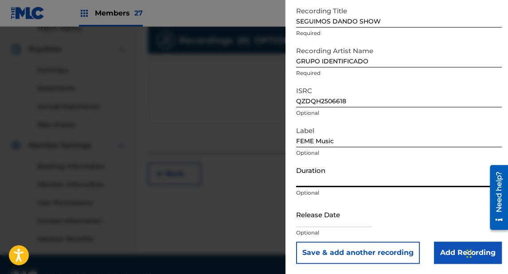
click at [319, 179] on input "Duration" at bounding box center [399, 174] width 206 height 25
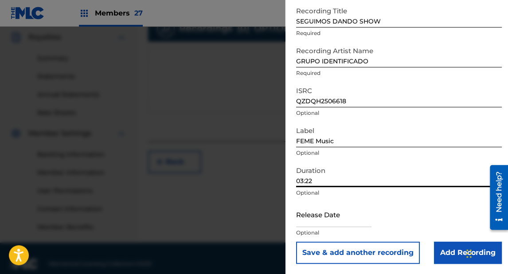
scroll to position [275, 0]
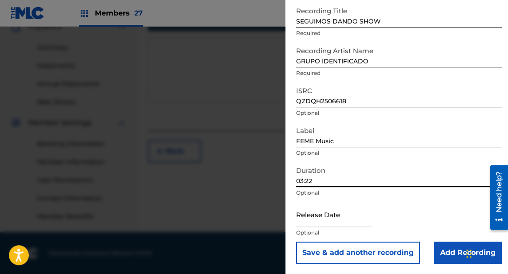
type input "03:22"
click at [319, 216] on input "text" at bounding box center [333, 214] width 75 height 25
select select "7"
select select "2025"
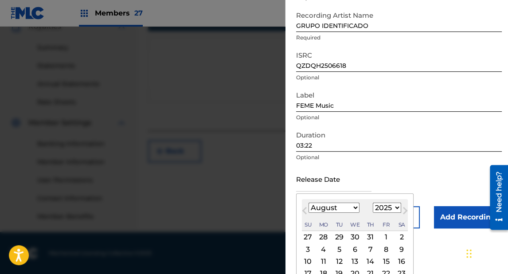
scroll to position [121, 0]
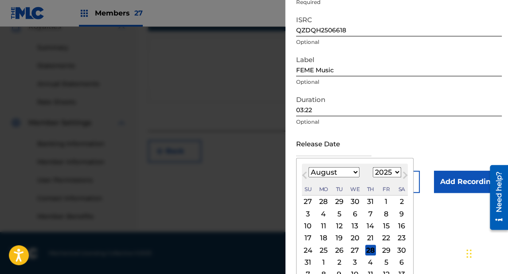
click at [323, 174] on select "January February March April May June July August September October November De…" at bounding box center [334, 172] width 51 height 10
select select "3"
click at [309, 168] on select "January February March April May June July August September October November De…" at bounding box center [334, 172] width 51 height 10
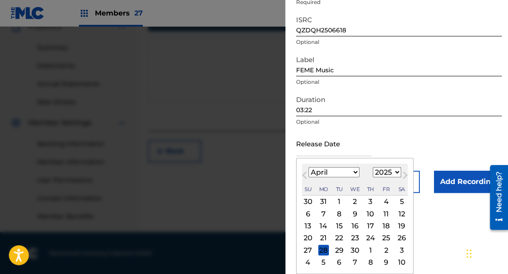
scroll to position [120, 0]
click at [337, 223] on div "15" at bounding box center [339, 226] width 11 height 11
type input "[DATE]"
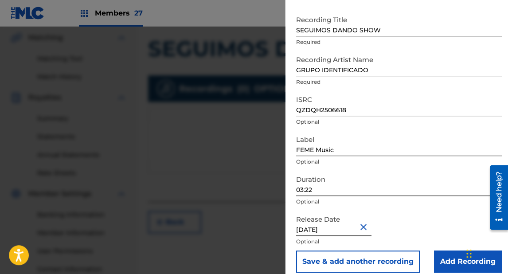
scroll to position [50, 0]
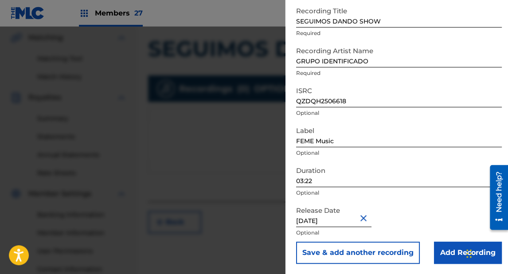
click at [450, 250] on input "Add Recording" at bounding box center [468, 253] width 68 height 22
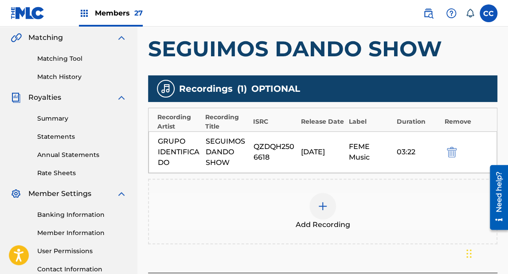
scroll to position [240, 0]
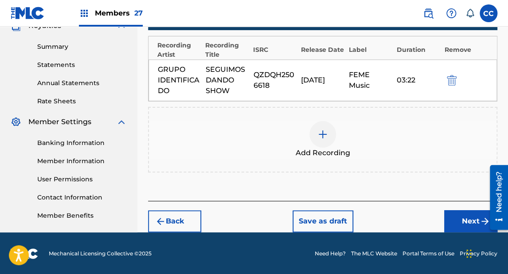
click at [460, 214] on button "Next" at bounding box center [470, 221] width 53 height 22
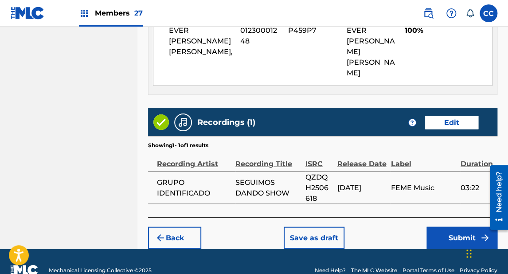
scroll to position [531, 0]
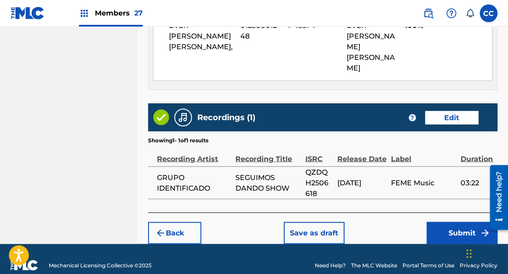
click at [452, 222] on button "Submit" at bounding box center [462, 233] width 71 height 22
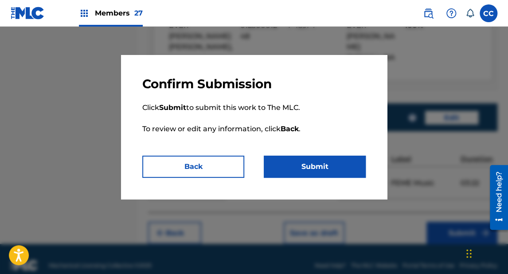
click at [326, 167] on button "Submit" at bounding box center [315, 167] width 102 height 22
